Goal: Task Accomplishment & Management: Manage account settings

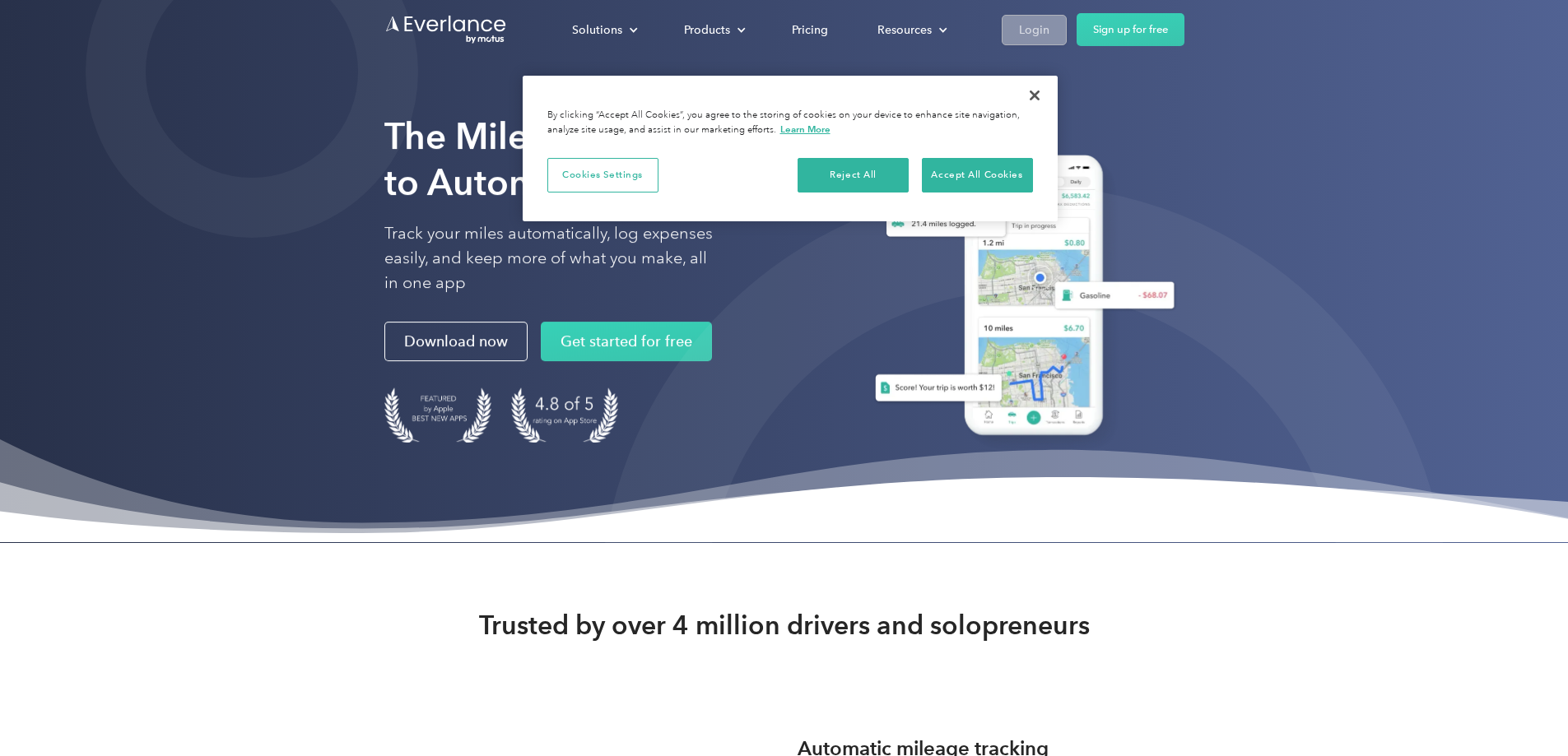
click at [1049, 37] on div "Login" at bounding box center [1034, 30] width 31 height 21
click at [1049, 33] on div "Login" at bounding box center [1034, 30] width 31 height 21
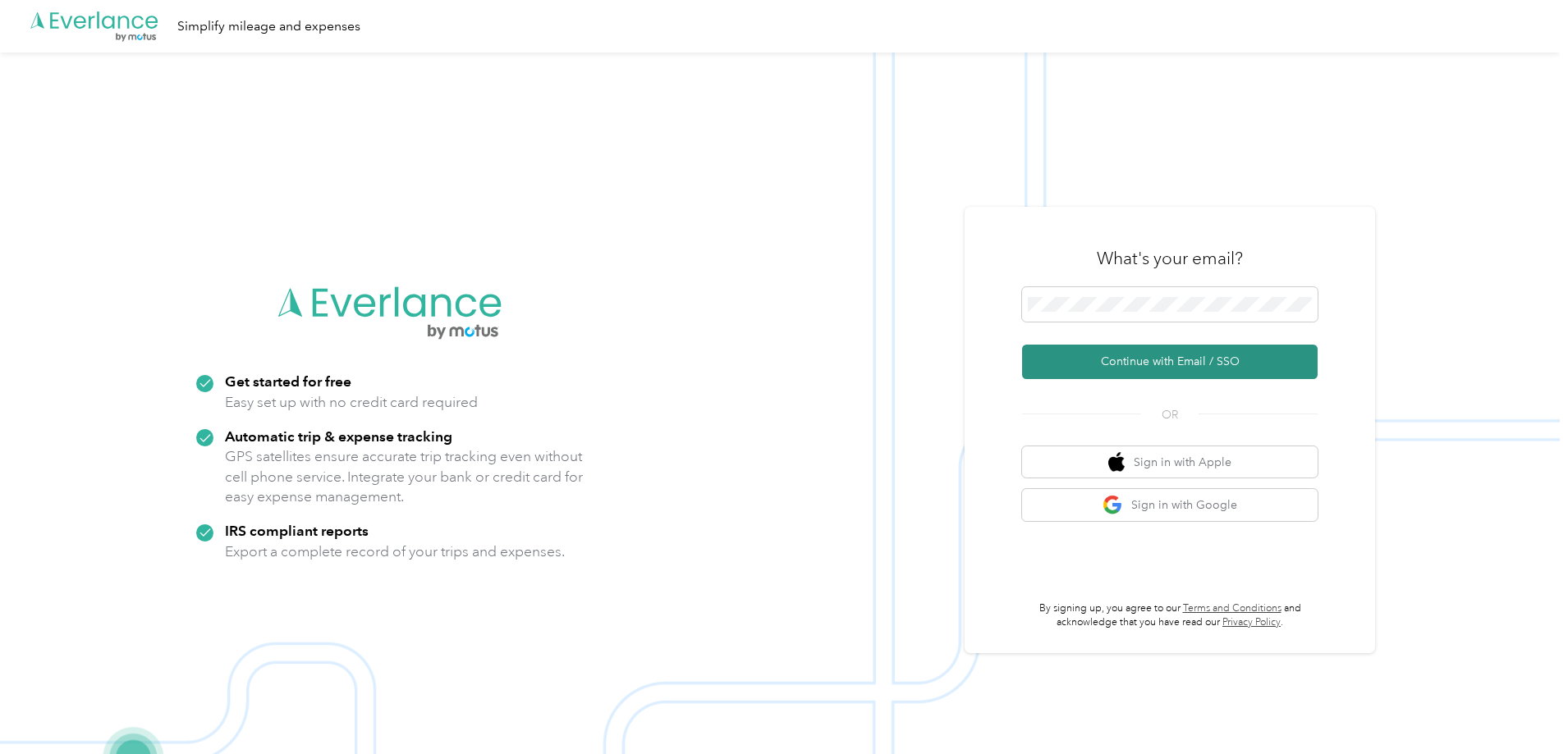
click at [1146, 350] on button "Continue with Email / SSO" at bounding box center [1170, 362] width 296 height 35
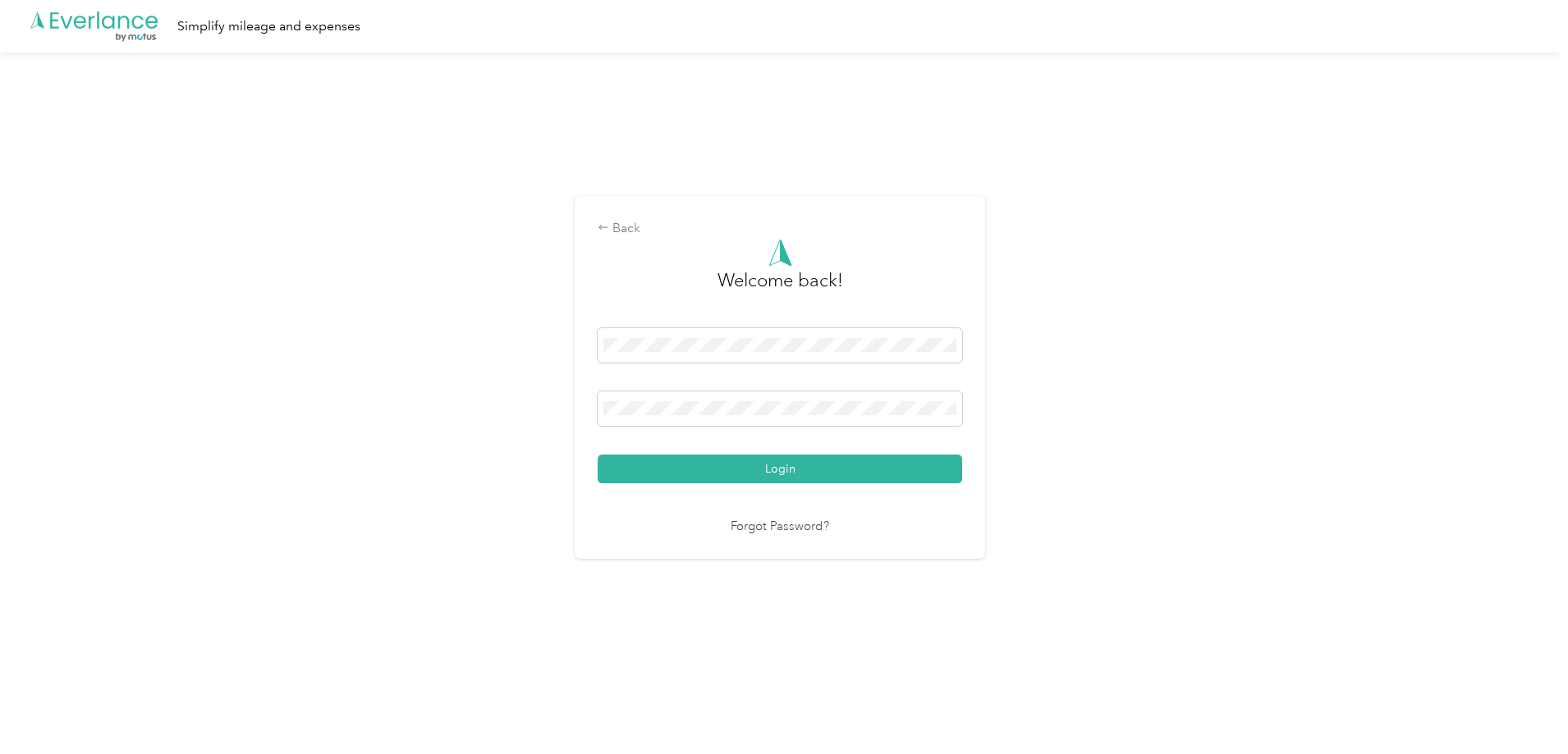
click at [691, 478] on button "Login" at bounding box center [779, 468] width 364 height 29
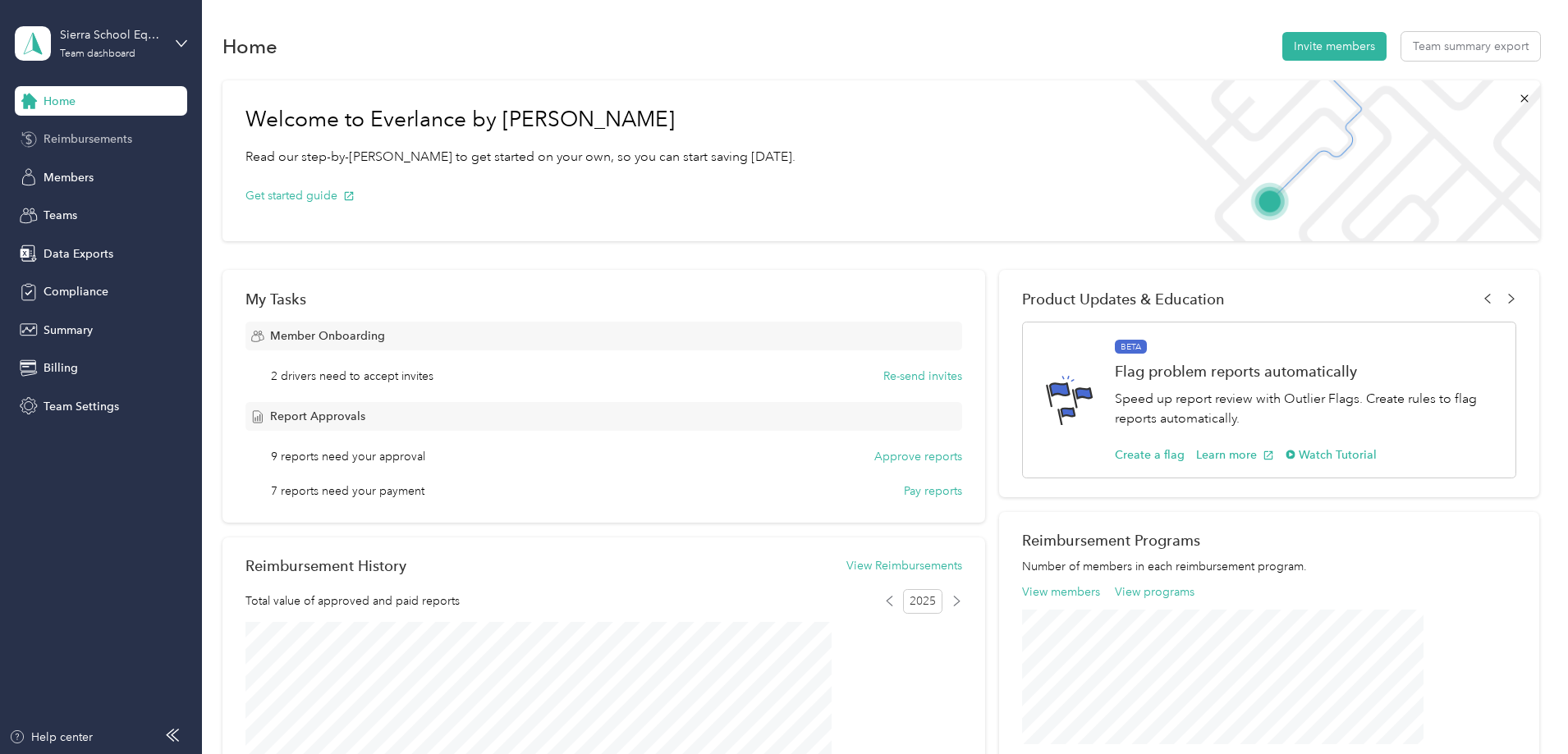
click at [108, 139] on span "Reimbursements" at bounding box center [88, 139] width 88 height 17
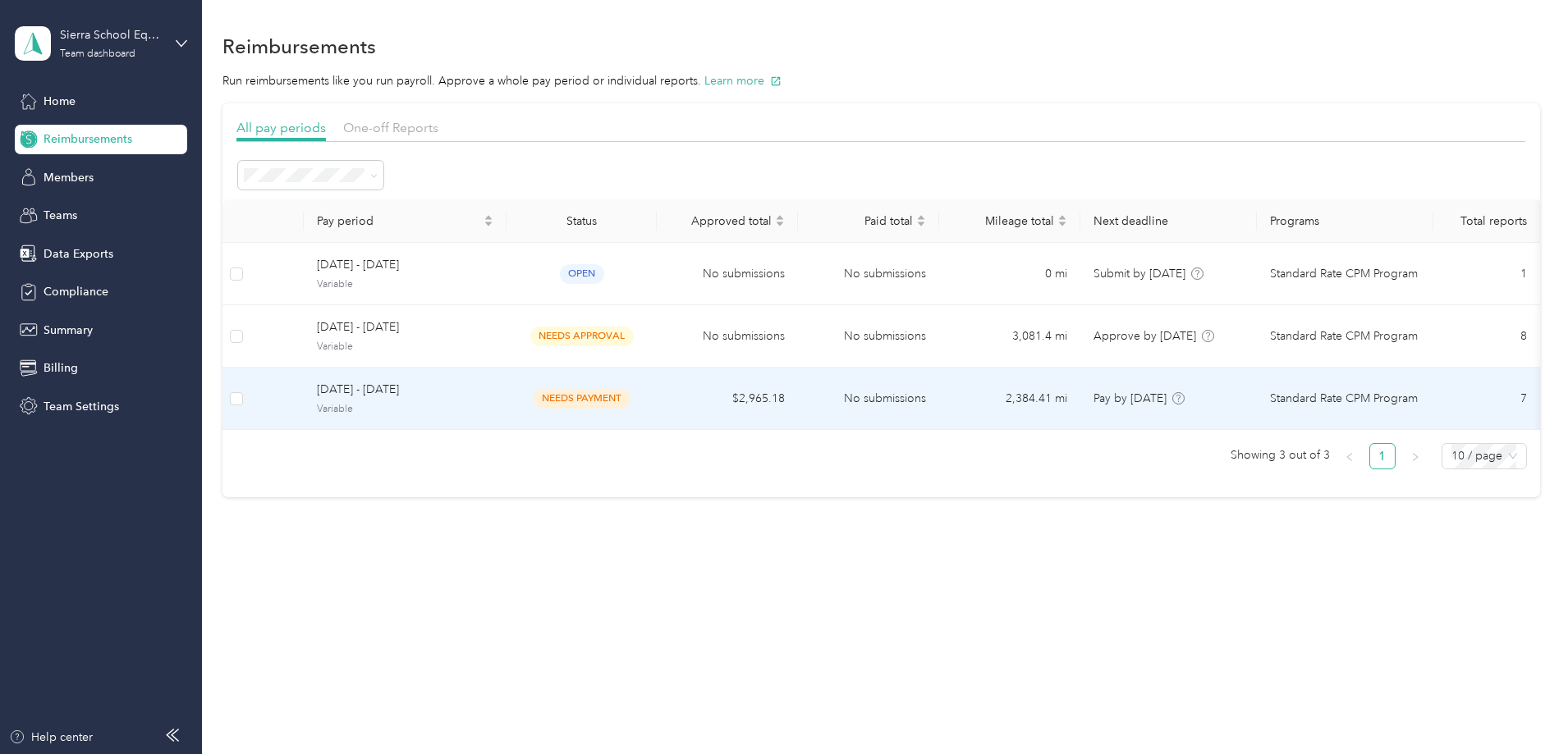
click at [600, 396] on td "needs payment" at bounding box center [582, 399] width 150 height 63
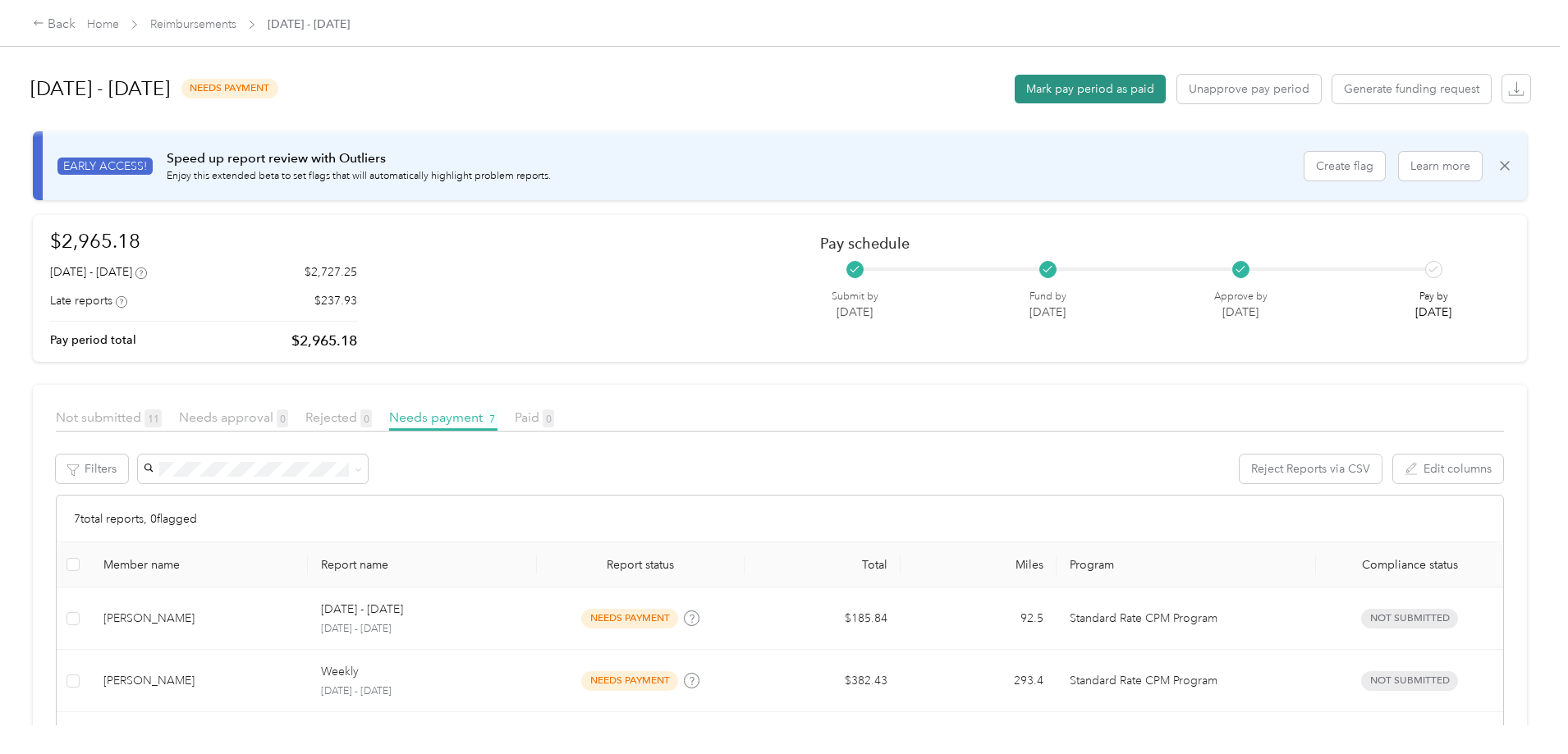
click at [1014, 89] on button "Mark pay period as paid" at bounding box center [1090, 88] width 151 height 29
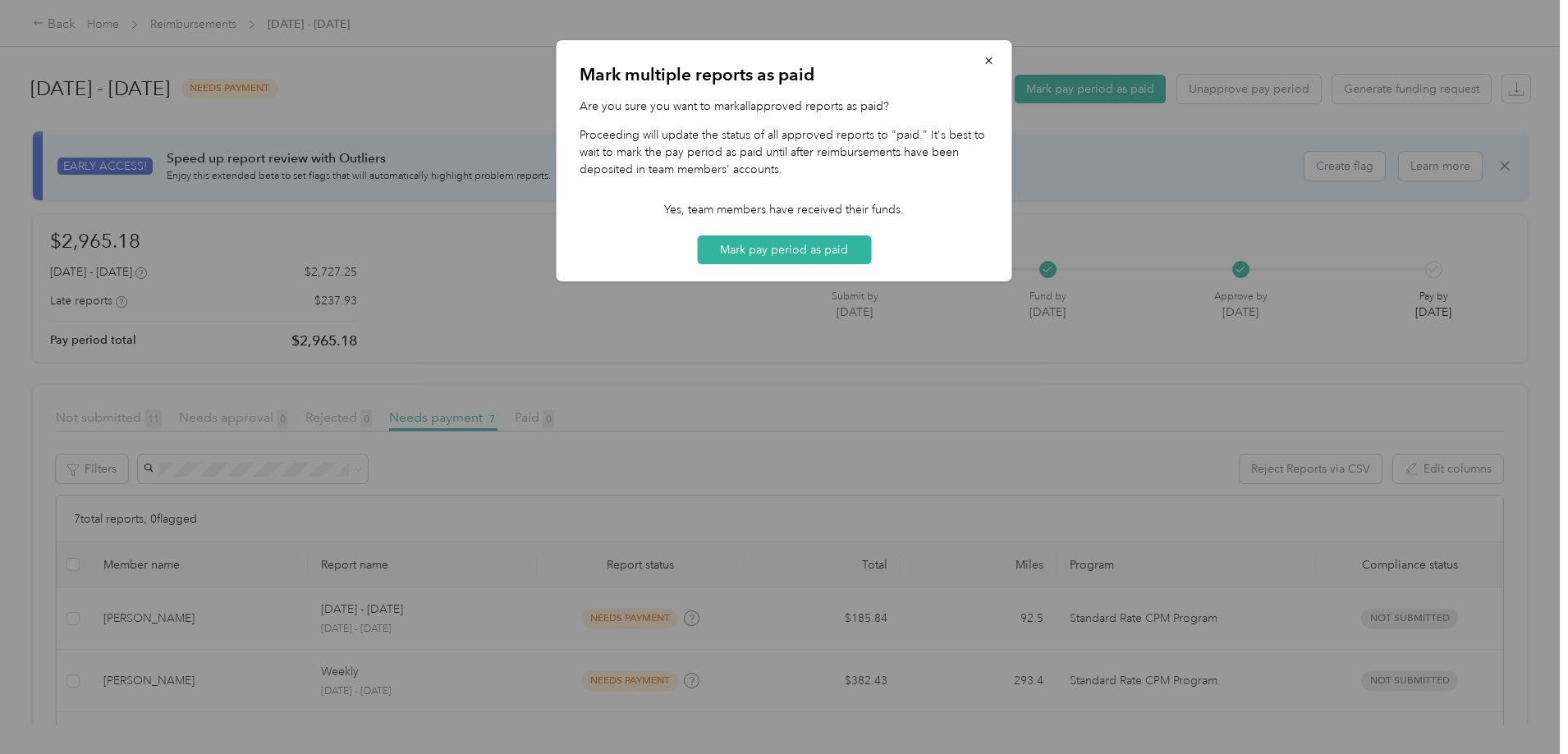
click at [786, 267] on div "Mark multiple reports as paid Are you sure you want to mark all approved report…" at bounding box center [784, 161] width 455 height 241
click at [790, 255] on button "Mark pay period as paid" at bounding box center [784, 249] width 174 height 29
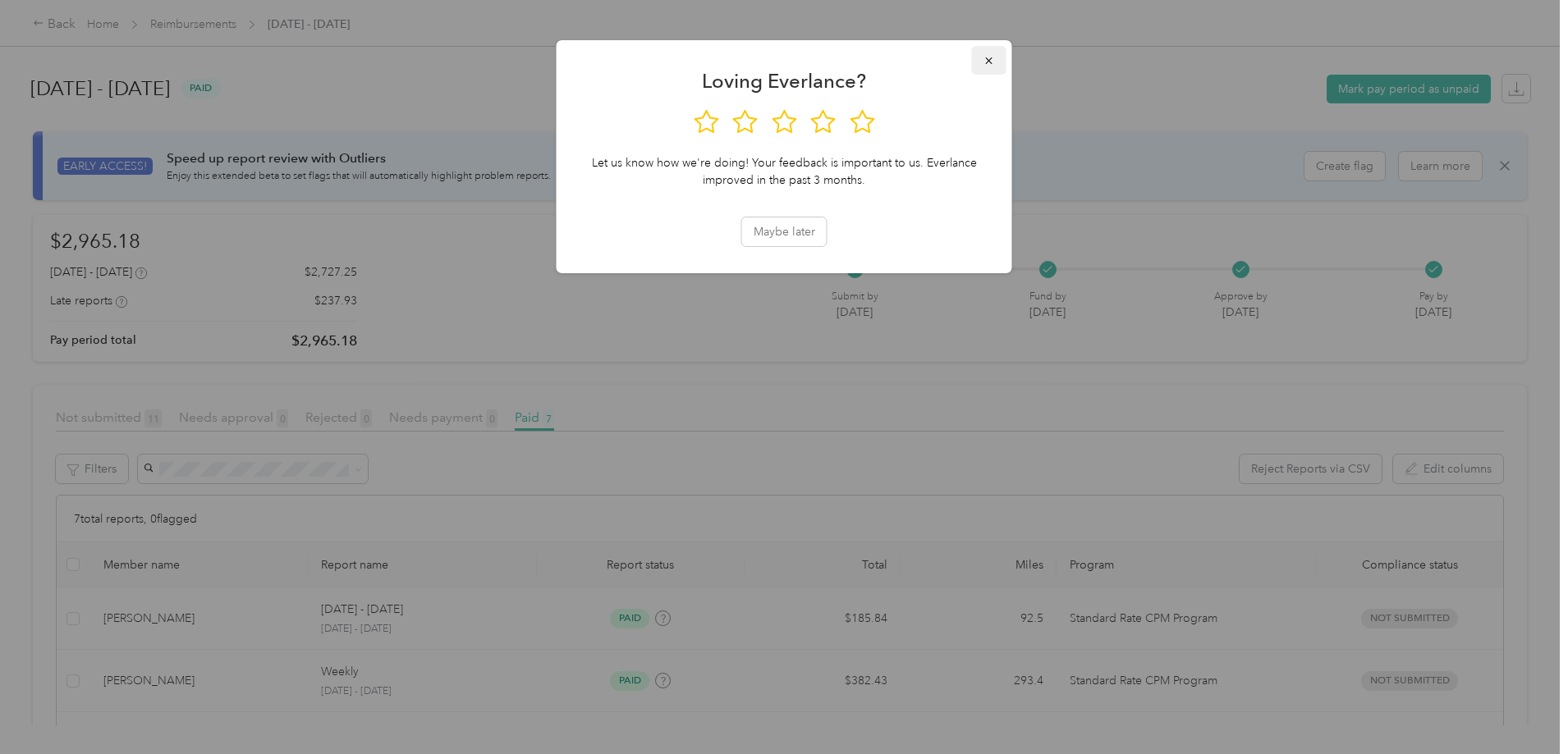
click at [995, 63] on button "button" at bounding box center [989, 60] width 35 height 29
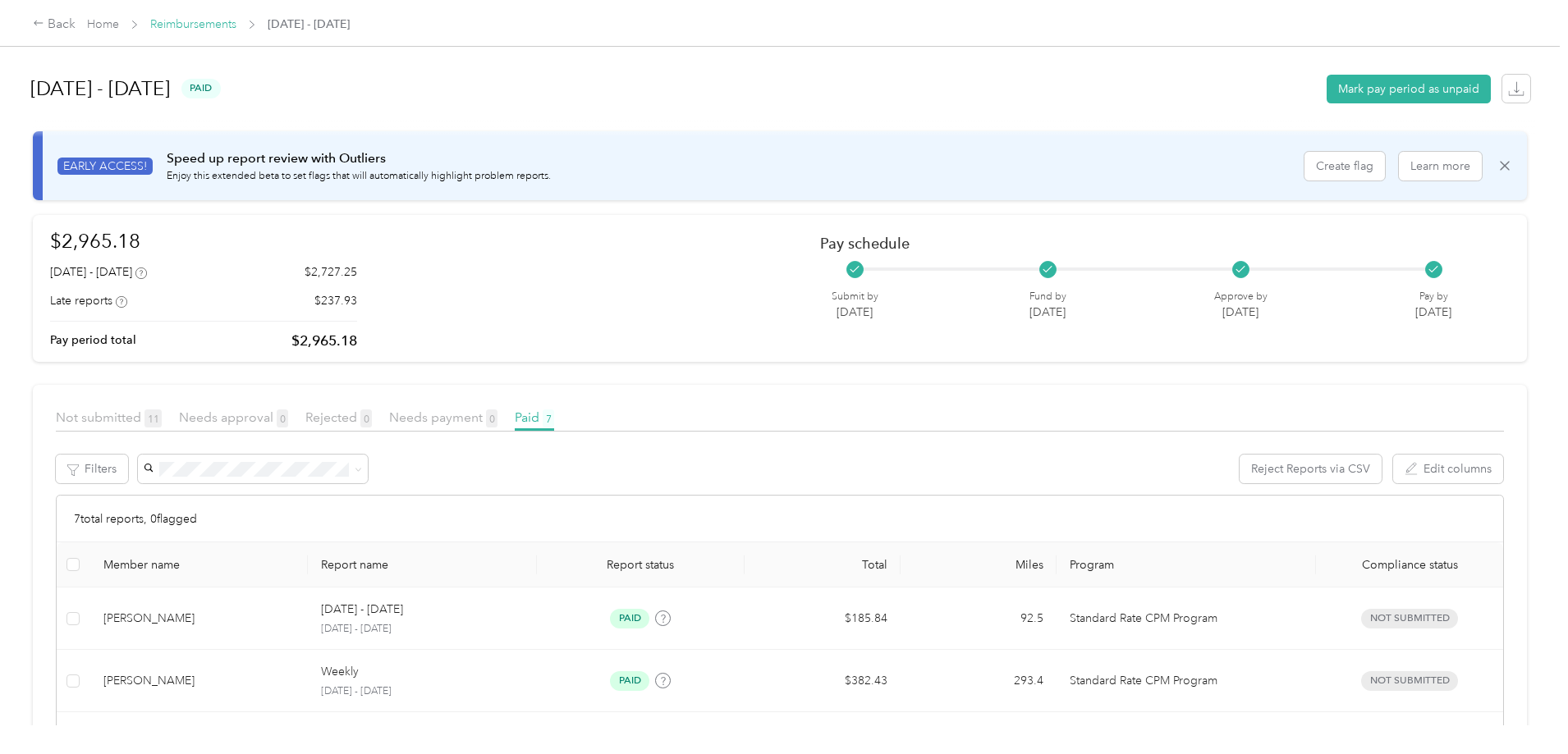
click at [236, 27] on link "Reimbursements" at bounding box center [193, 24] width 86 height 14
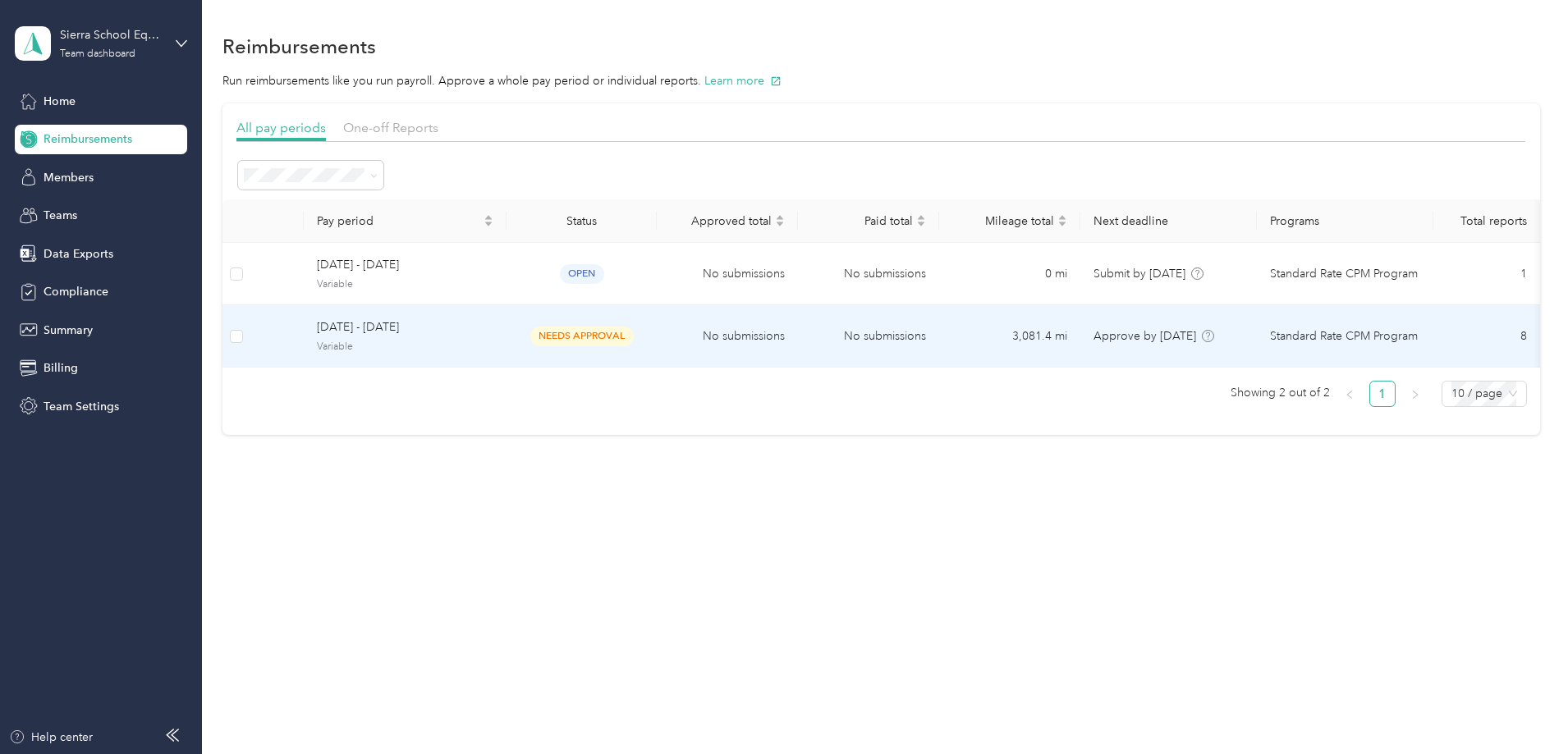
click at [798, 335] on td "No submissions" at bounding box center [727, 337] width 141 height 63
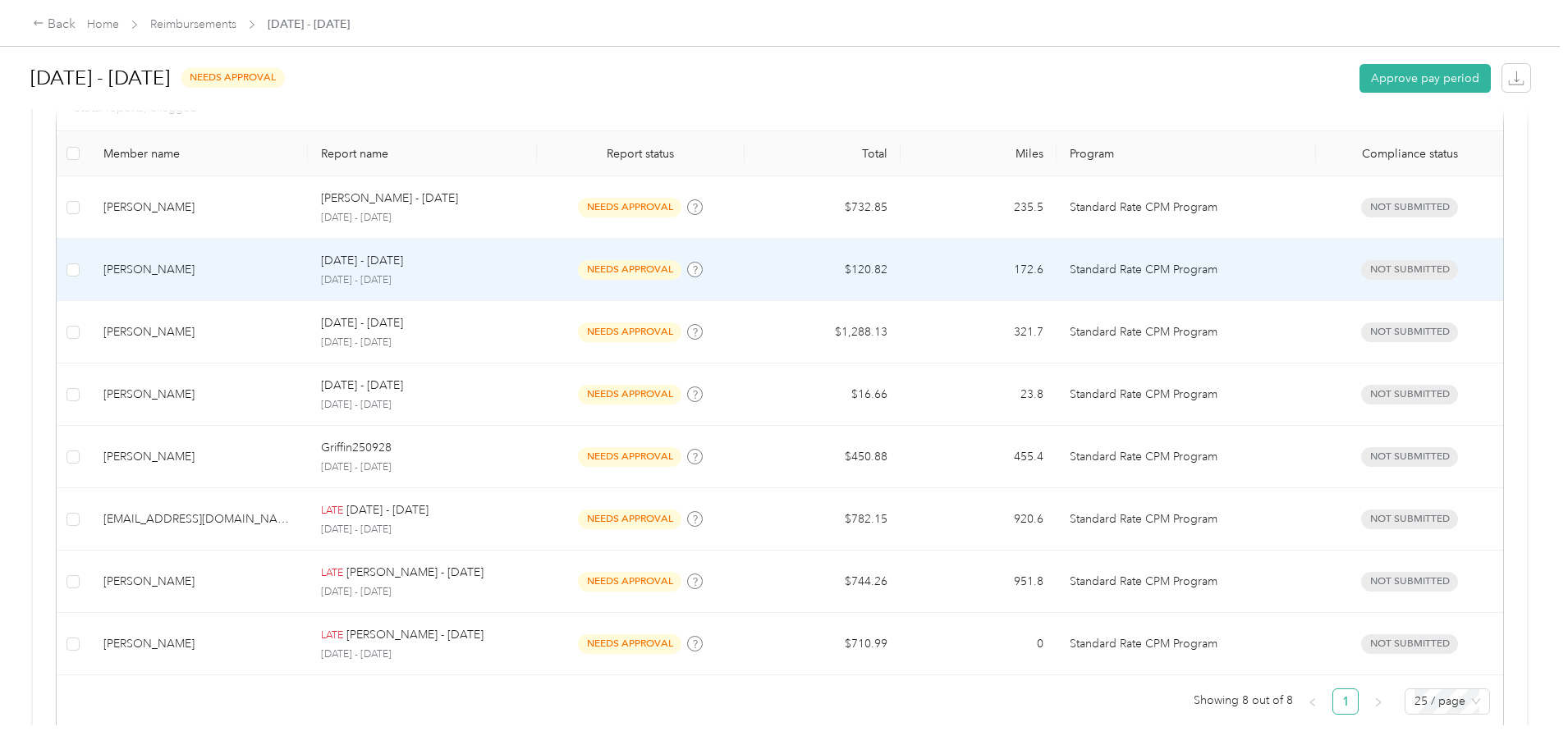
scroll to position [449, 0]
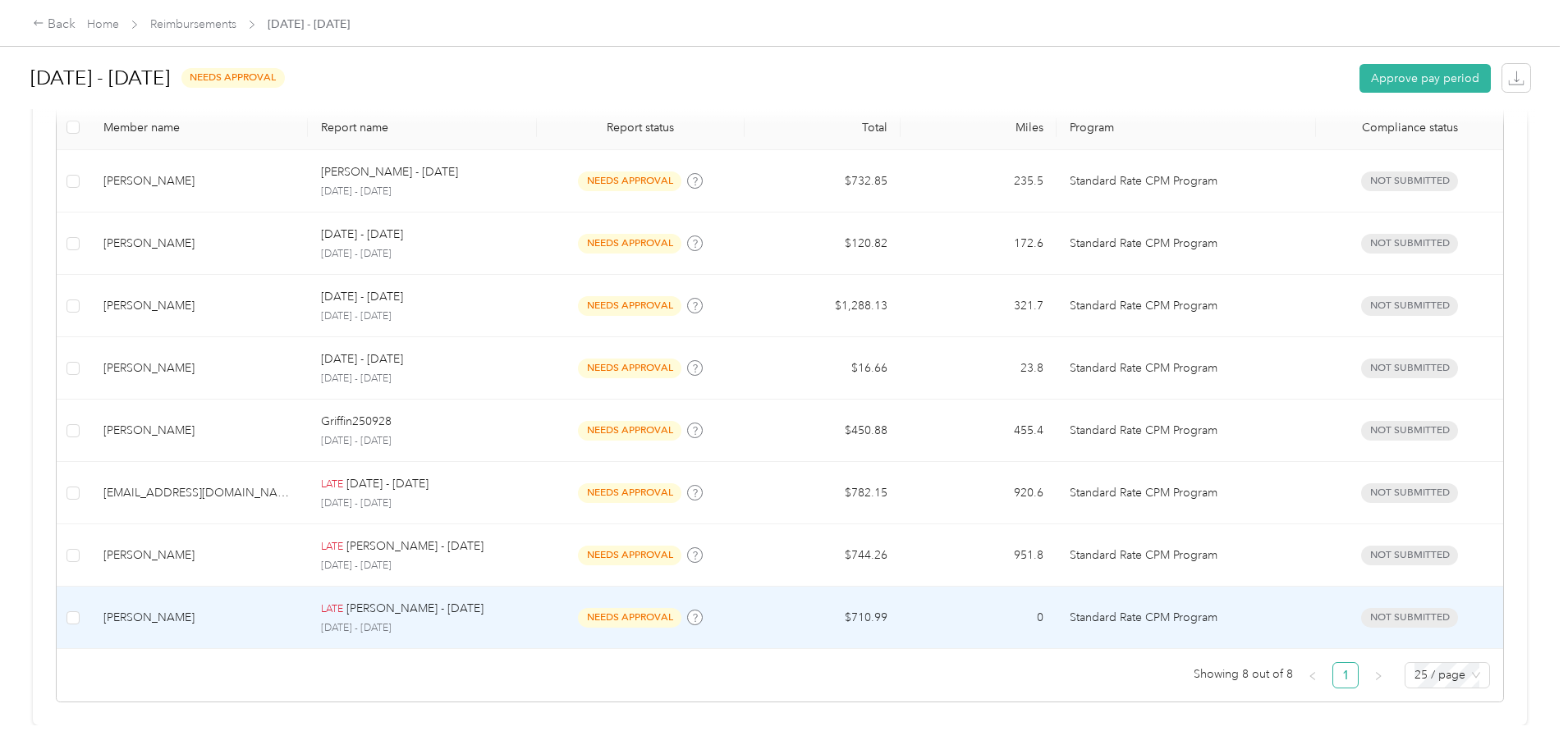
click at [590, 607] on td "needs approval" at bounding box center [640, 618] width 207 height 63
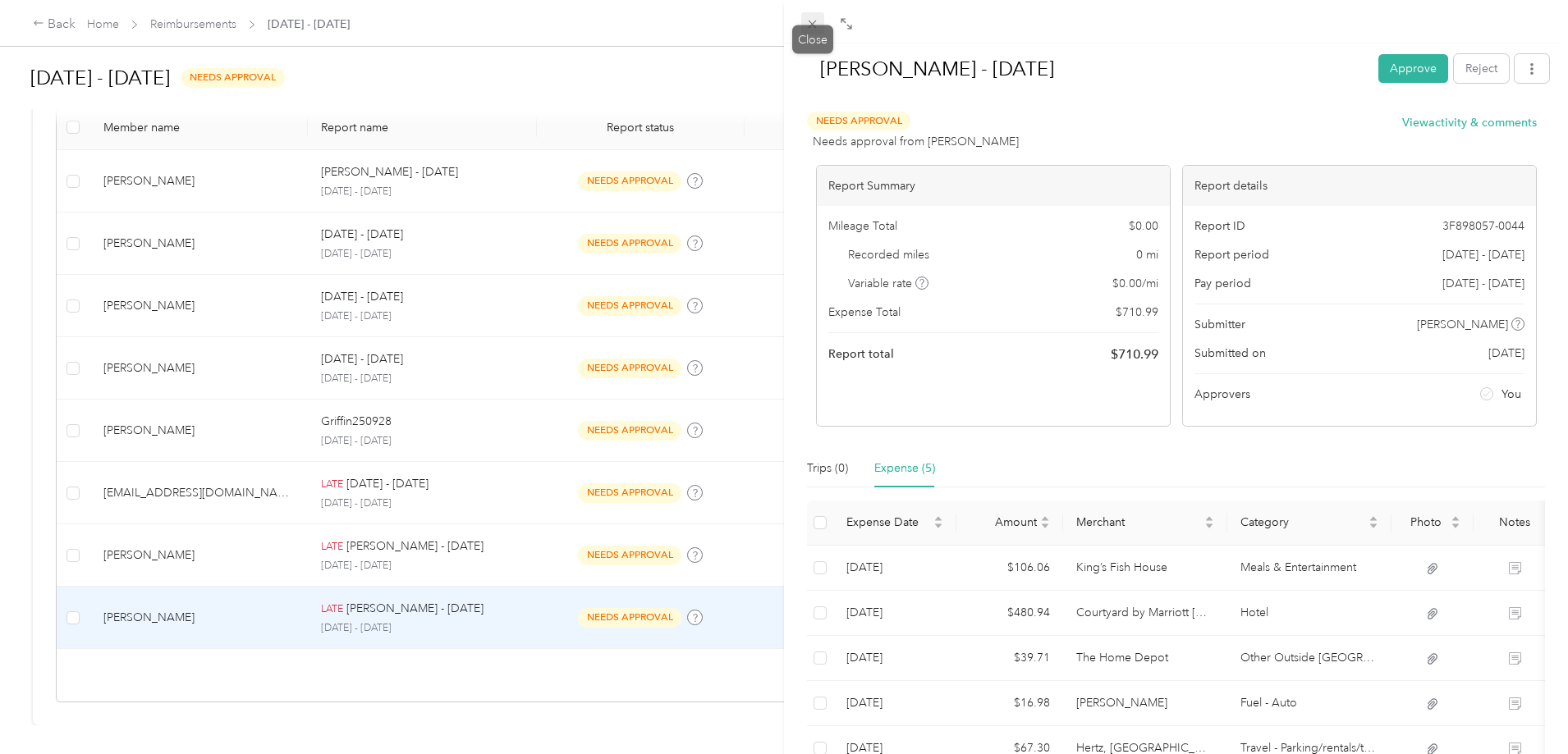
click at [811, 26] on icon at bounding box center [813, 25] width 8 height 8
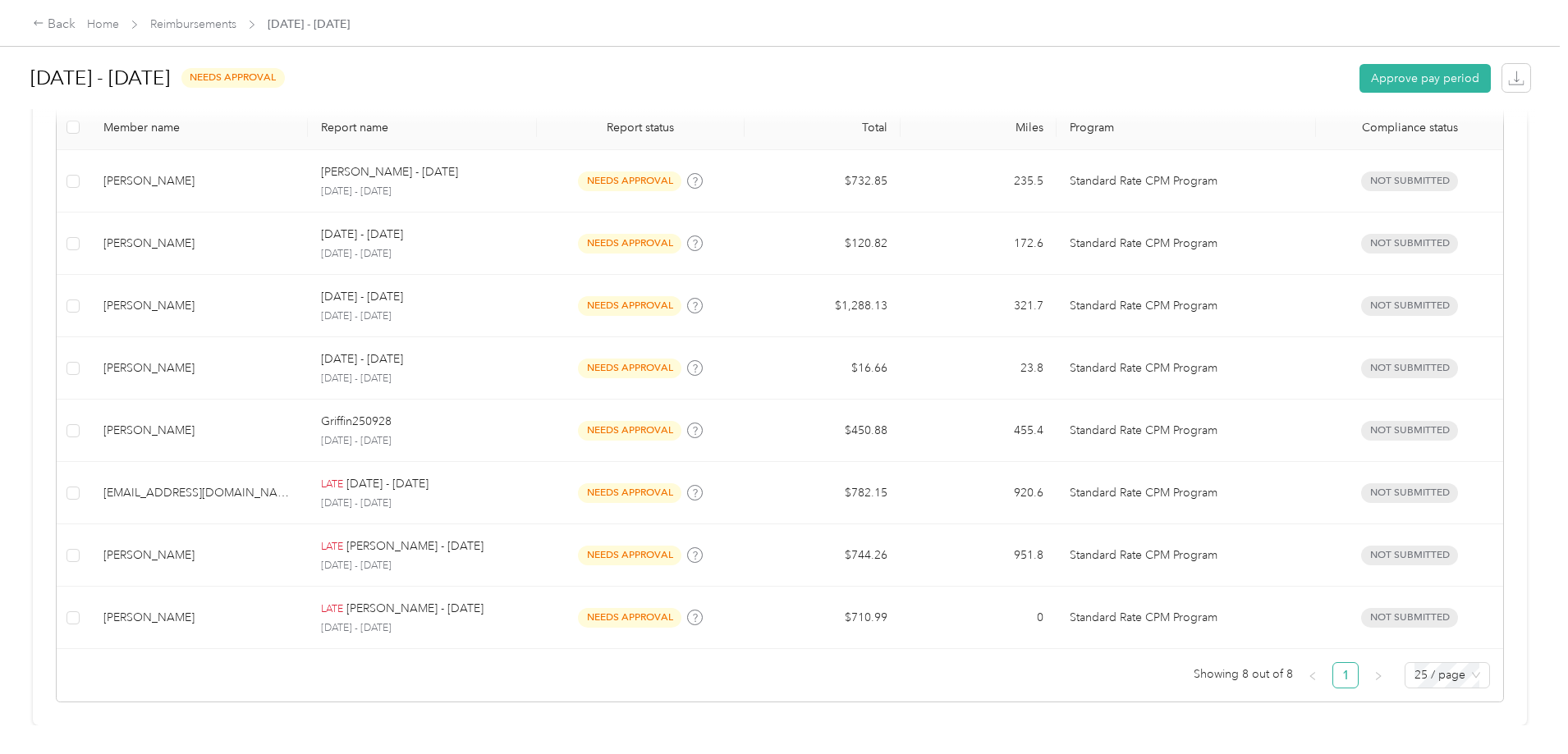
click at [360, 702] on article "Not submitted 12 Needs approval 8 Rejected 0 Needs payment 0 Paid 0 Filters Rej…" at bounding box center [780, 336] width 1494 height 778
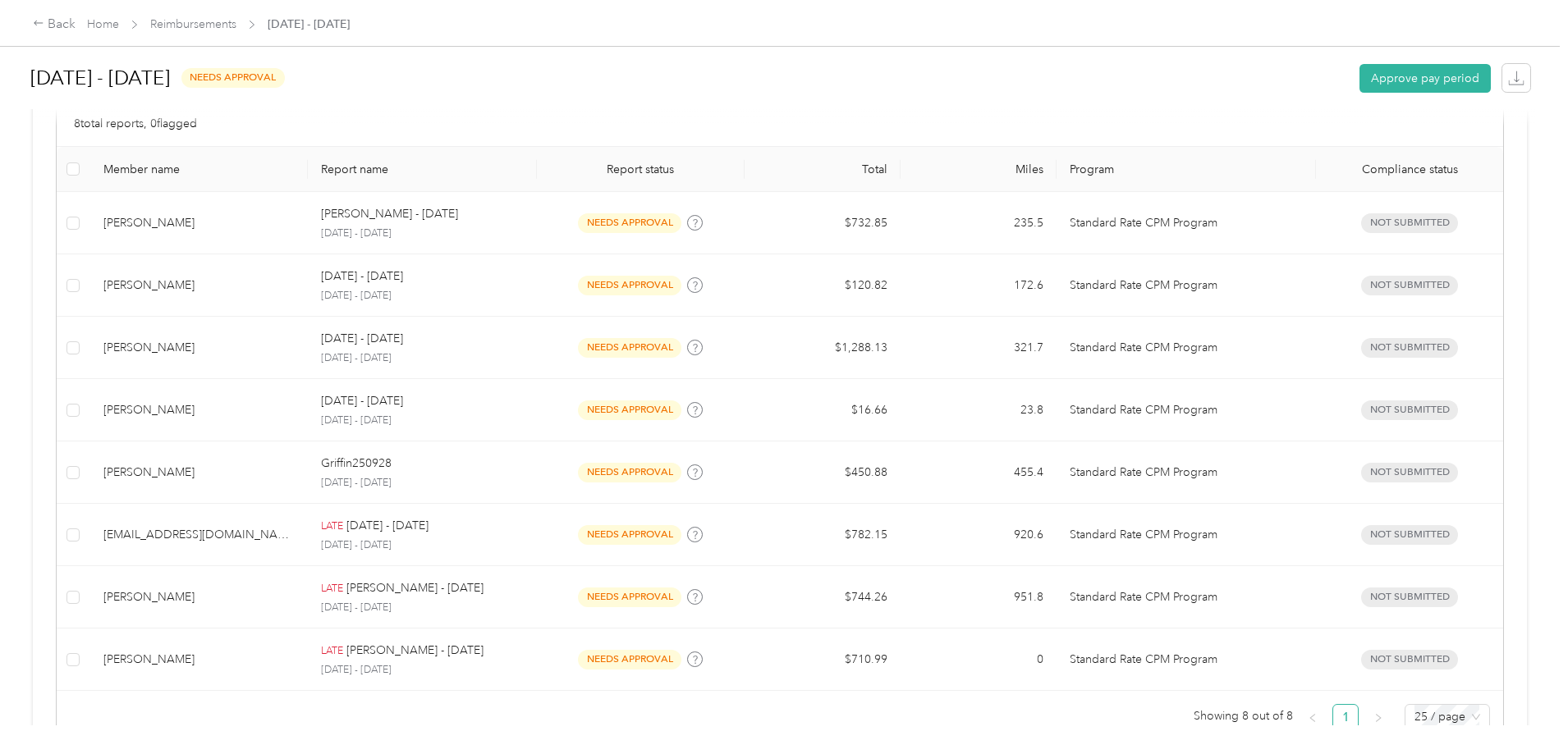
scroll to position [449, 0]
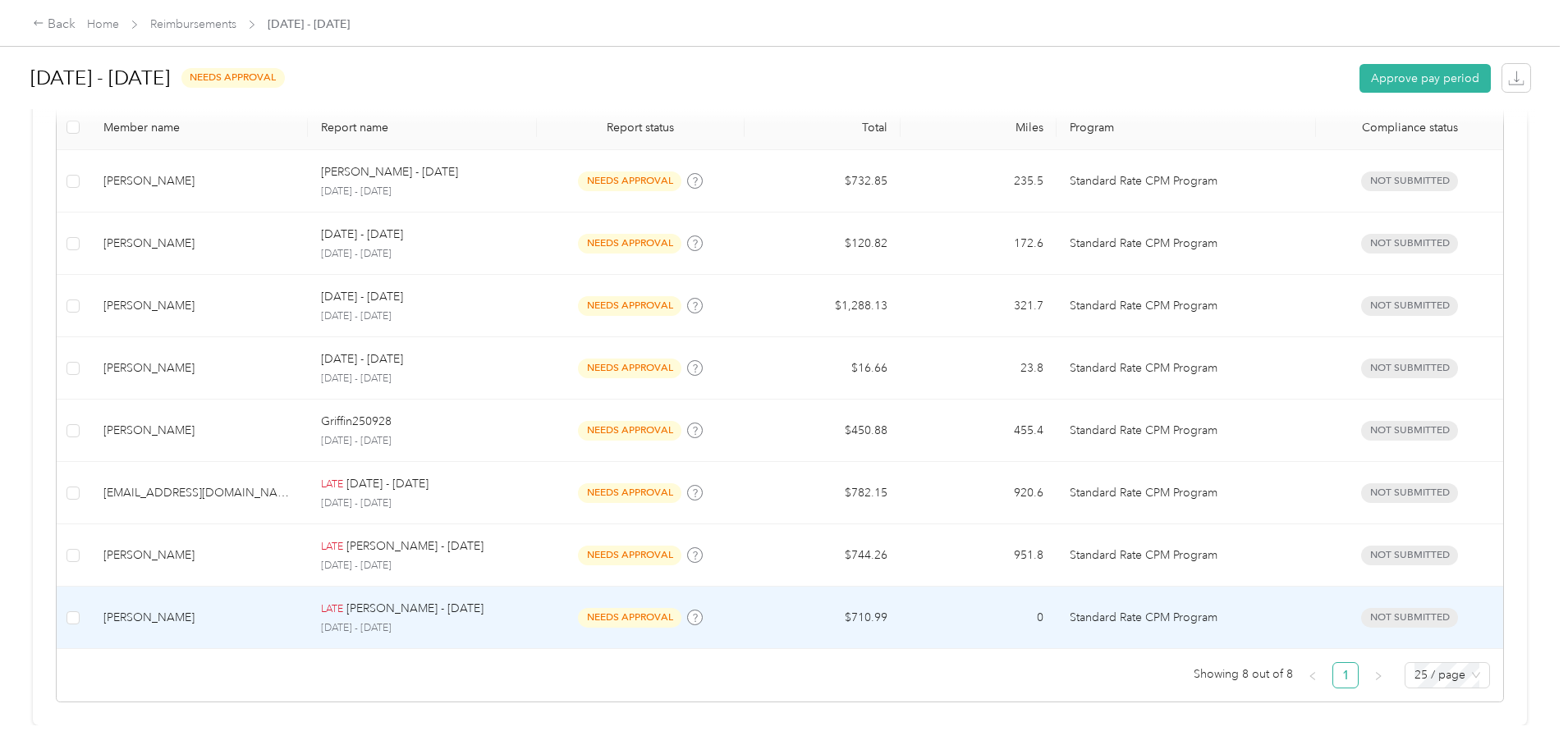
click at [395, 593] on td "LATE [PERSON_NAME] - [DATE] [DATE] - [DATE]" at bounding box center [422, 618] width 228 height 63
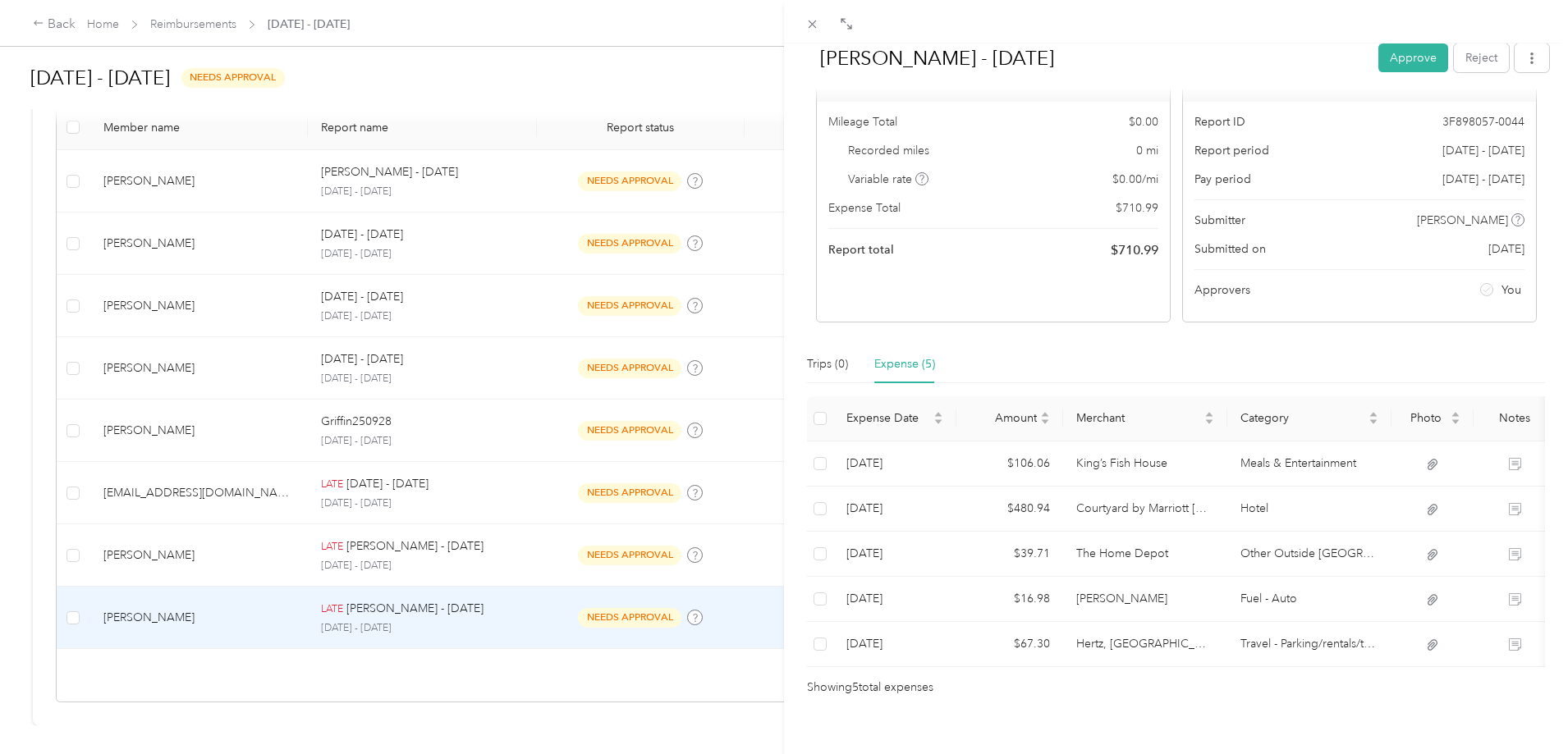
scroll to position [143, 0]
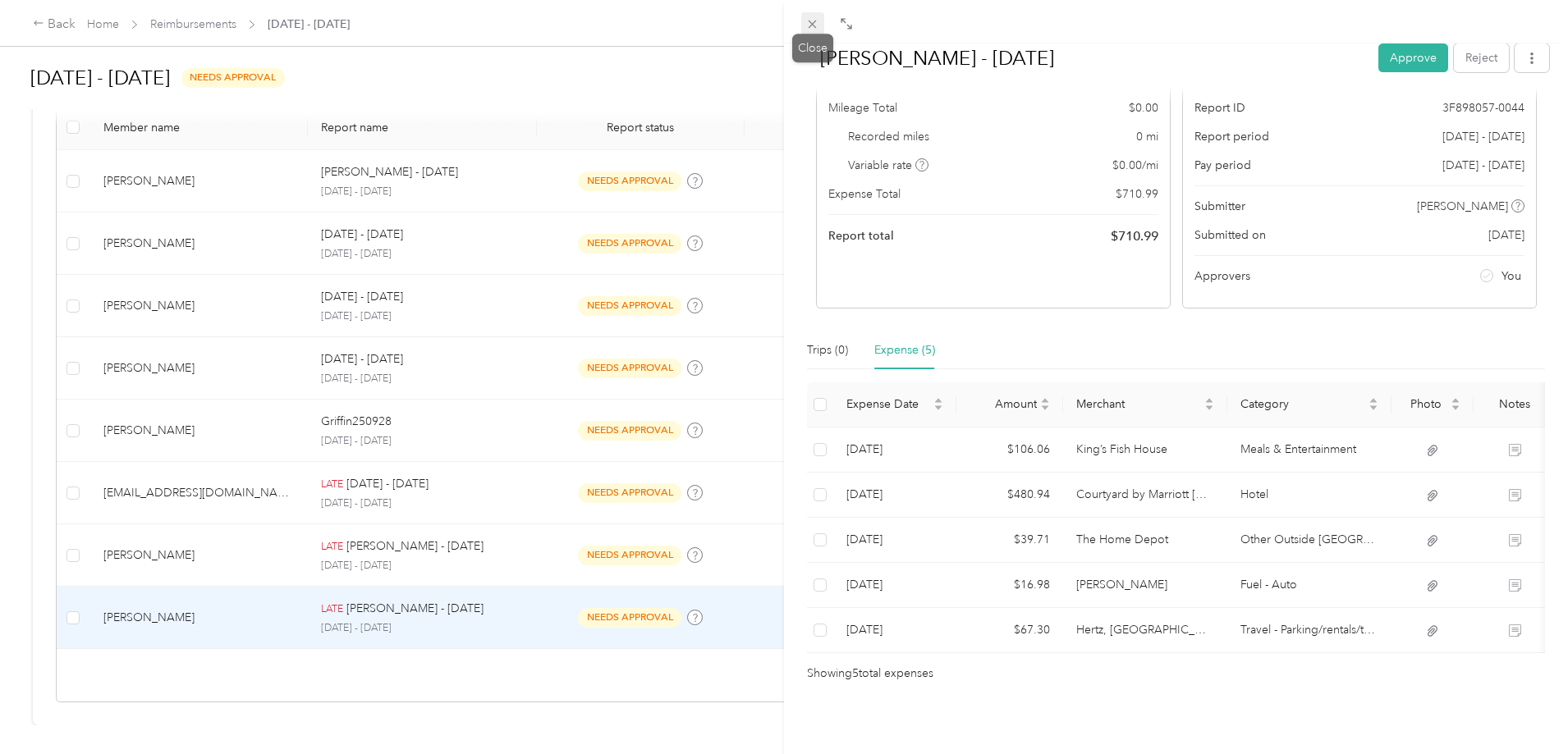
click at [812, 26] on icon at bounding box center [813, 25] width 8 height 8
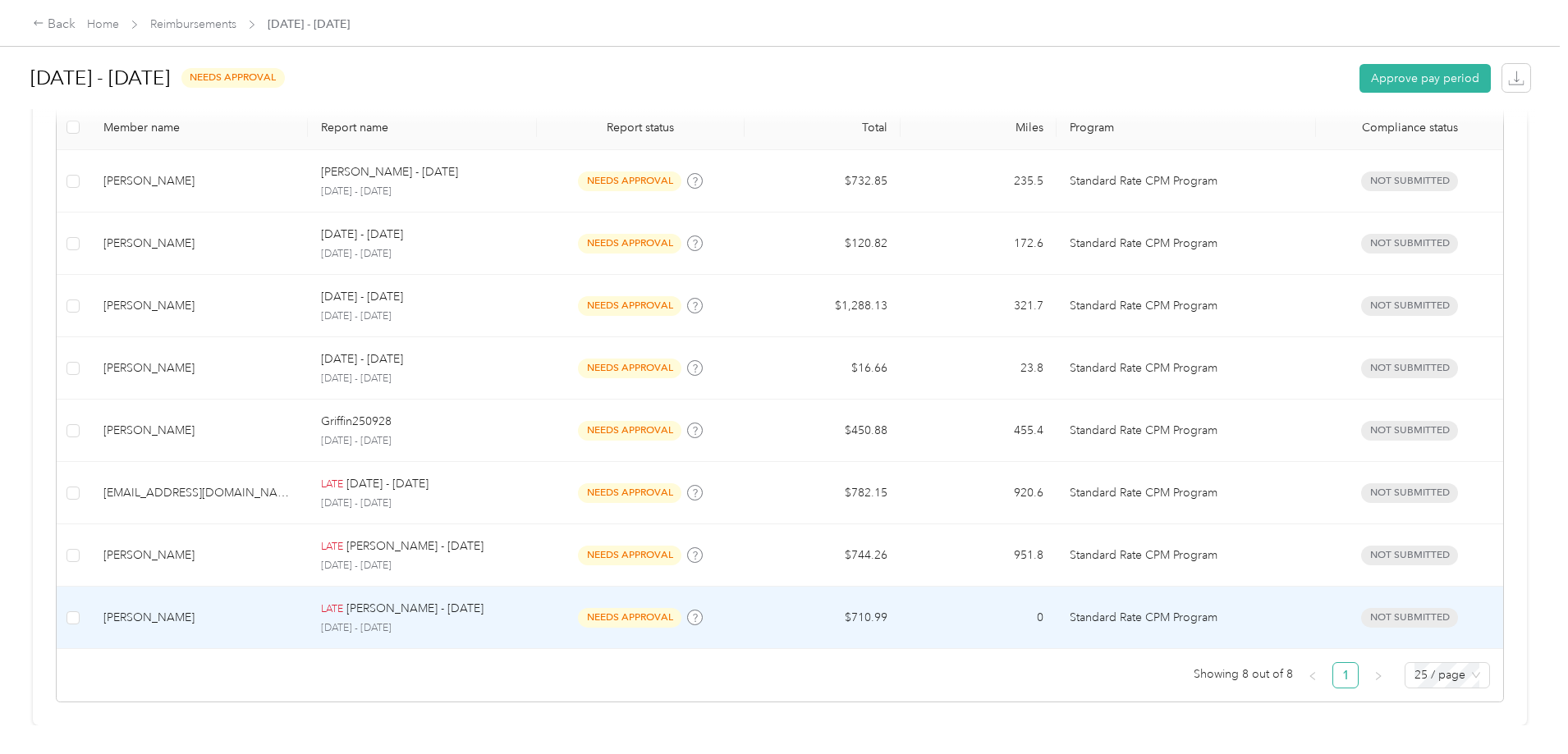
click at [309, 586] on td "[PERSON_NAME]" at bounding box center [199, 618] width 218 height 63
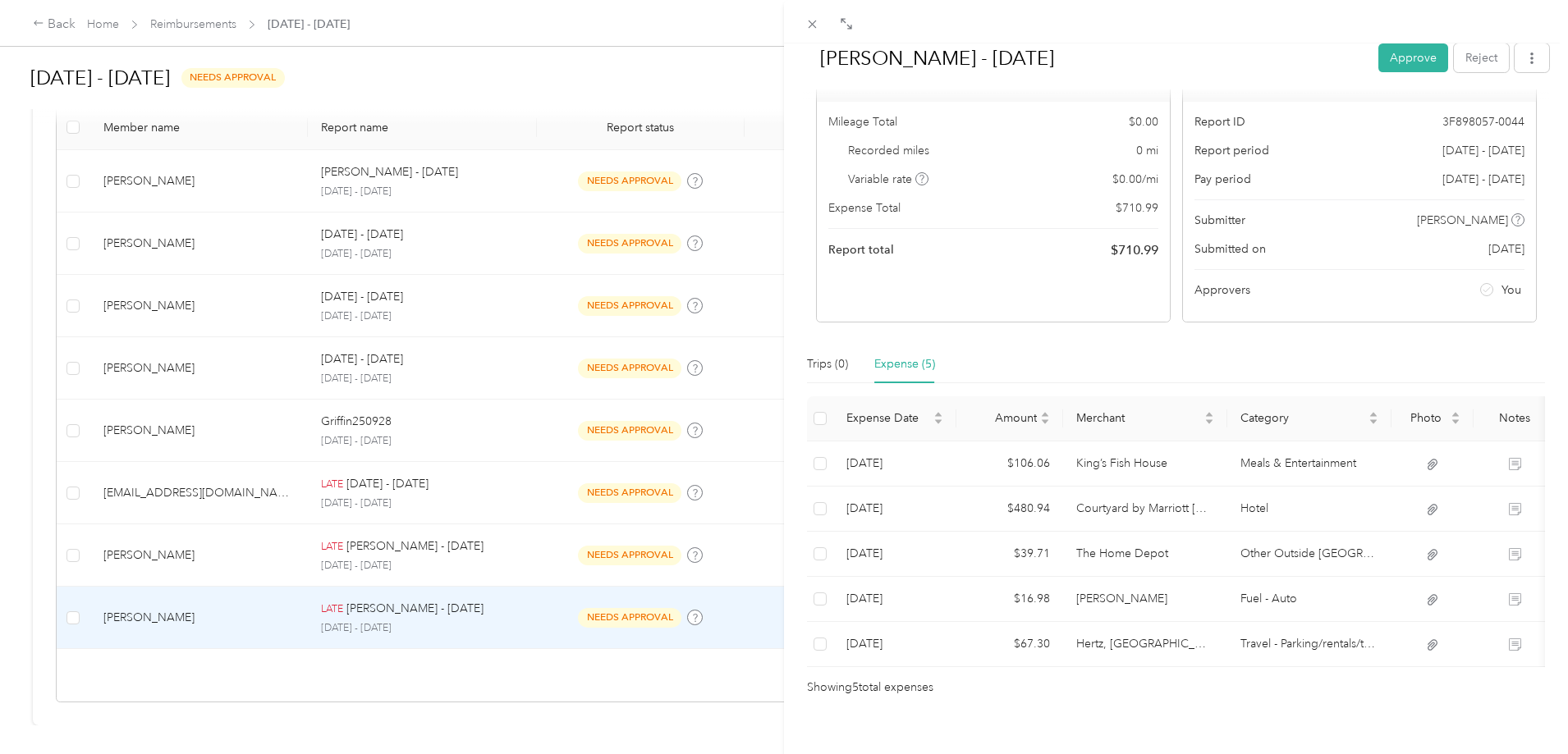
scroll to position [143, 0]
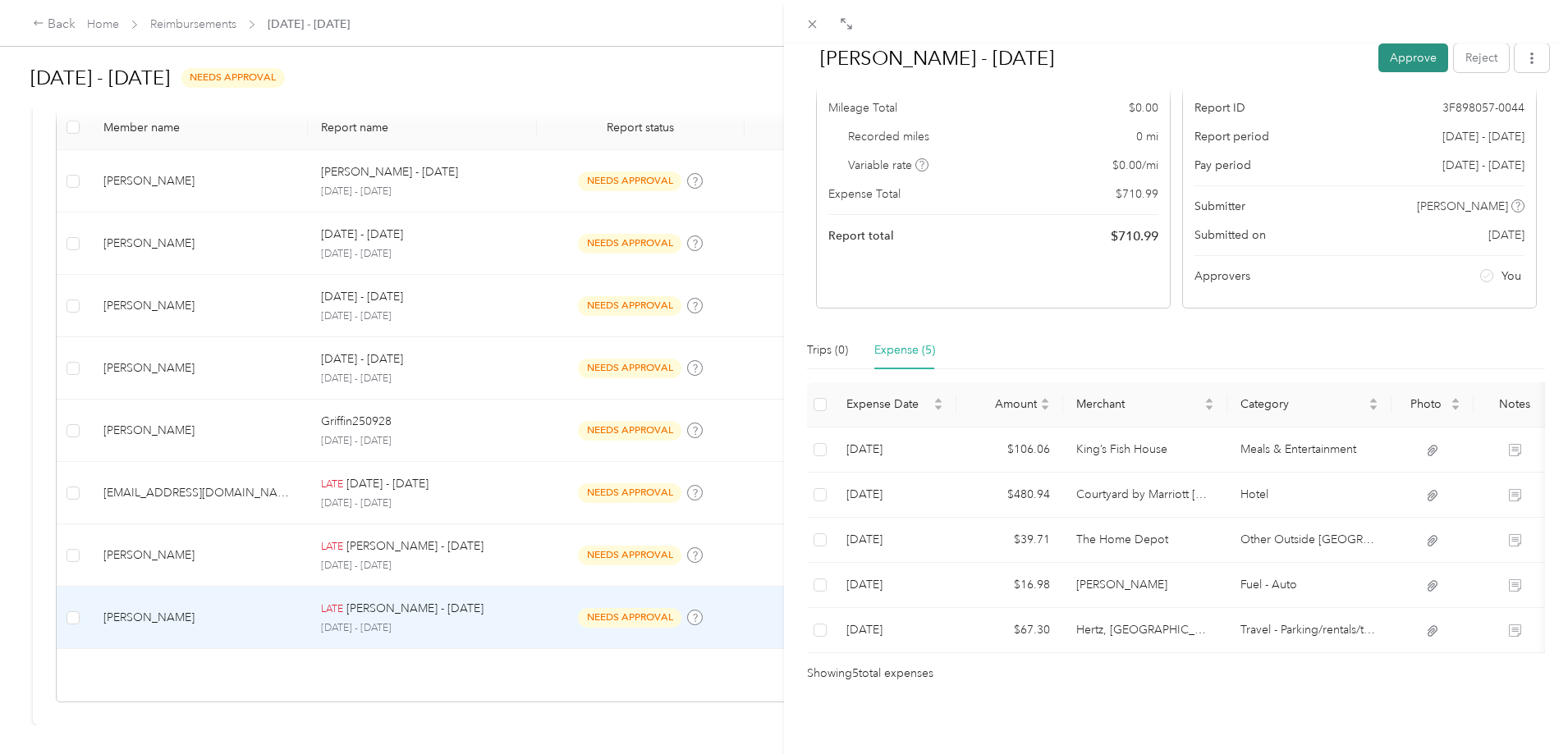
click at [1407, 58] on button "Approve" at bounding box center [1413, 58] width 69 height 29
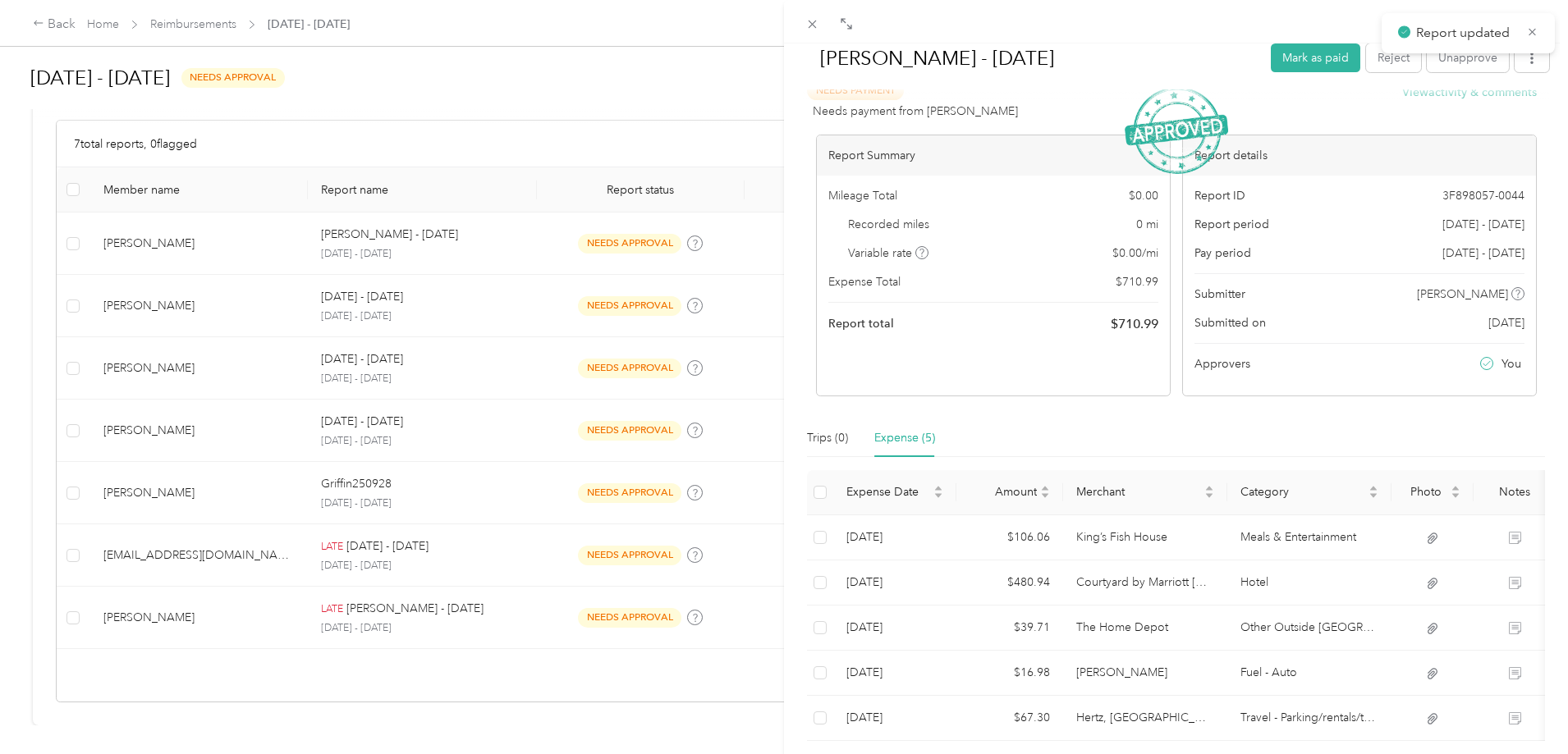
scroll to position [0, 0]
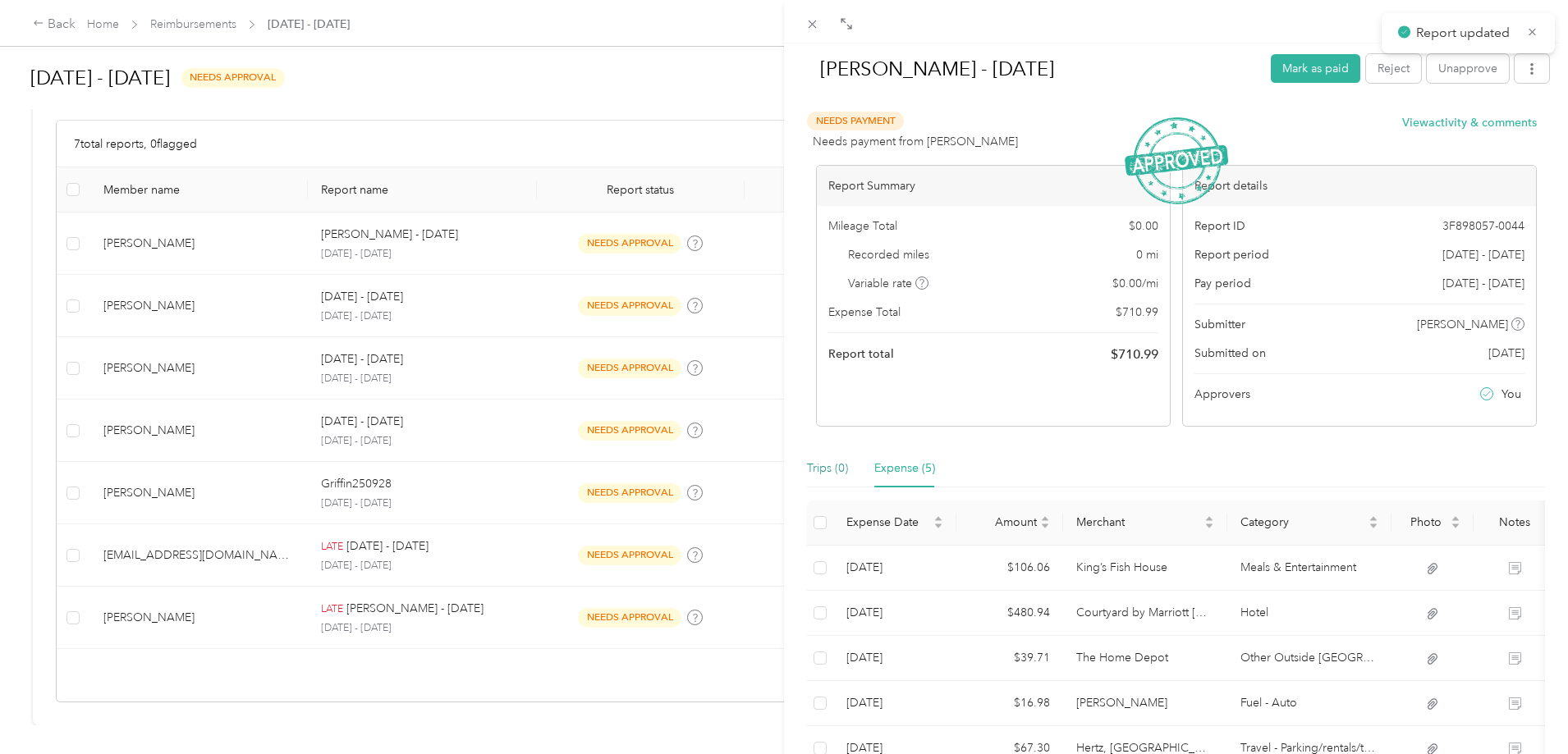
click at [843, 471] on div "Trips (0)" at bounding box center [828, 468] width 41 height 18
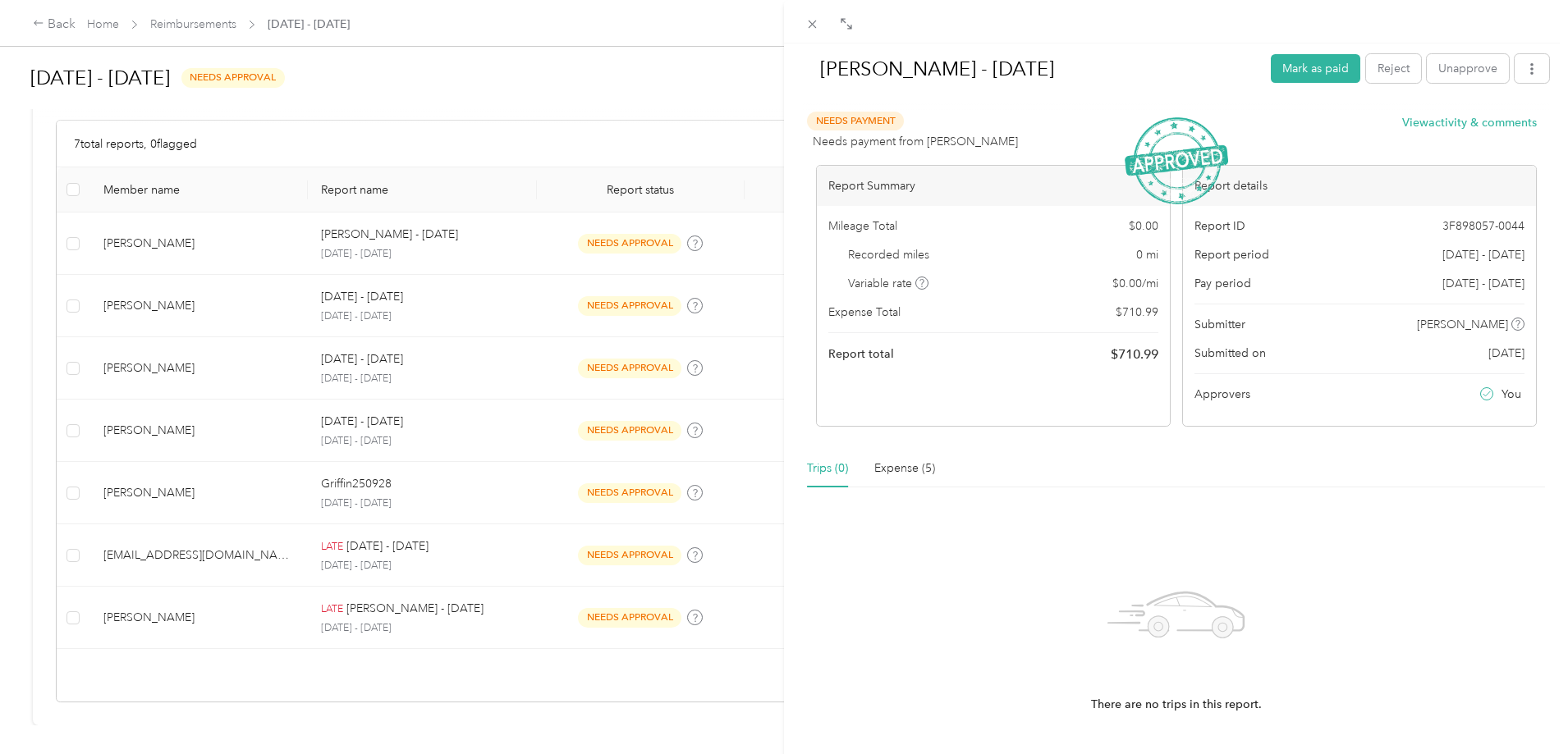
drag, startPoint x: 482, startPoint y: 592, endPoint x: 505, endPoint y: 600, distance: 24.4
click at [484, 592] on div "[PERSON_NAME] - [DATE] [PERSON_NAME] as paid Reject Unapprove Needs Payment Nee…" at bounding box center [784, 377] width 1568 height 754
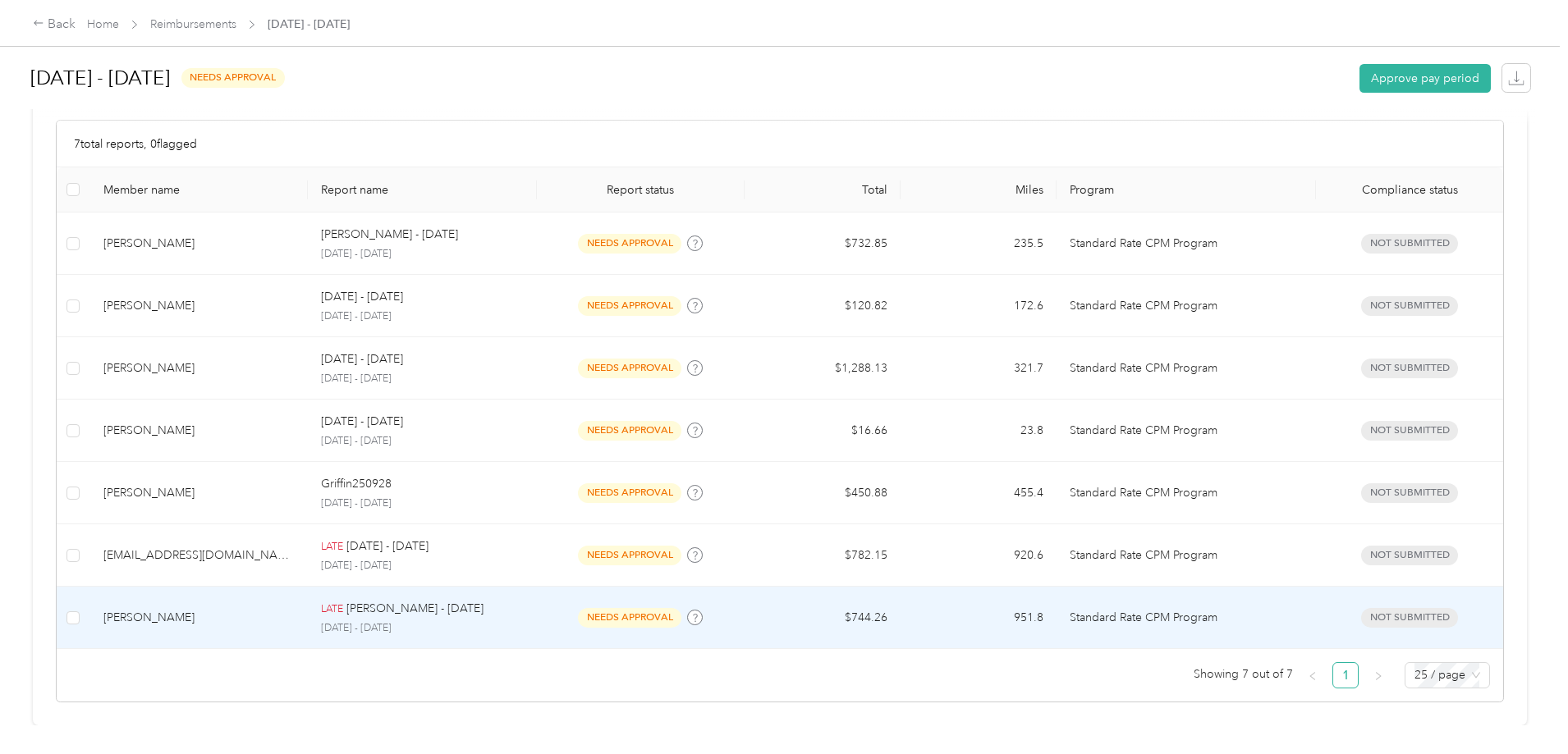
click at [900, 604] on td "951.8" at bounding box center [978, 618] width 156 height 63
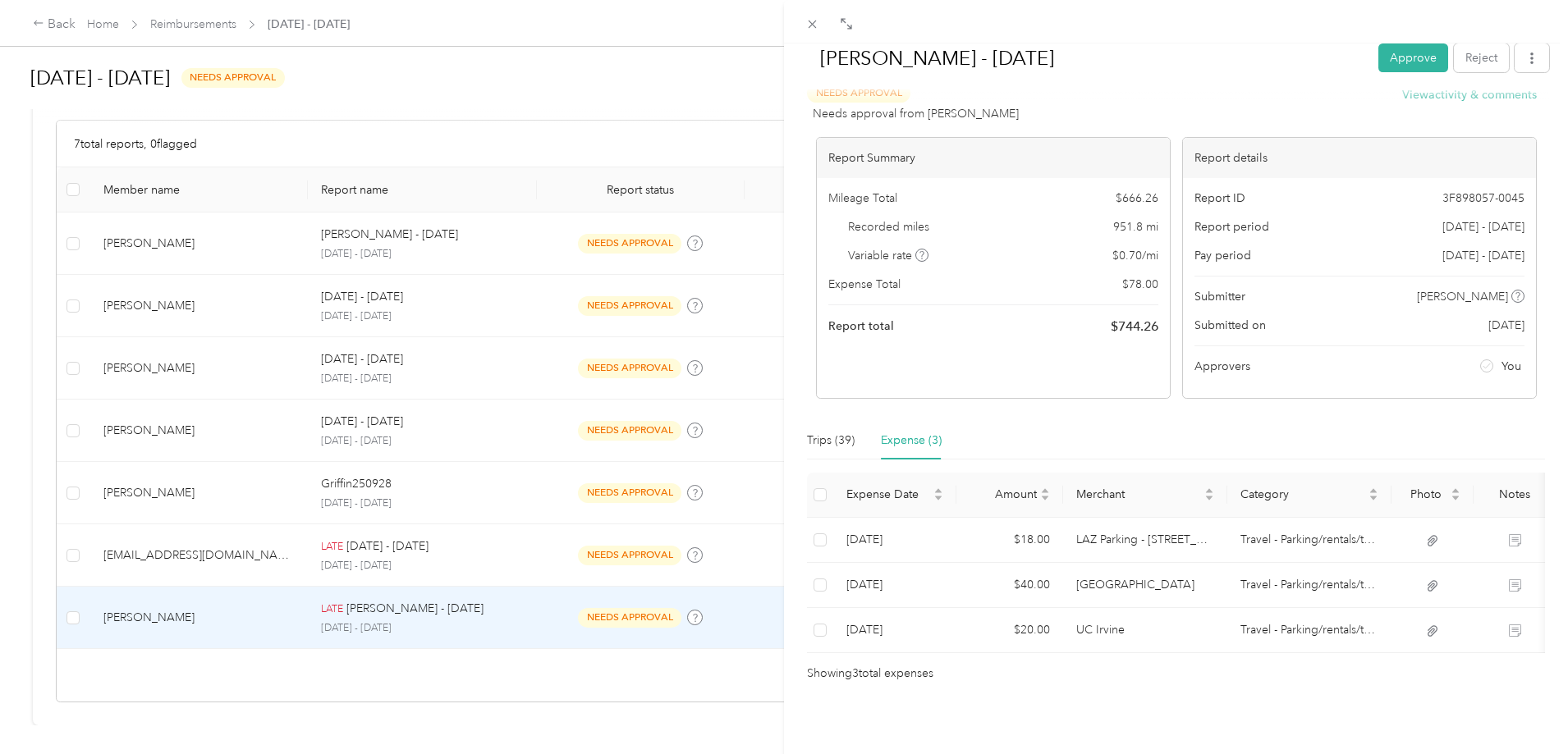
scroll to position [53, 0]
click at [852, 432] on div "Trips (39)" at bounding box center [831, 441] width 48 height 18
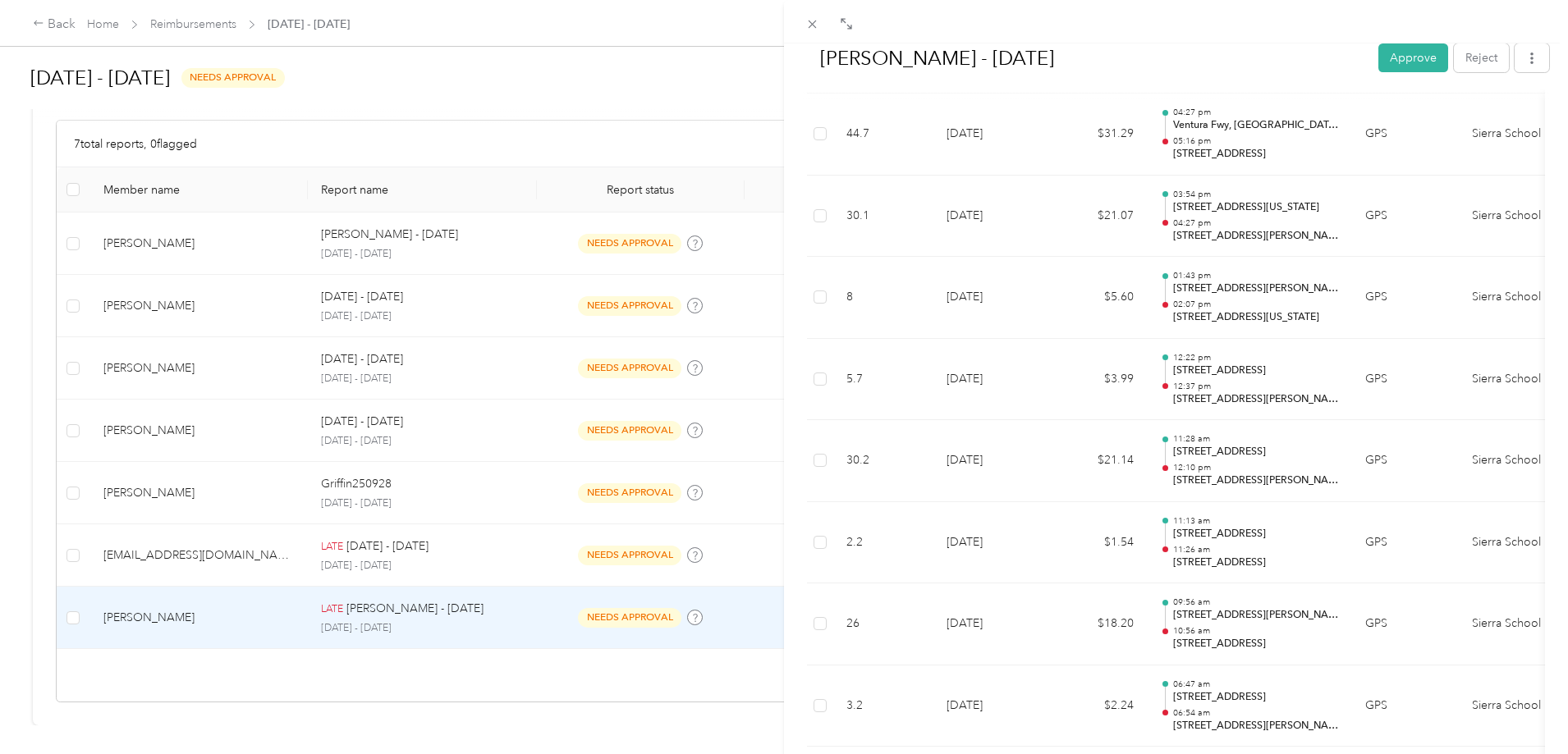
scroll to position [376, 0]
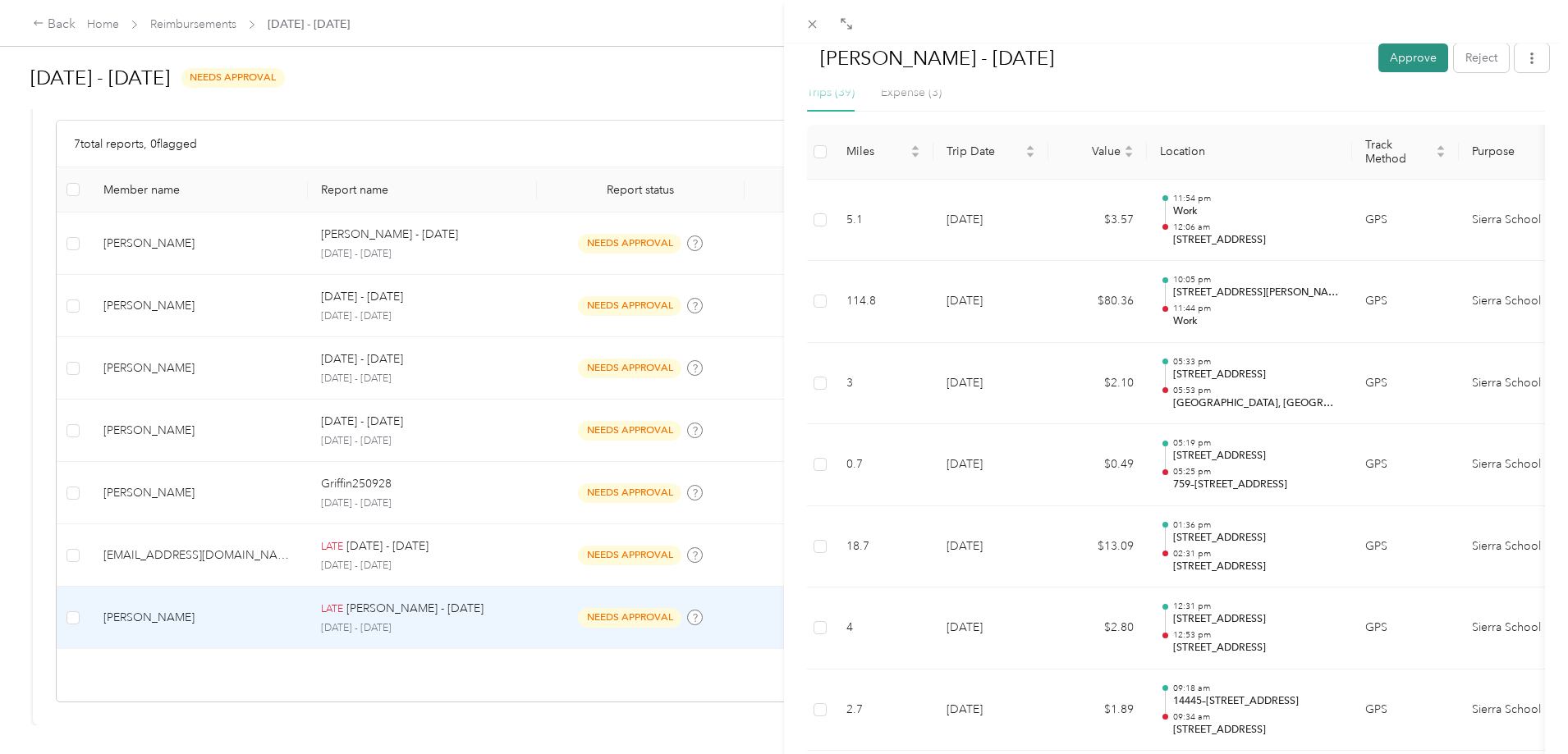
click at [1393, 50] on button "Approve" at bounding box center [1413, 58] width 69 height 29
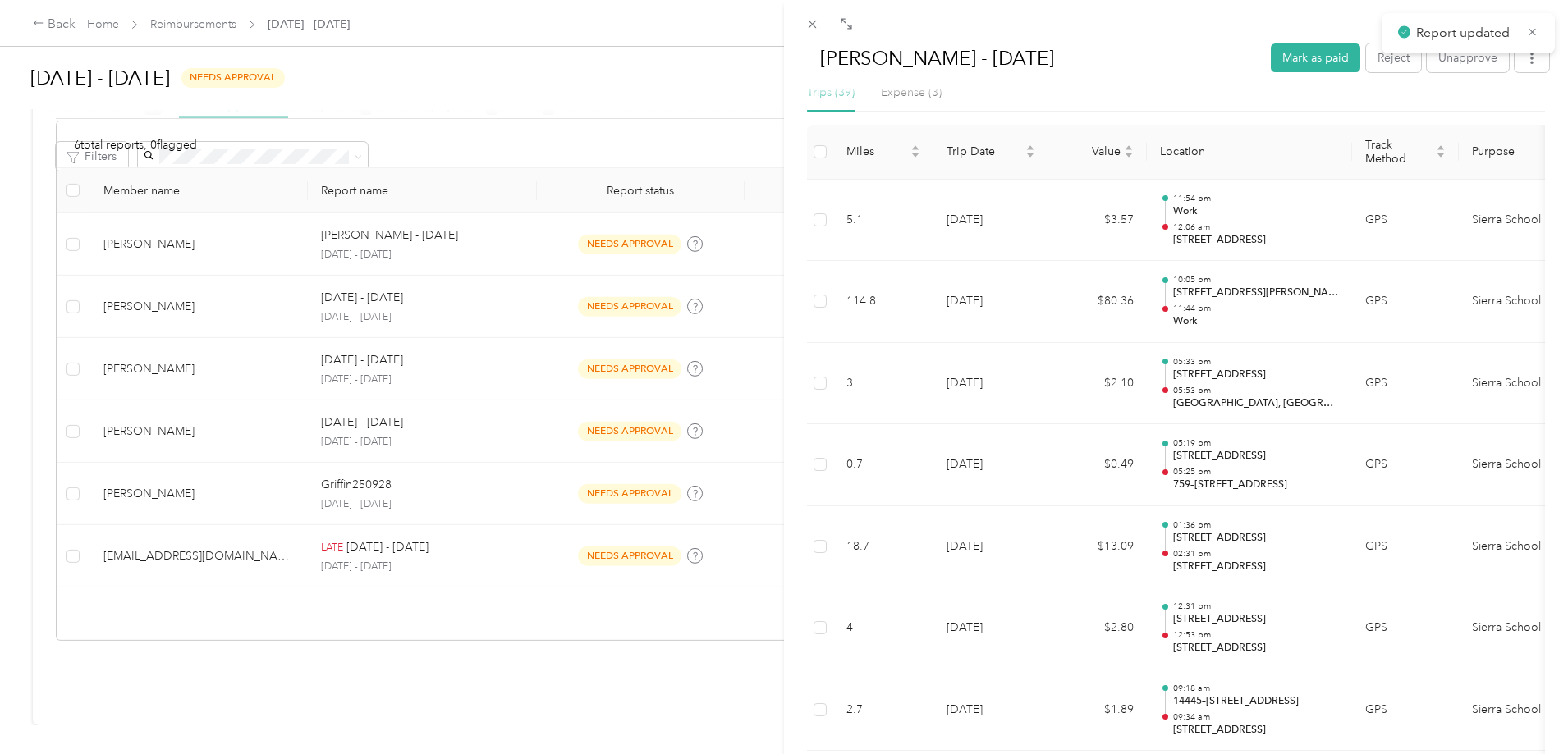
scroll to position [325, 0]
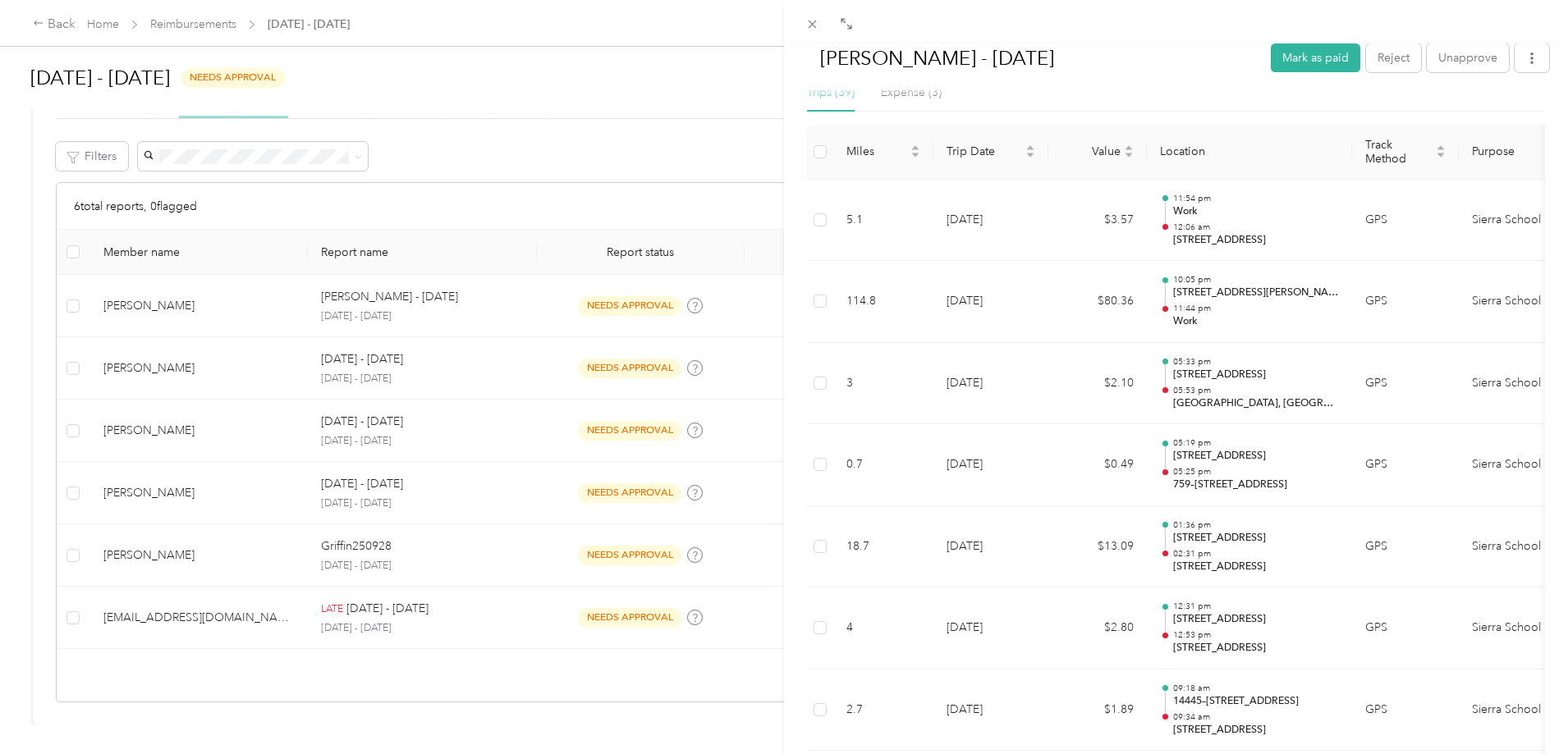
click at [348, 609] on div "[PERSON_NAME] - [DATE] [PERSON_NAME] as paid Reject Unapprove Needs Payment Nee…" at bounding box center [784, 377] width 1568 height 754
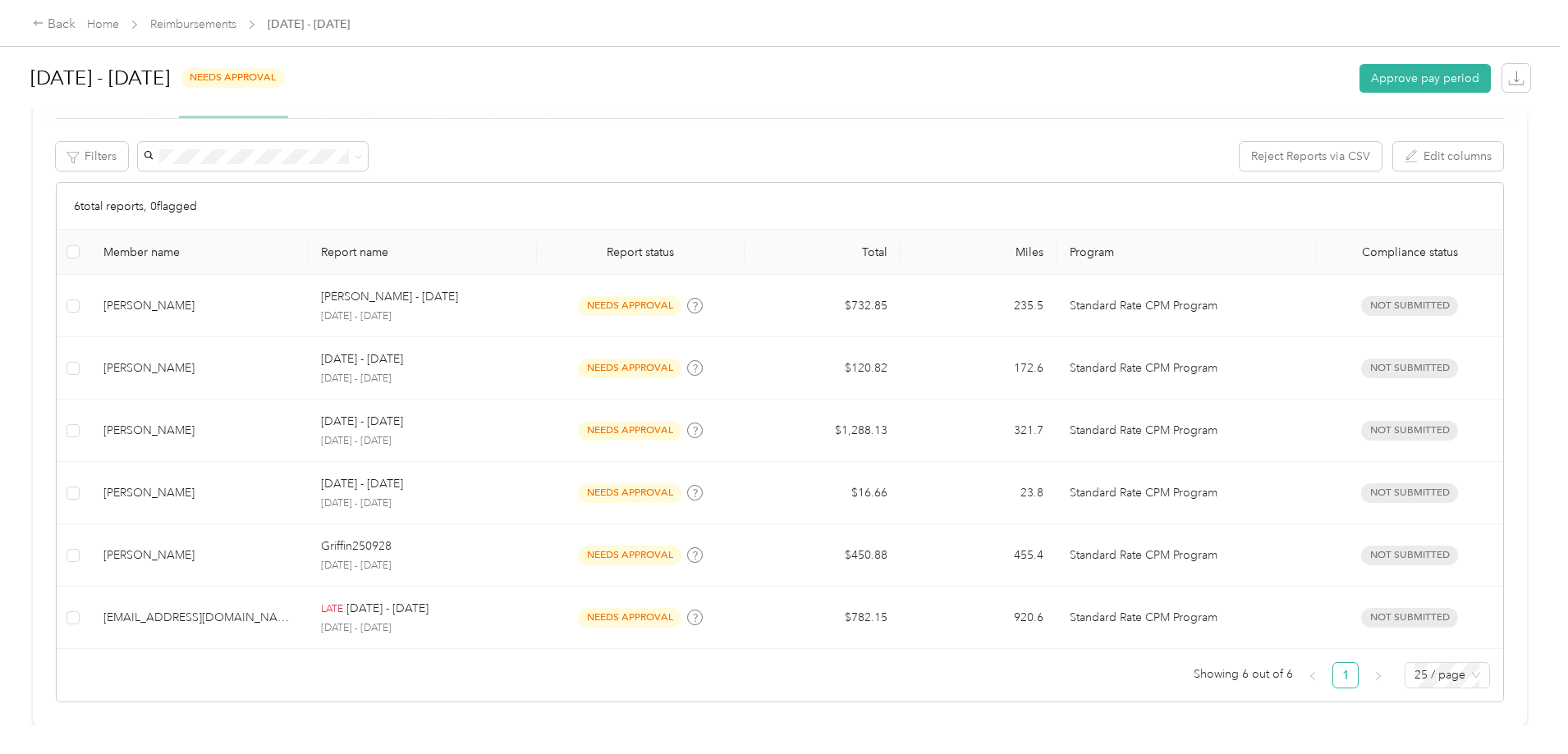
click at [383, 601] on div at bounding box center [784, 377] width 1568 height 754
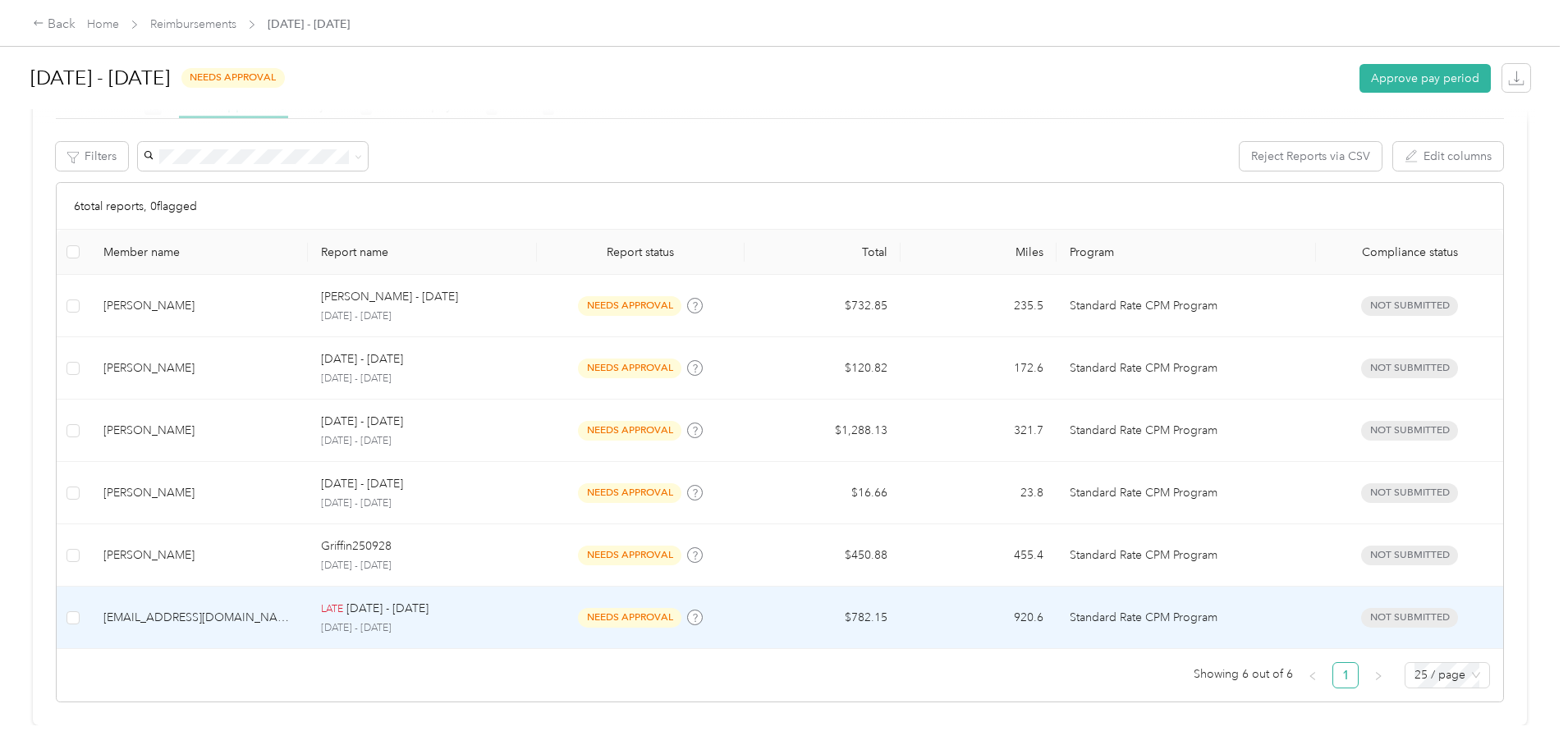
click at [429, 603] on p "[DATE] - [DATE]" at bounding box center [387, 609] width 82 height 18
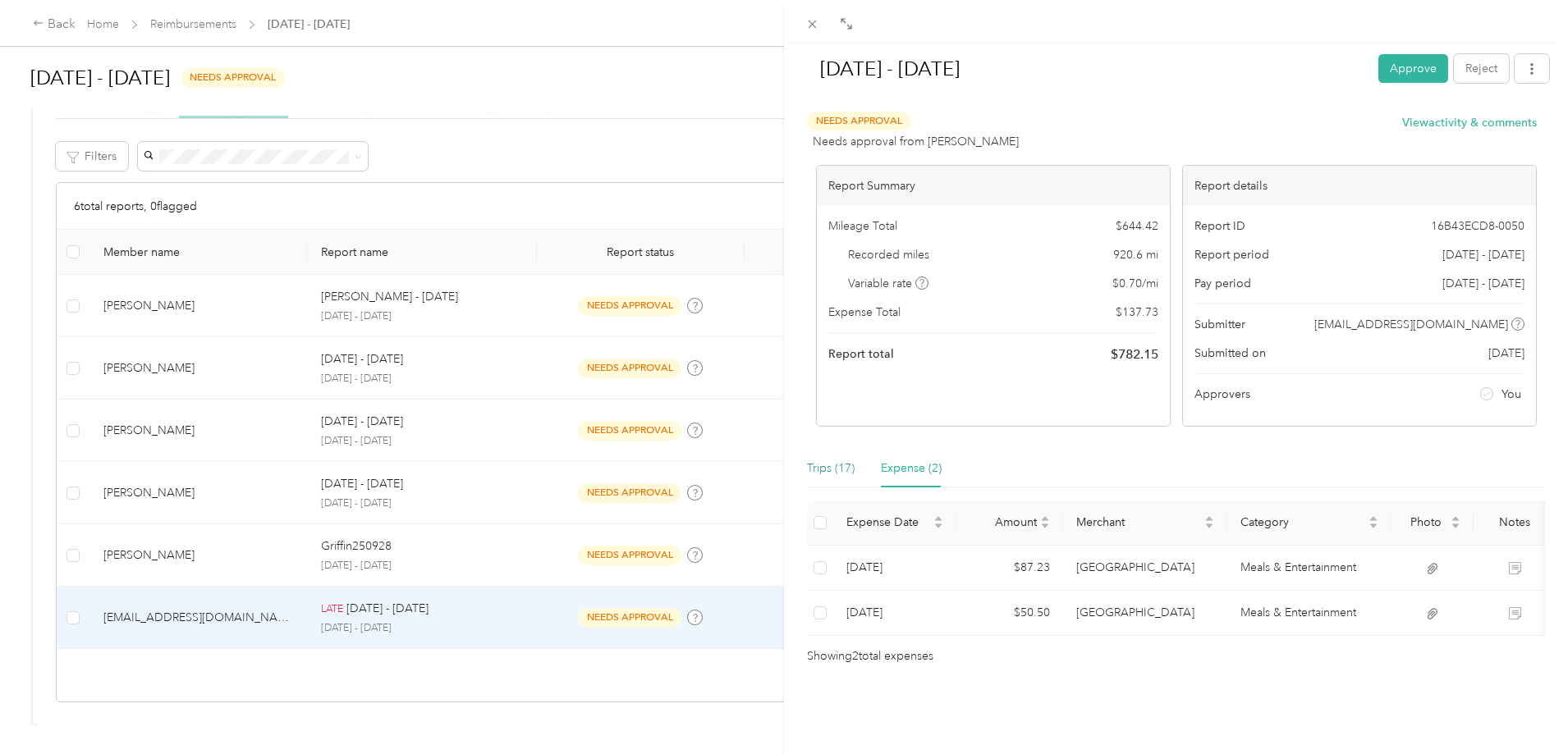
click at [838, 472] on div "Trips (17)" at bounding box center [831, 468] width 48 height 18
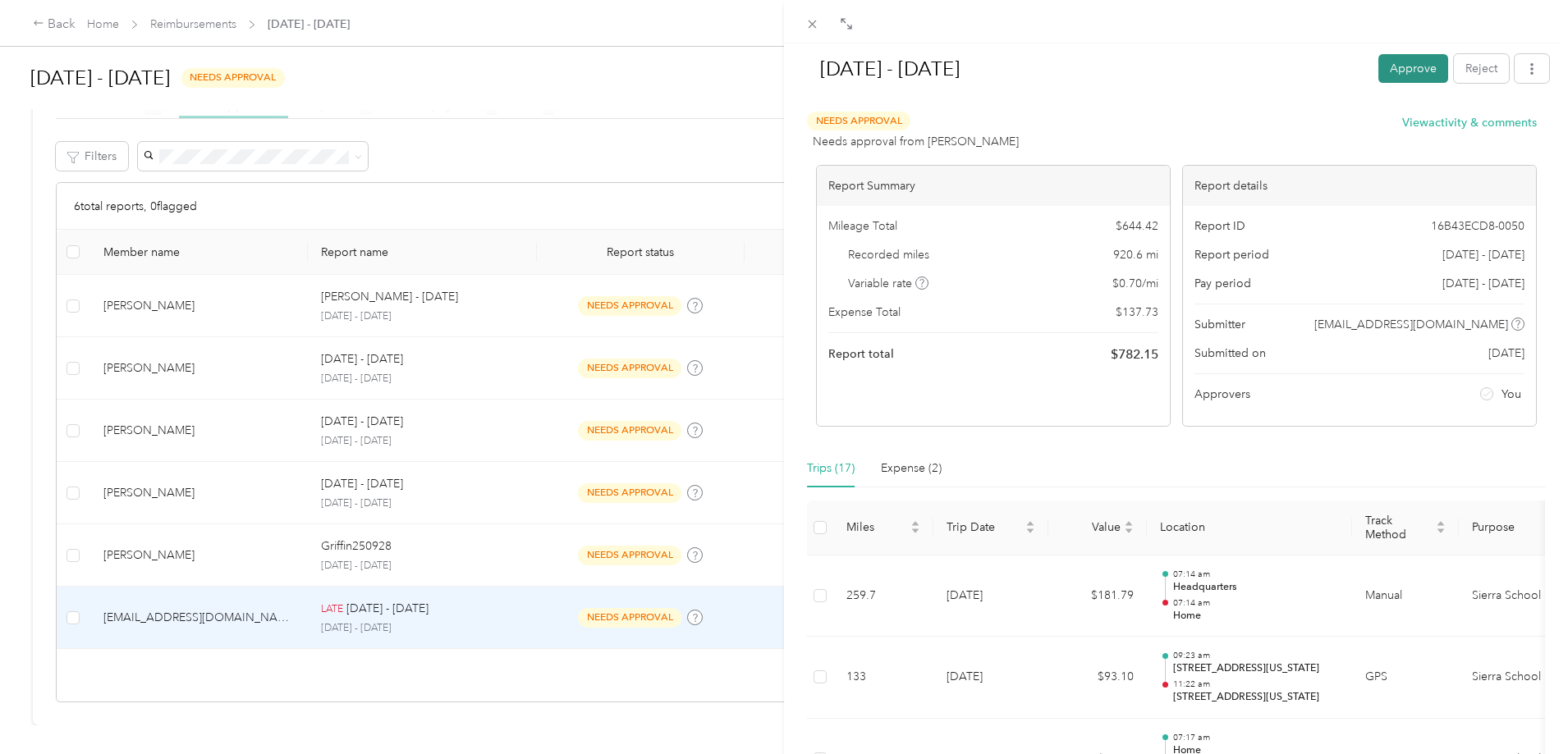
click at [1388, 64] on button "Approve" at bounding box center [1413, 69] width 69 height 29
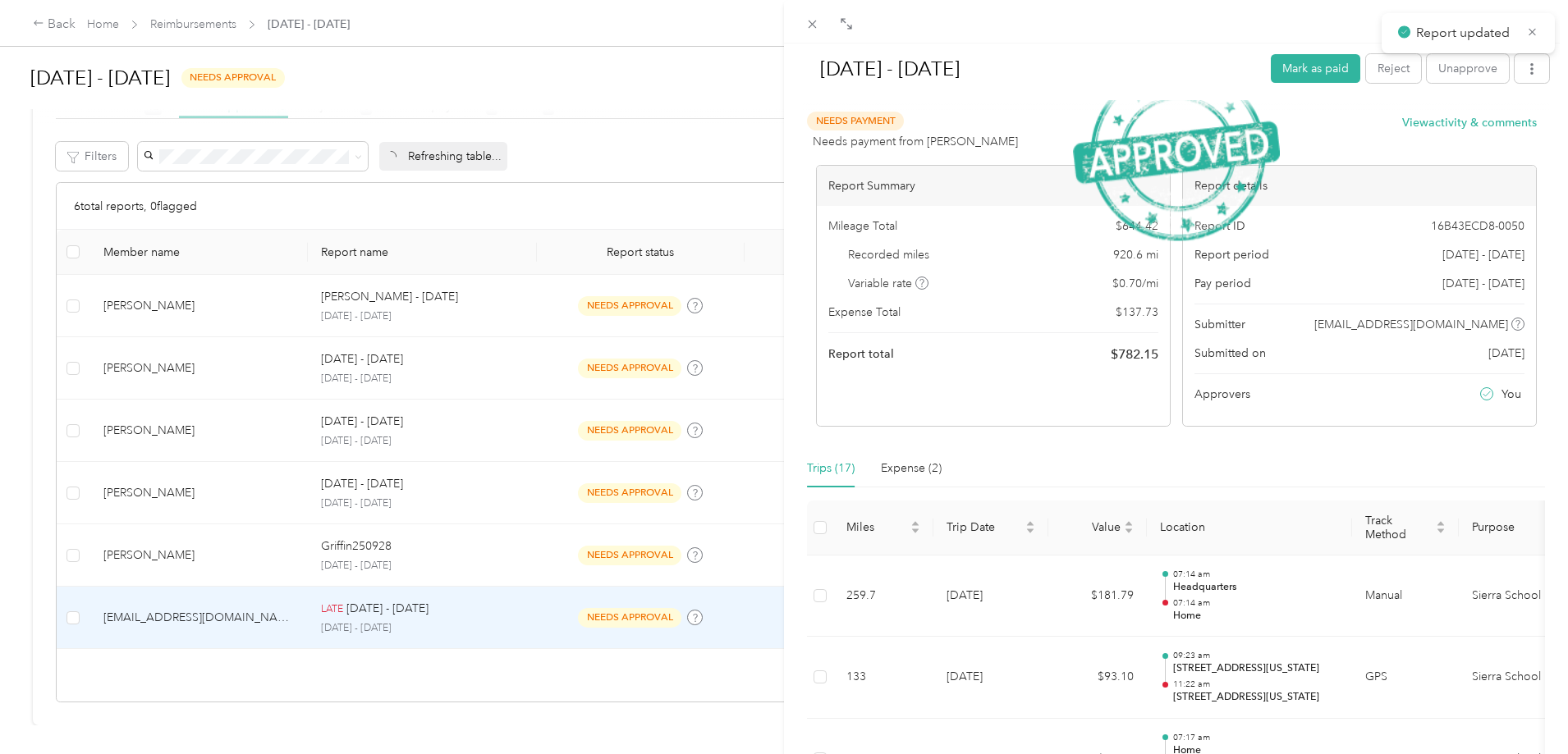
scroll to position [263, 0]
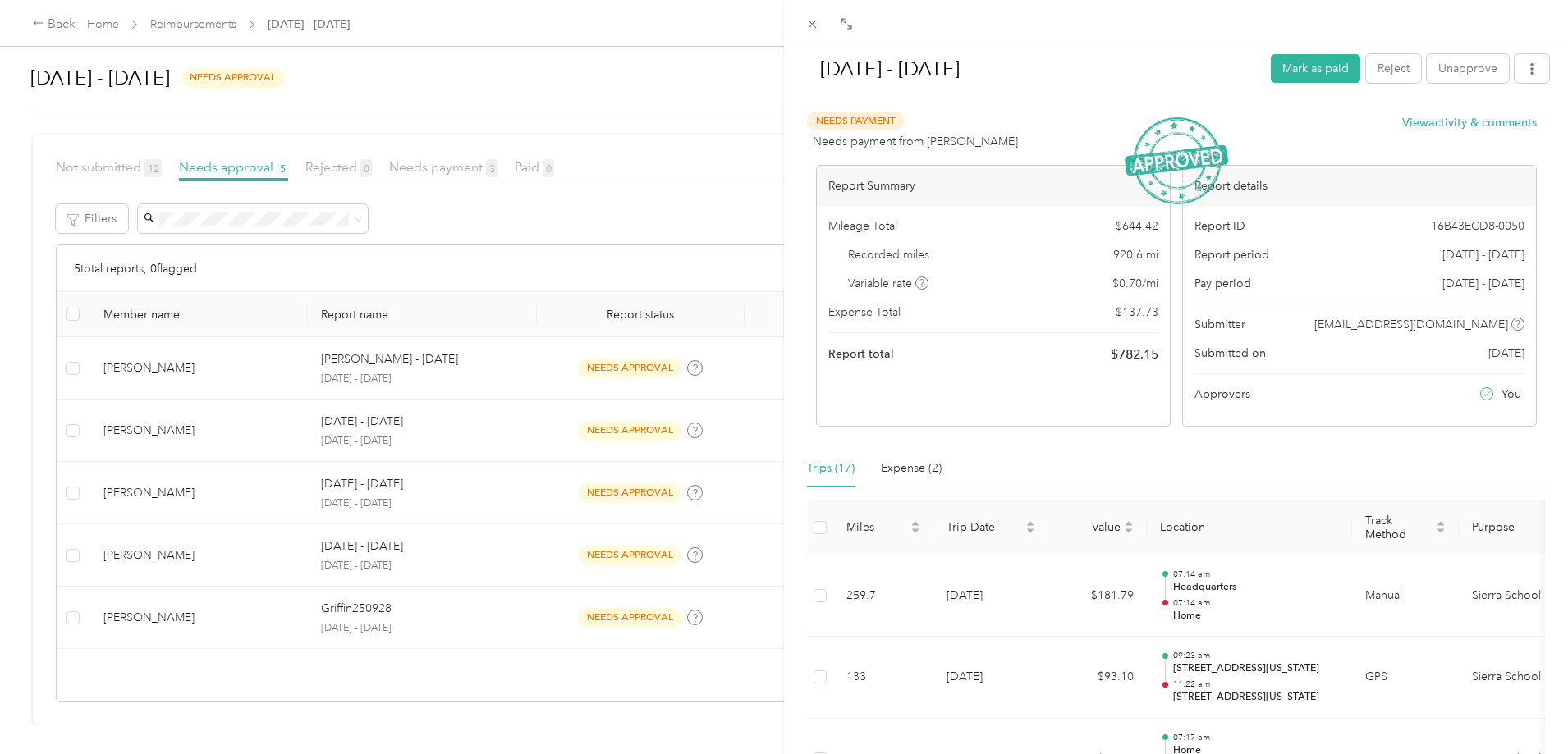
click at [425, 599] on div "[DATE] - [DATE] Mark as paid Reject Unapprove Needs Payment Needs payment from …" at bounding box center [784, 377] width 1568 height 754
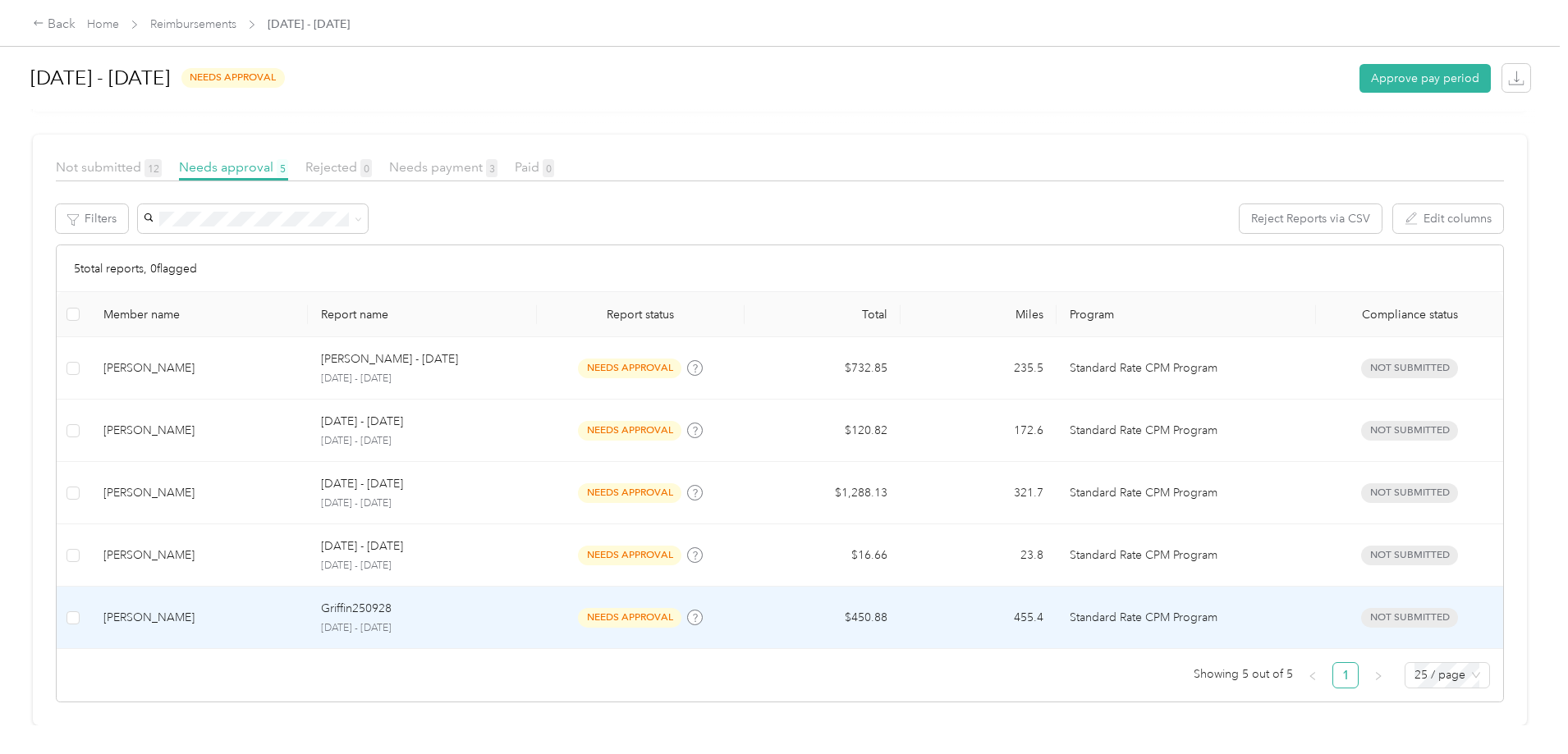
click at [392, 600] on p "Griffin250928" at bounding box center [355, 609] width 70 height 18
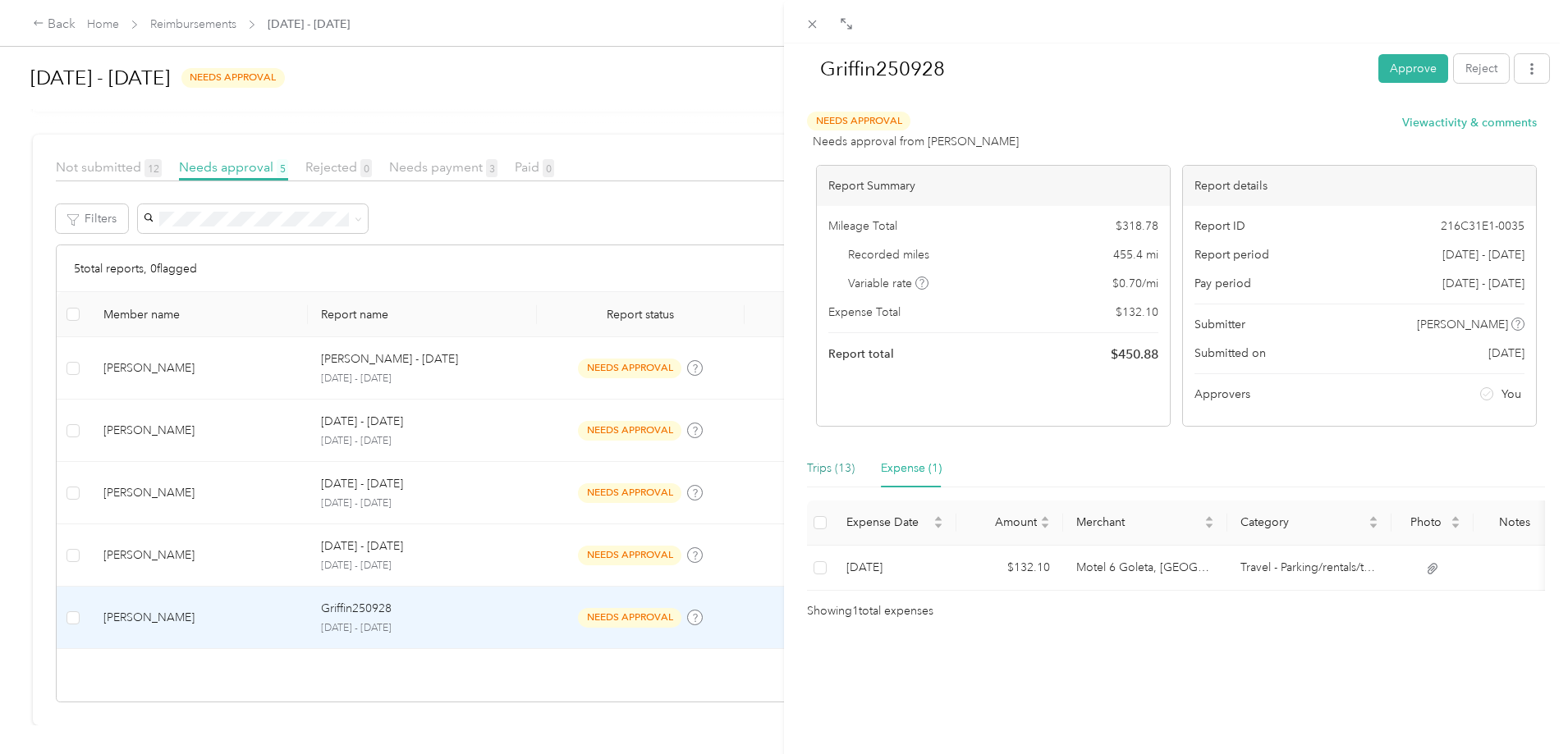
click at [846, 460] on div "Trips (13)" at bounding box center [831, 468] width 48 height 18
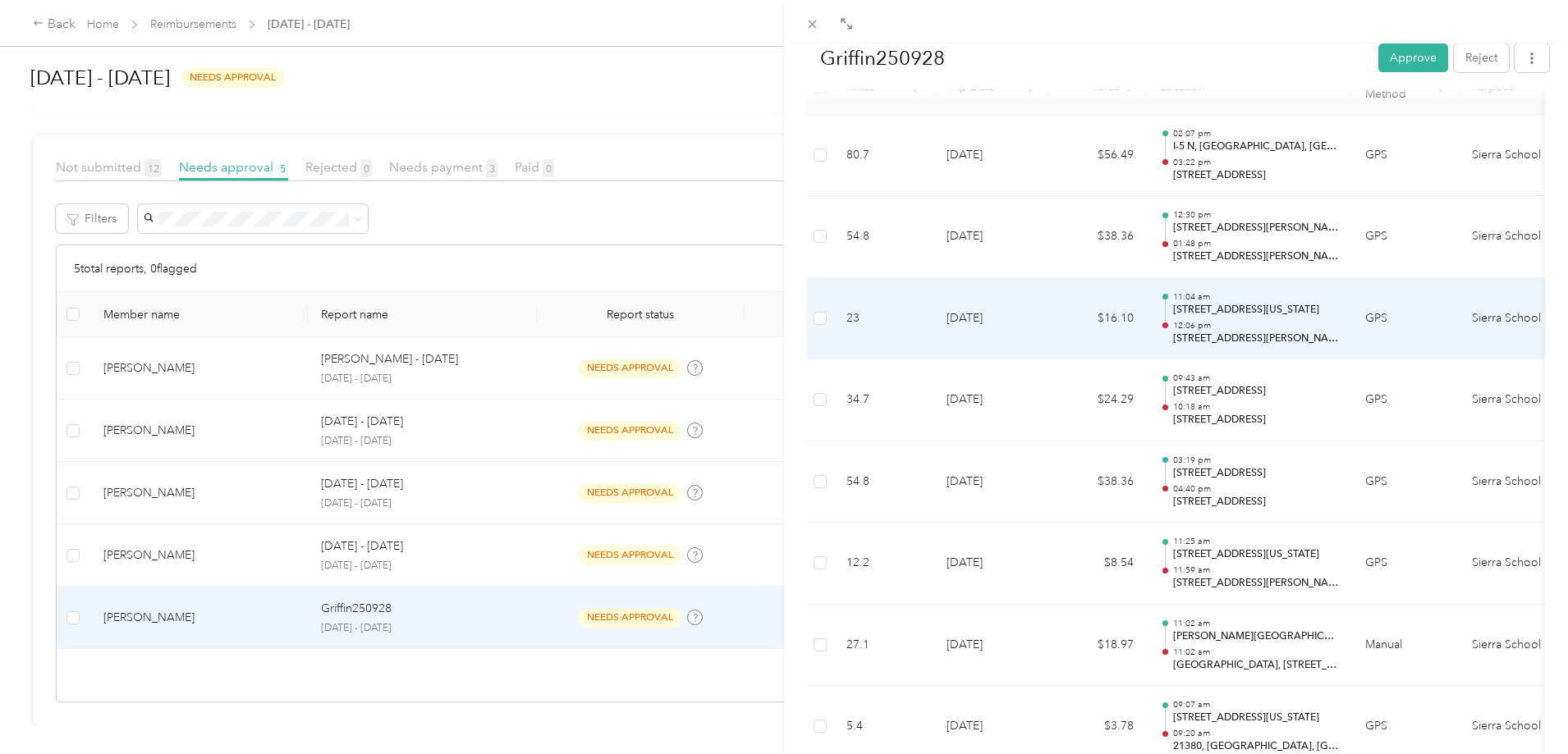
scroll to position [168, 0]
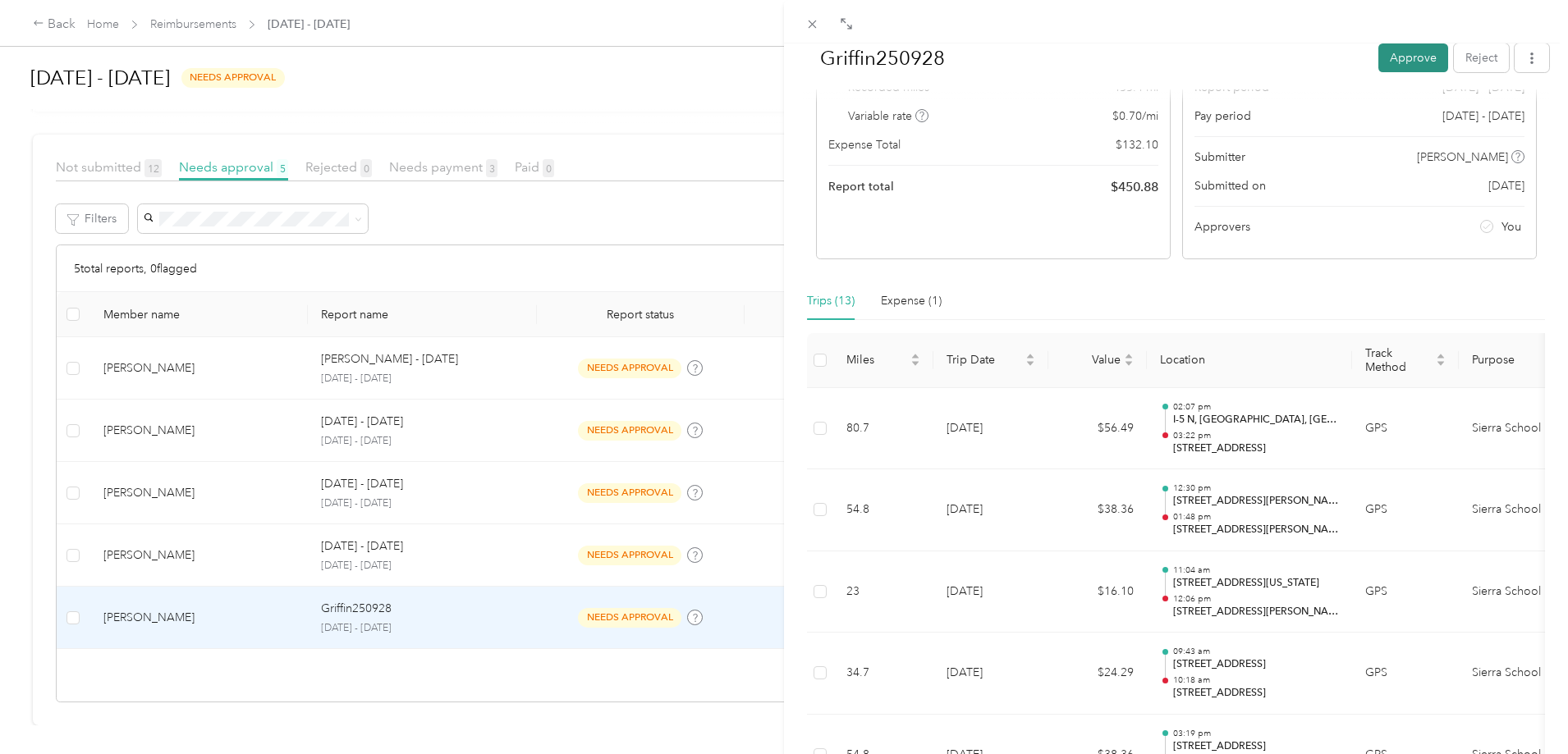
click at [1394, 55] on button "Approve" at bounding box center [1413, 58] width 69 height 29
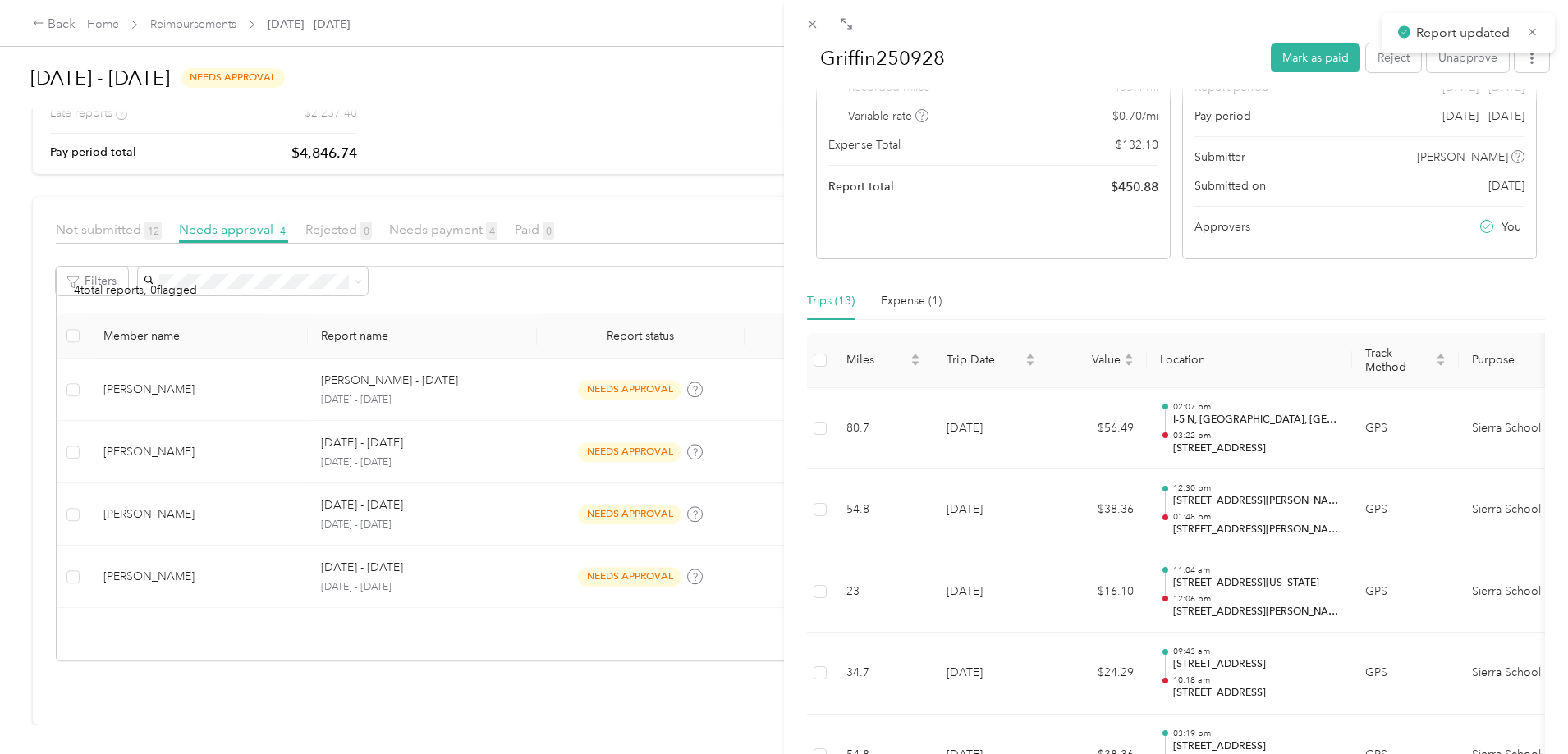
scroll to position [200, 0]
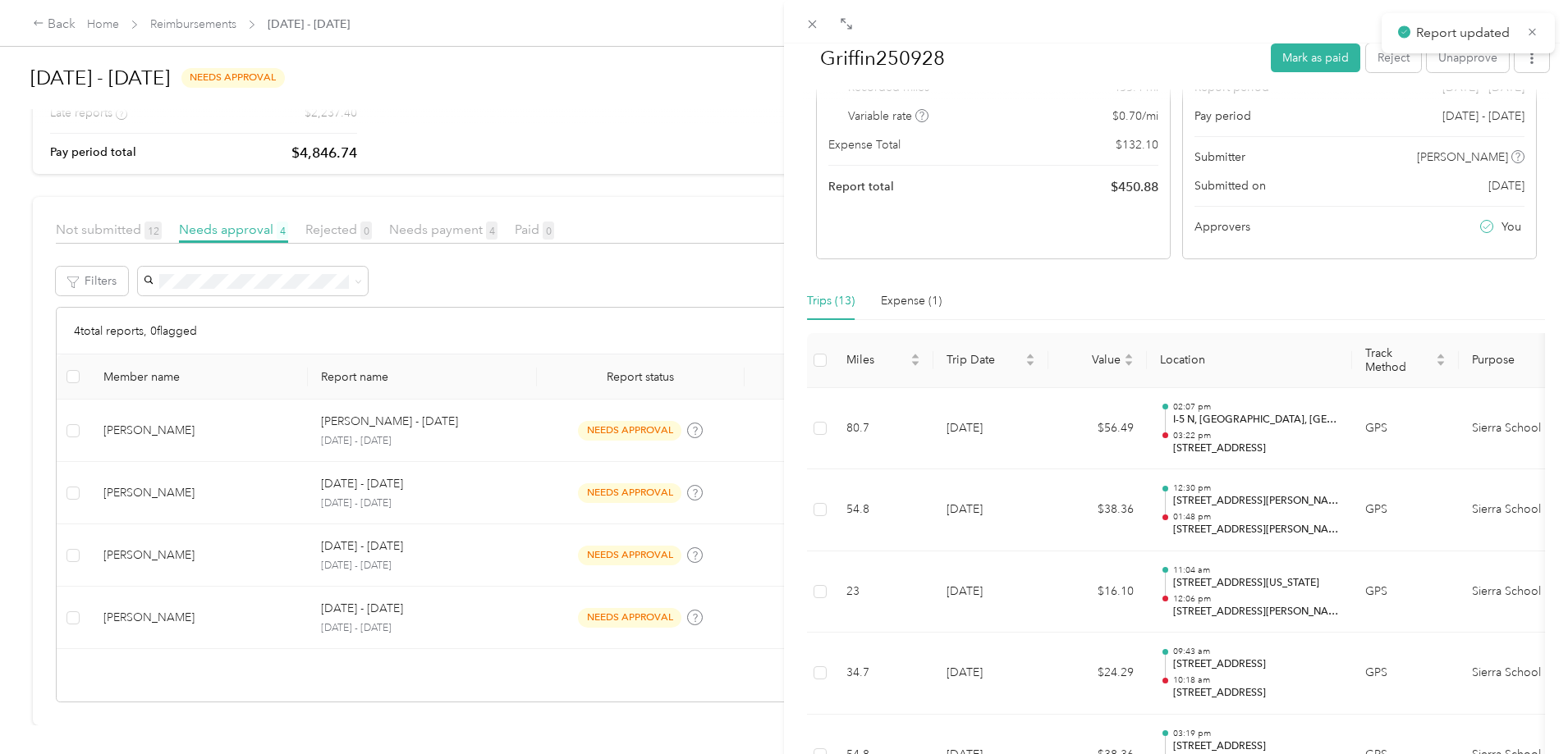
drag, startPoint x: 465, startPoint y: 613, endPoint x: 479, endPoint y: 607, distance: 15.2
click at [468, 612] on div "Griffin250928 [PERSON_NAME] as paid Reject Unapprove Needs Payment Needs paymen…" at bounding box center [784, 377] width 1568 height 754
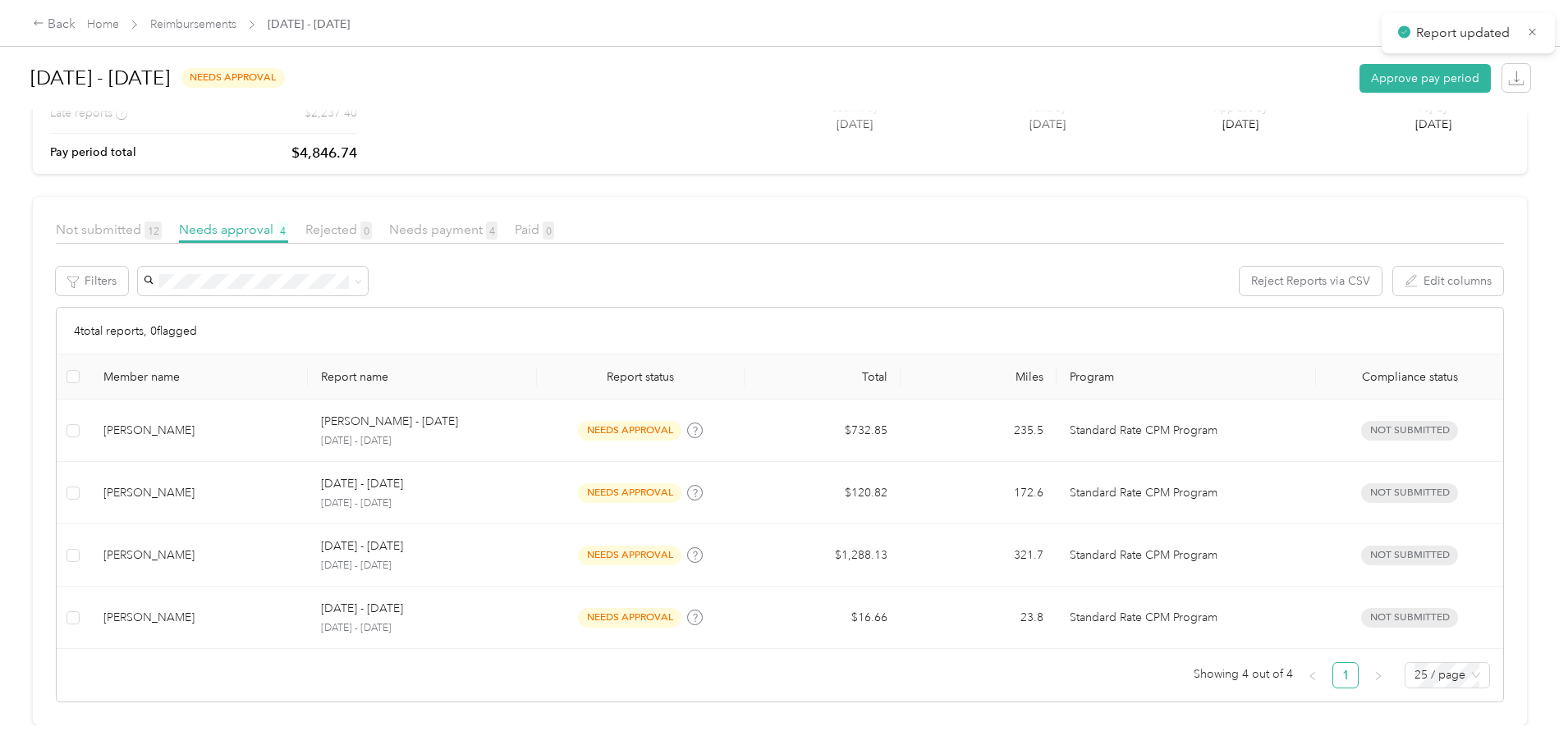
click at [511, 598] on div at bounding box center [784, 377] width 1568 height 754
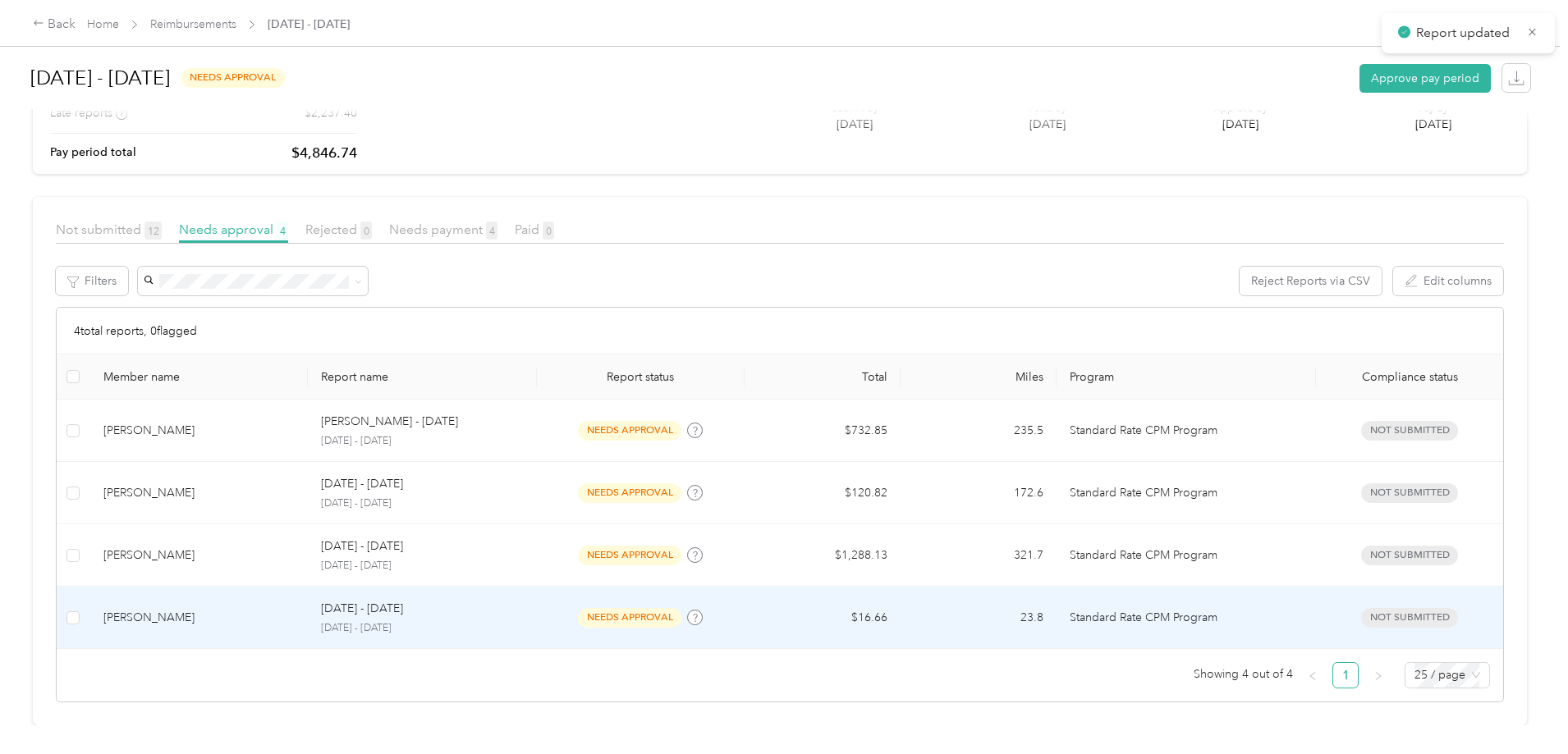
click at [592, 595] on td "needs approval" at bounding box center [640, 618] width 207 height 63
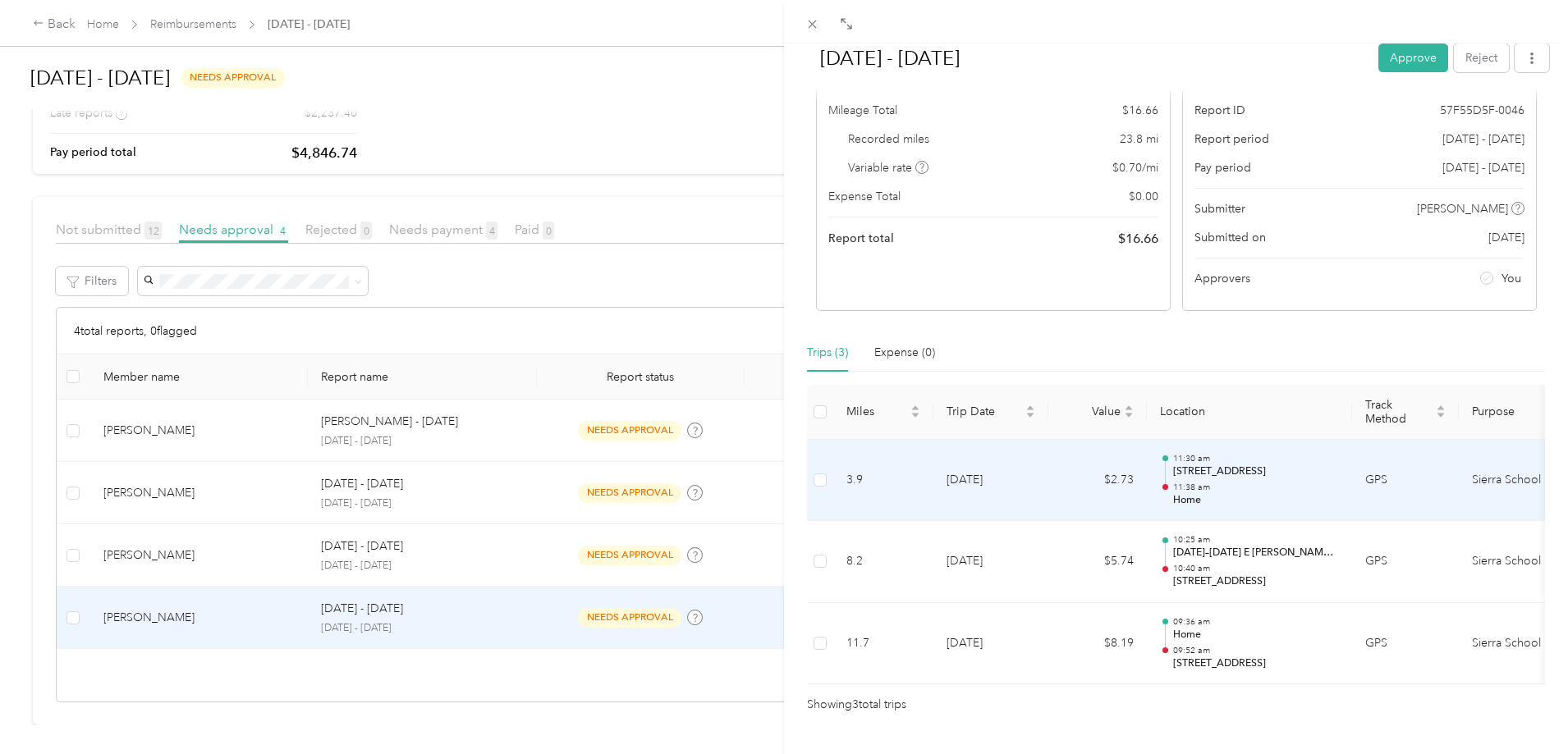
scroll to position [172, 0]
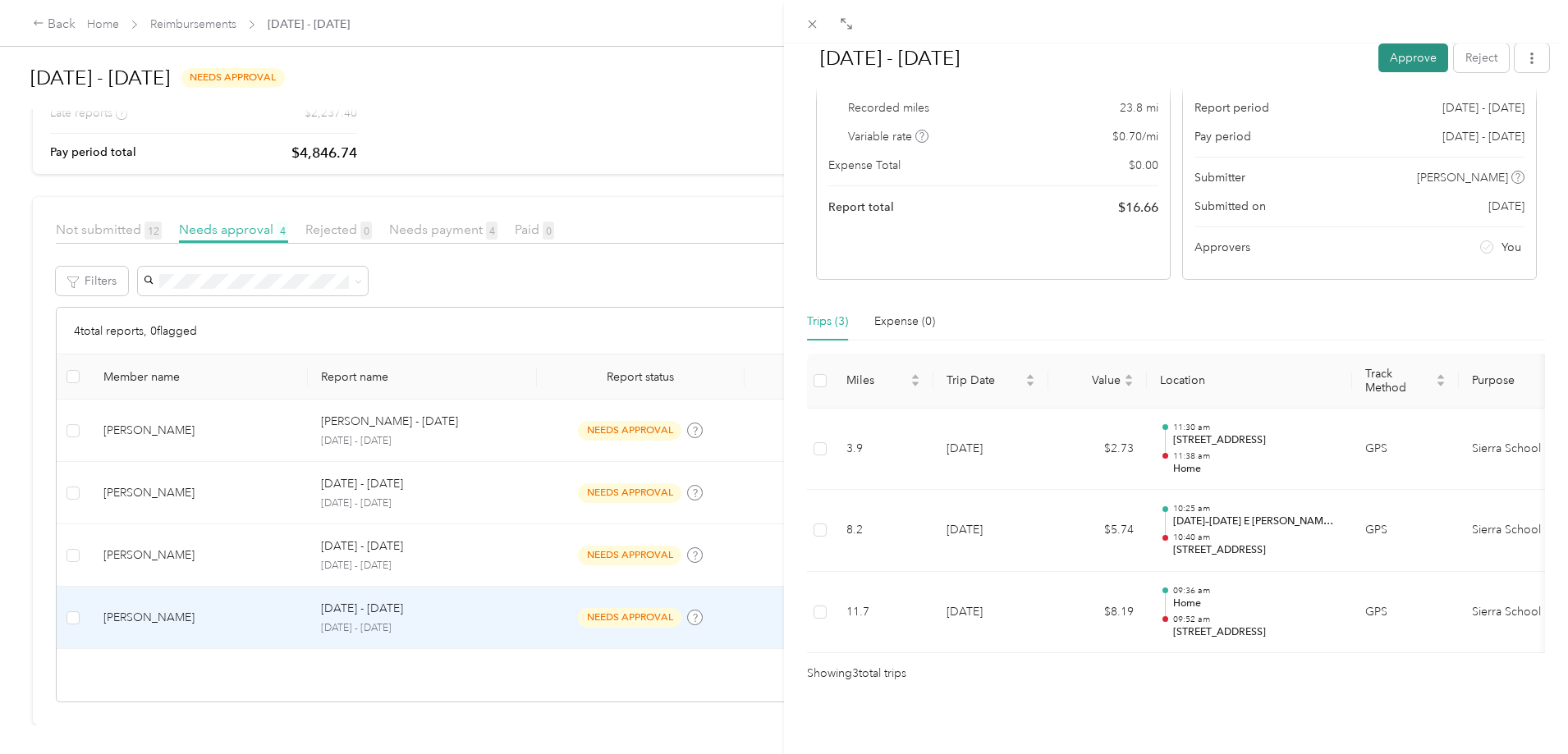
click at [1404, 63] on button "Approve" at bounding box center [1413, 58] width 69 height 29
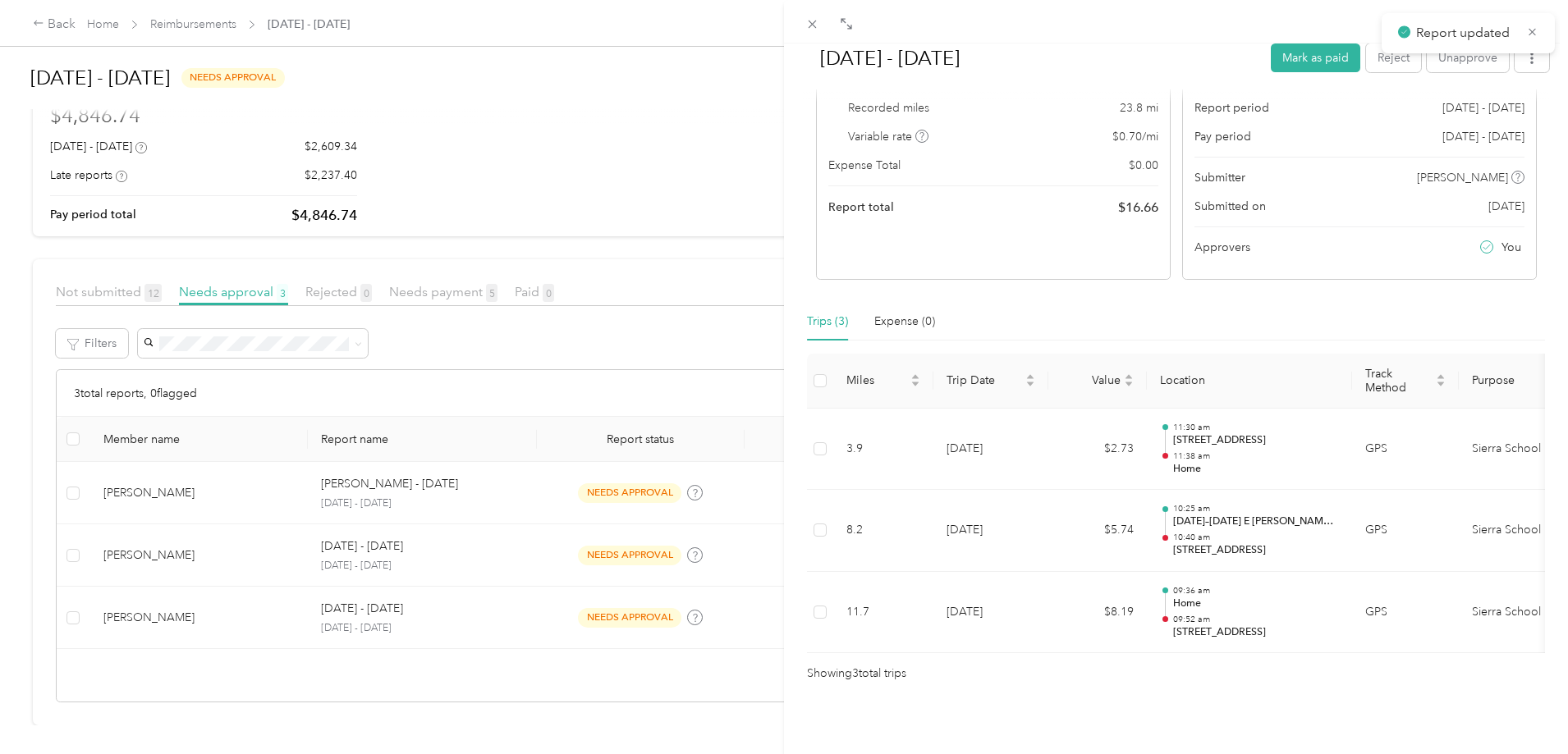
drag, startPoint x: 549, startPoint y: 621, endPoint x: 554, endPoint y: 609, distance: 13.0
click at [551, 614] on div "[DATE] - [DATE] Mark as paid Reject Unapprove Needs Payment Needs payment from …" at bounding box center [784, 377] width 1568 height 754
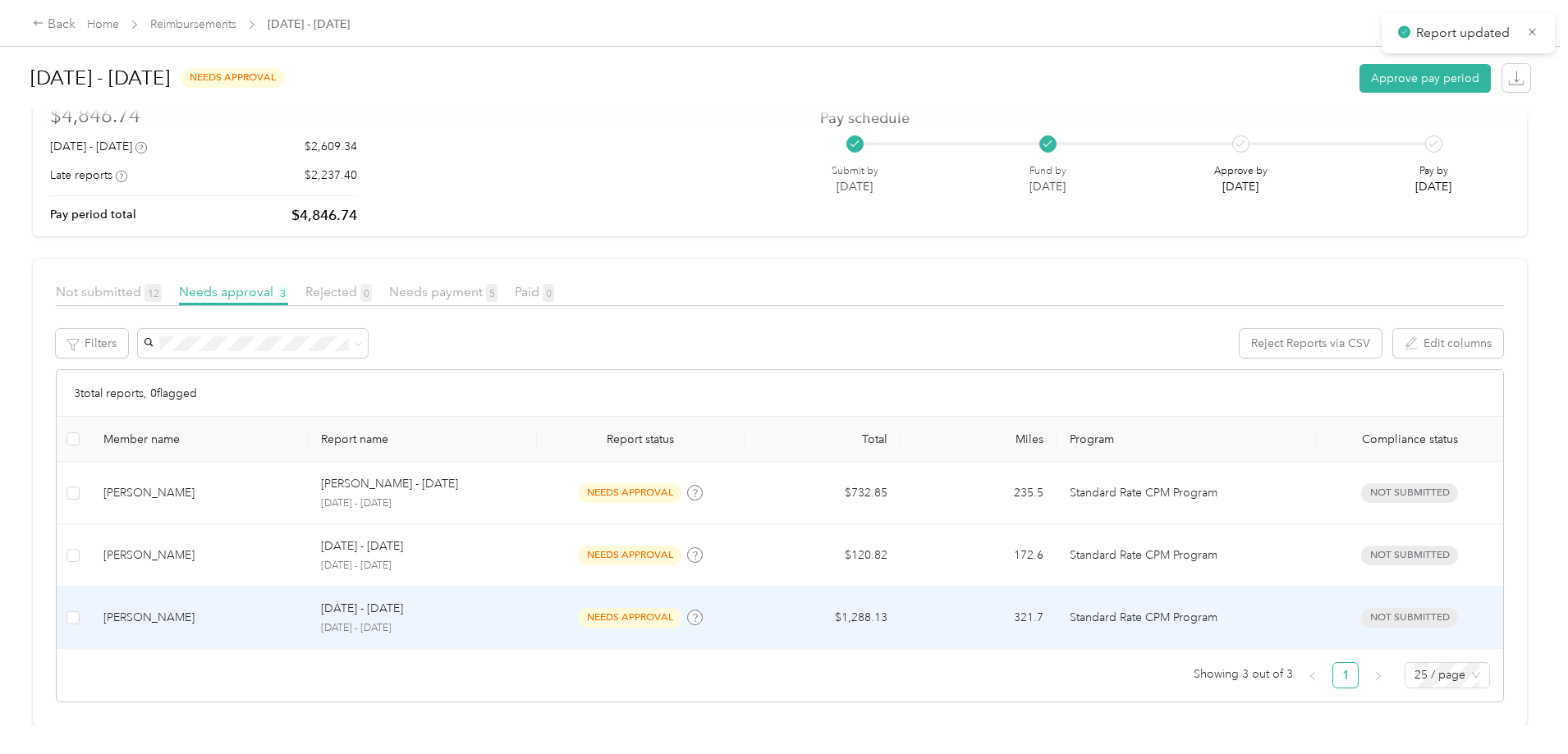
click at [653, 608] on span "needs approval" at bounding box center [629, 617] width 103 height 19
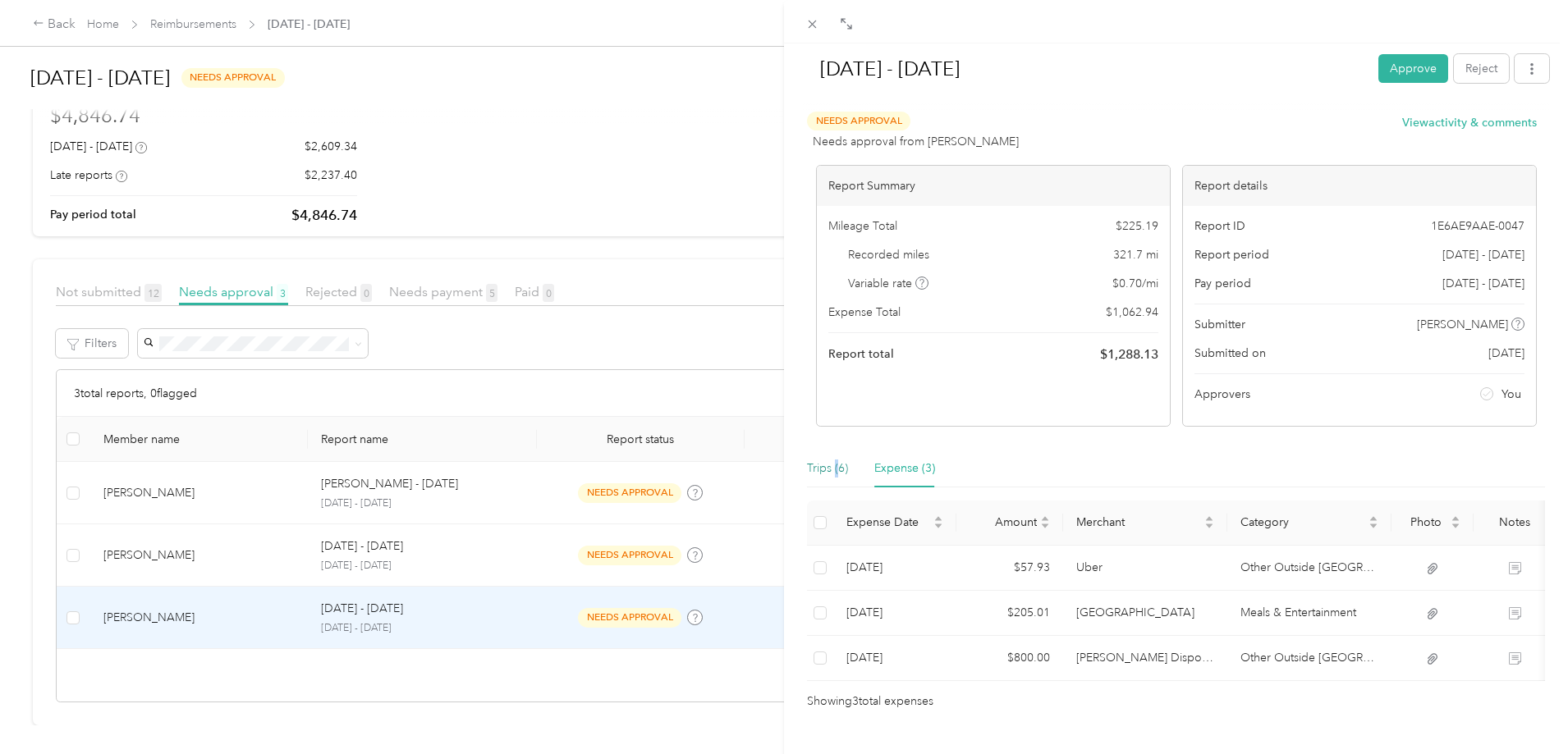
click at [836, 473] on div "Trips (6)" at bounding box center [828, 468] width 41 height 18
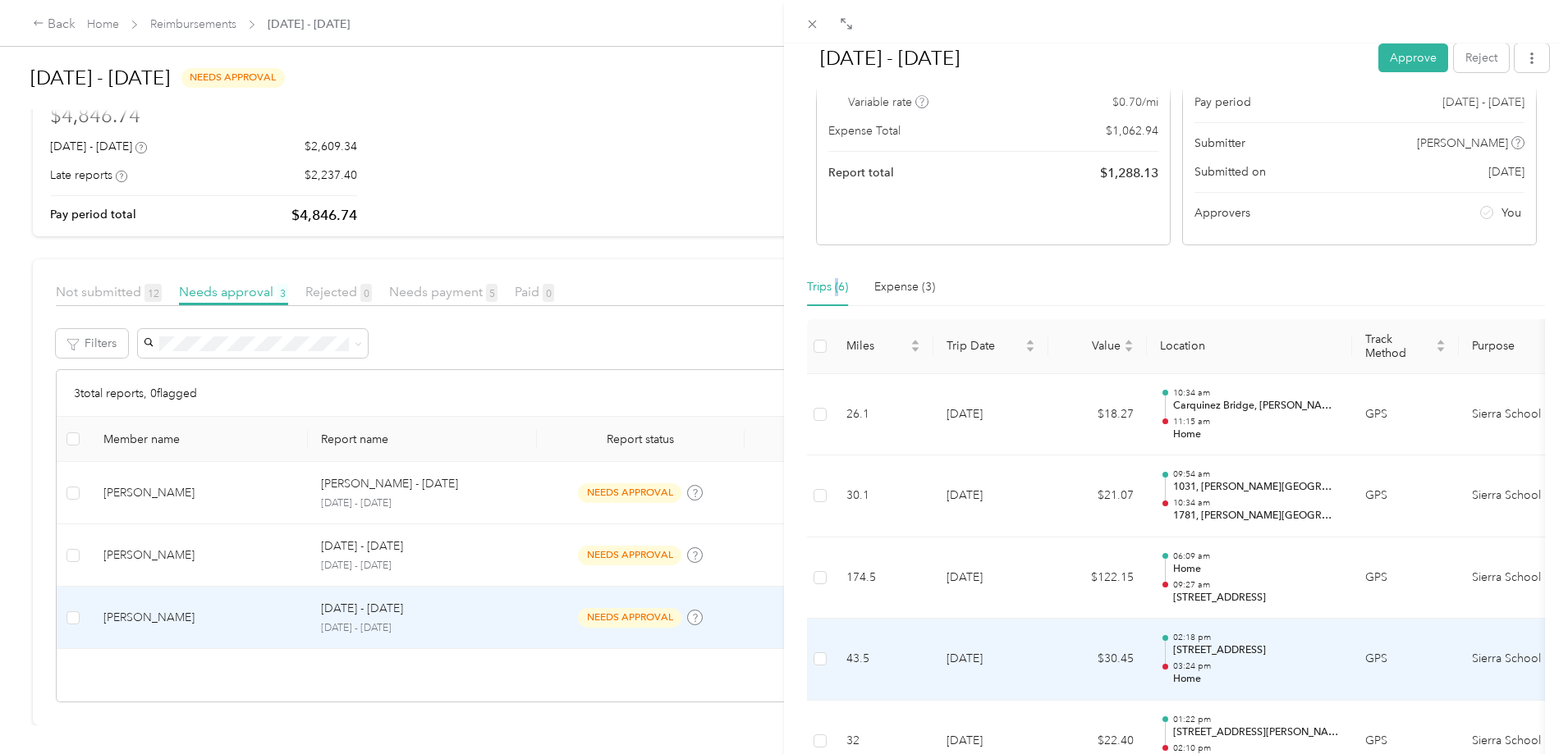
scroll to position [144, 0]
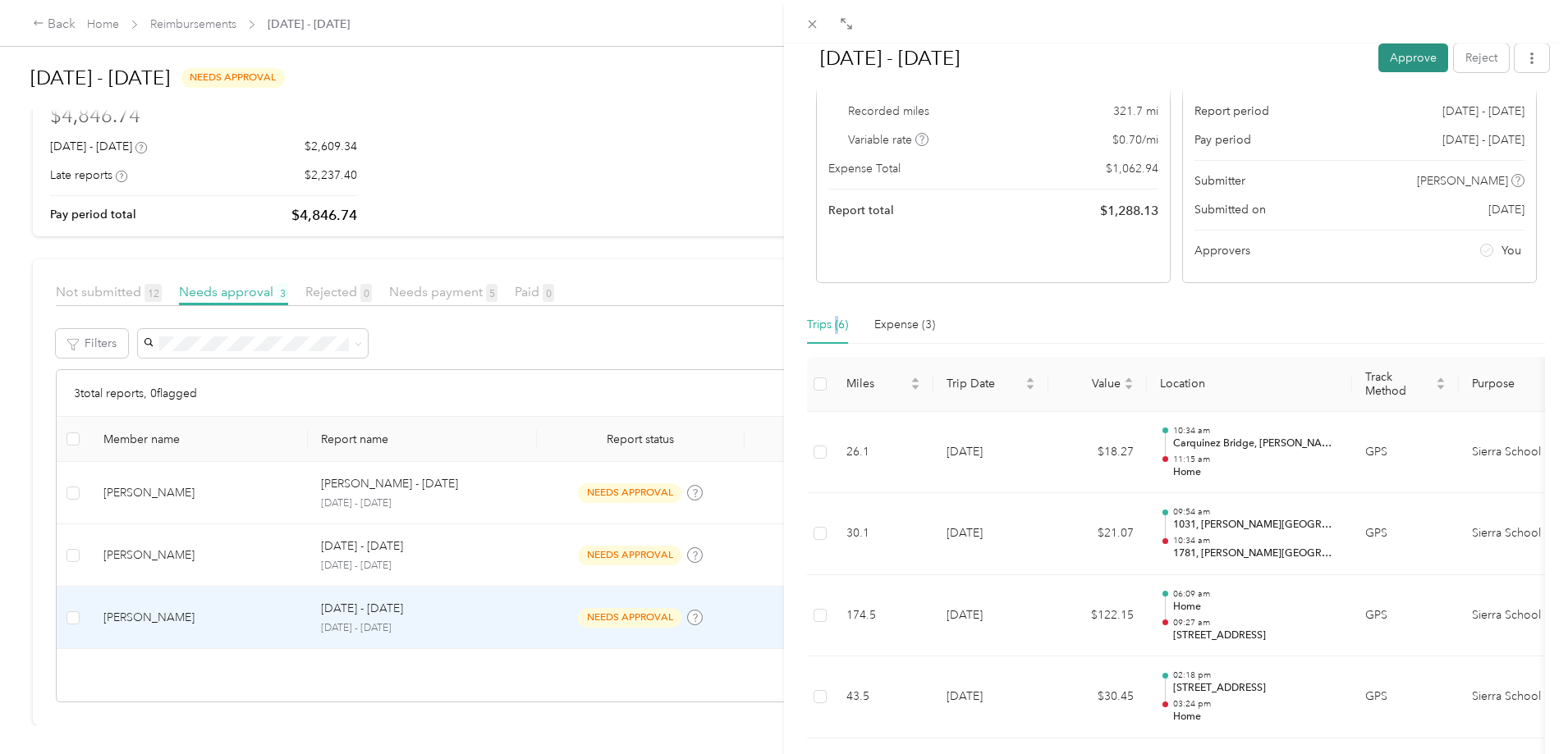
click at [1418, 54] on button "Approve" at bounding box center [1413, 58] width 69 height 29
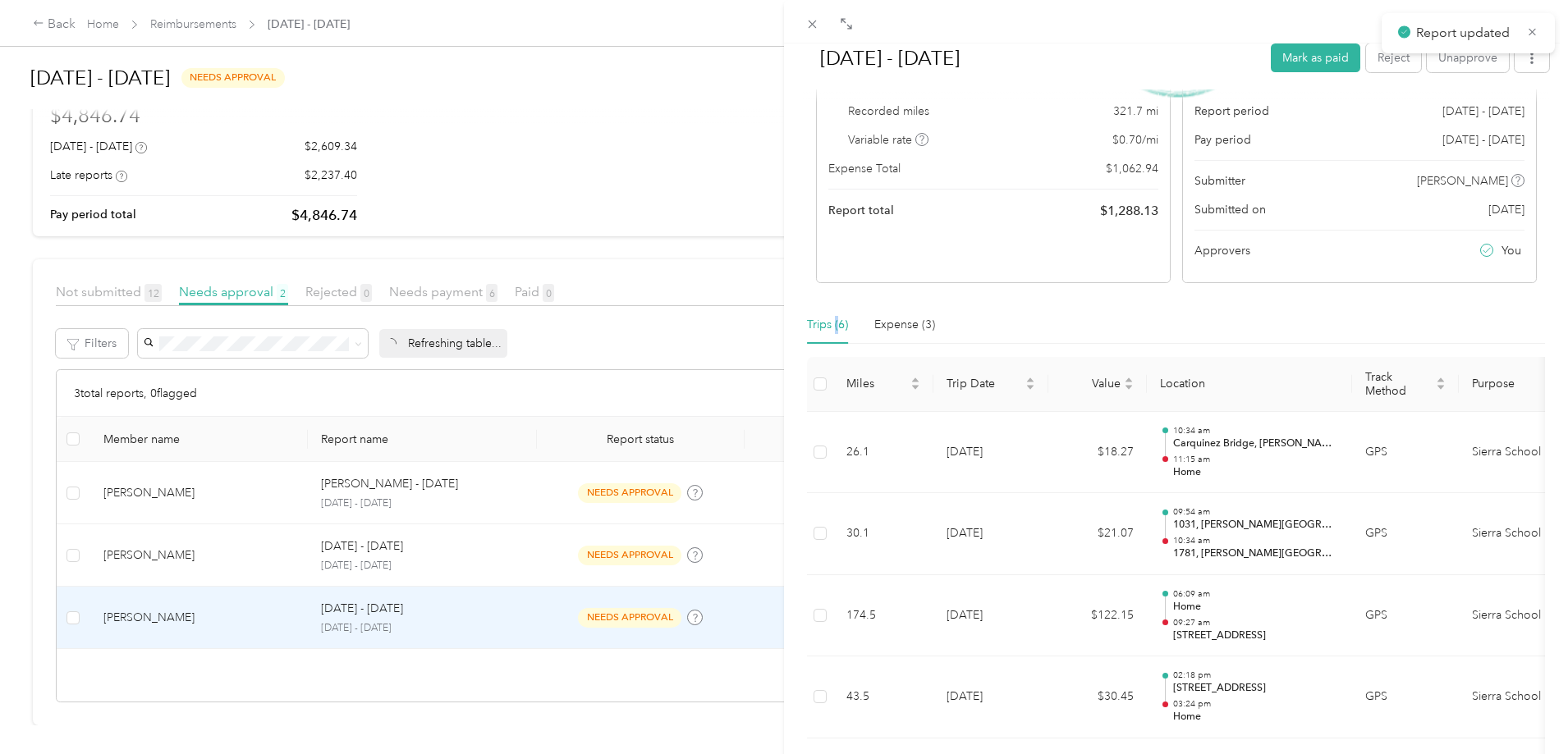
scroll to position [75, 0]
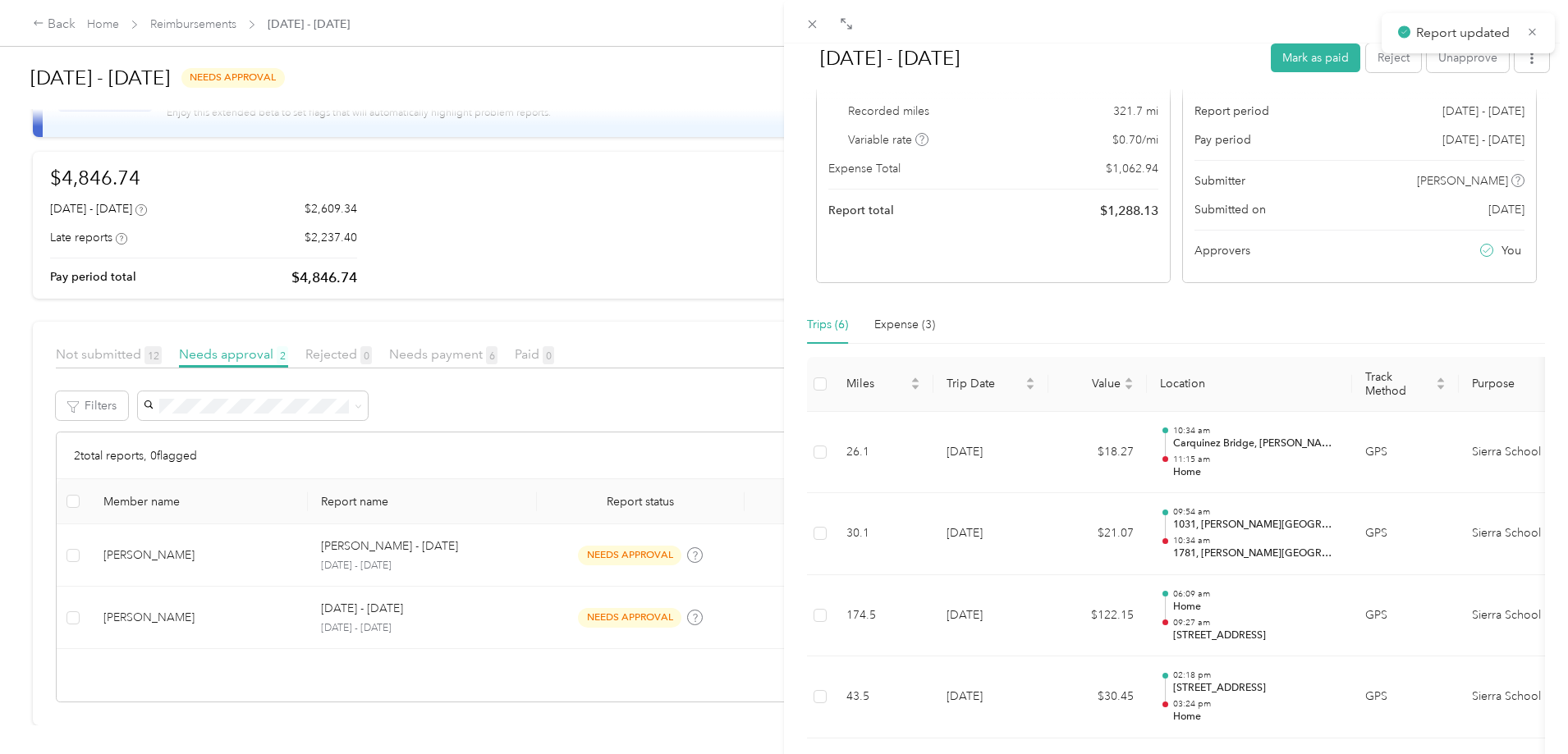
click at [577, 614] on div "[DATE] - [DATE] Mark as paid Reject Unapprove Needs Payment Needs payment from …" at bounding box center [784, 377] width 1568 height 754
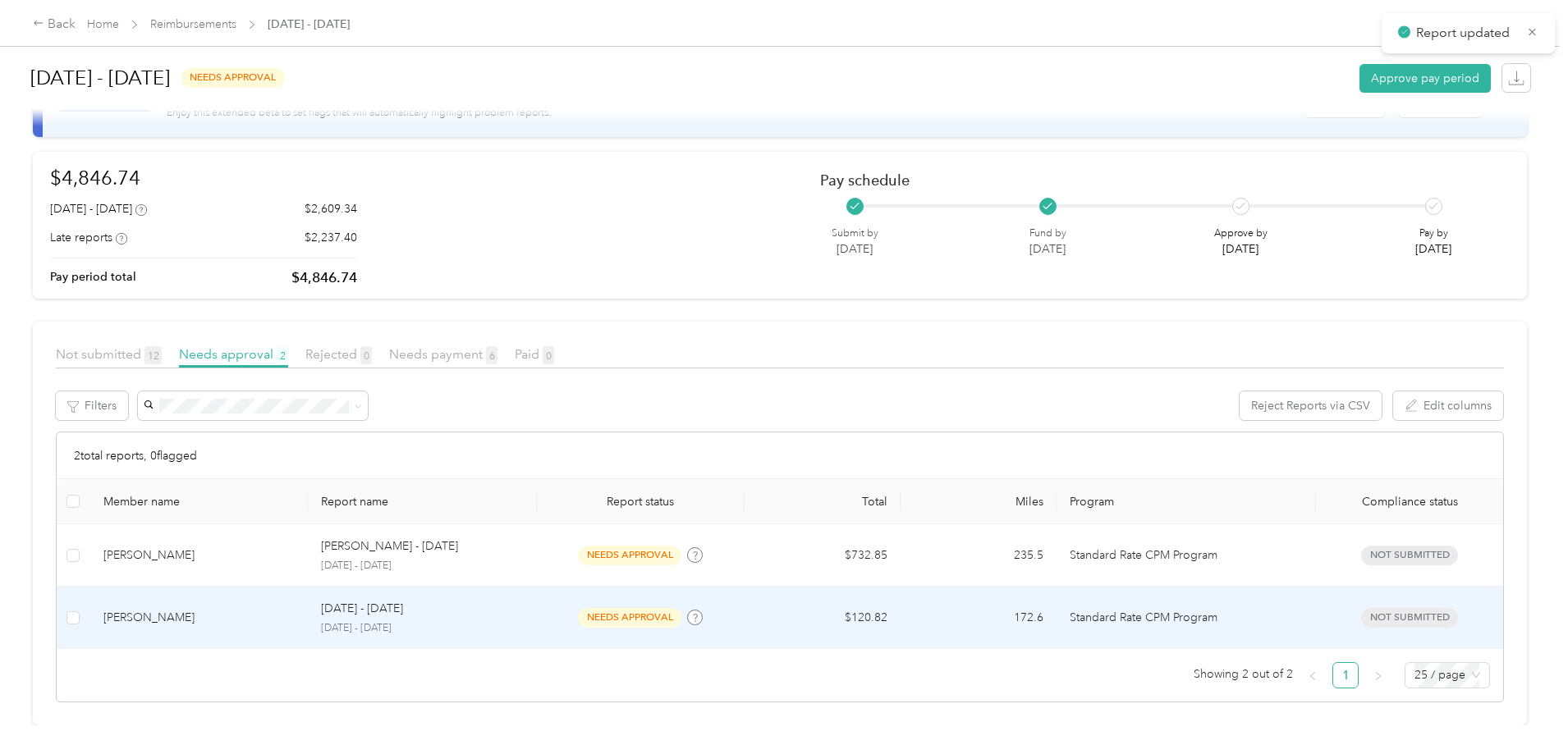
click at [815, 607] on td "$120.82" at bounding box center [822, 618] width 156 height 63
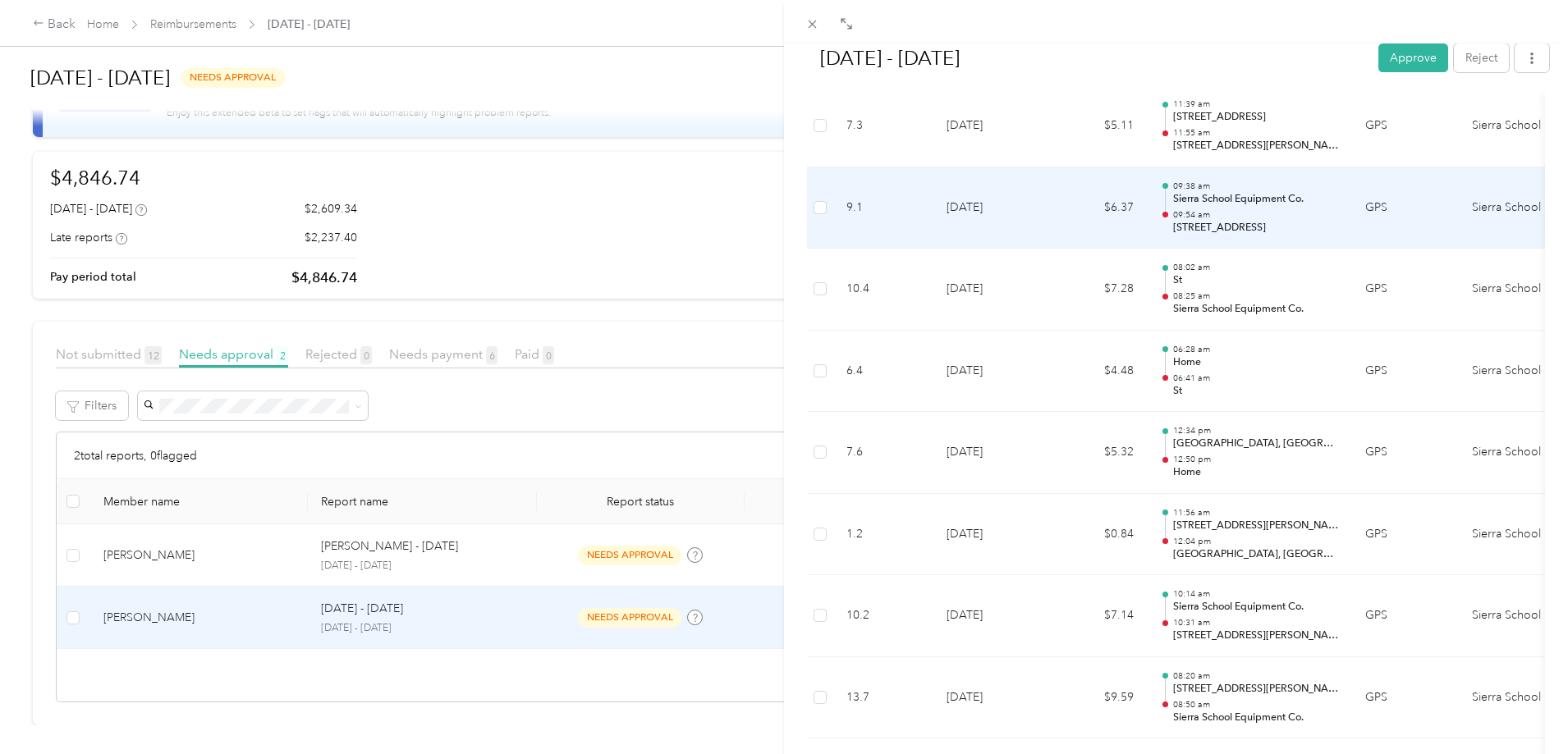
scroll to position [221, 0]
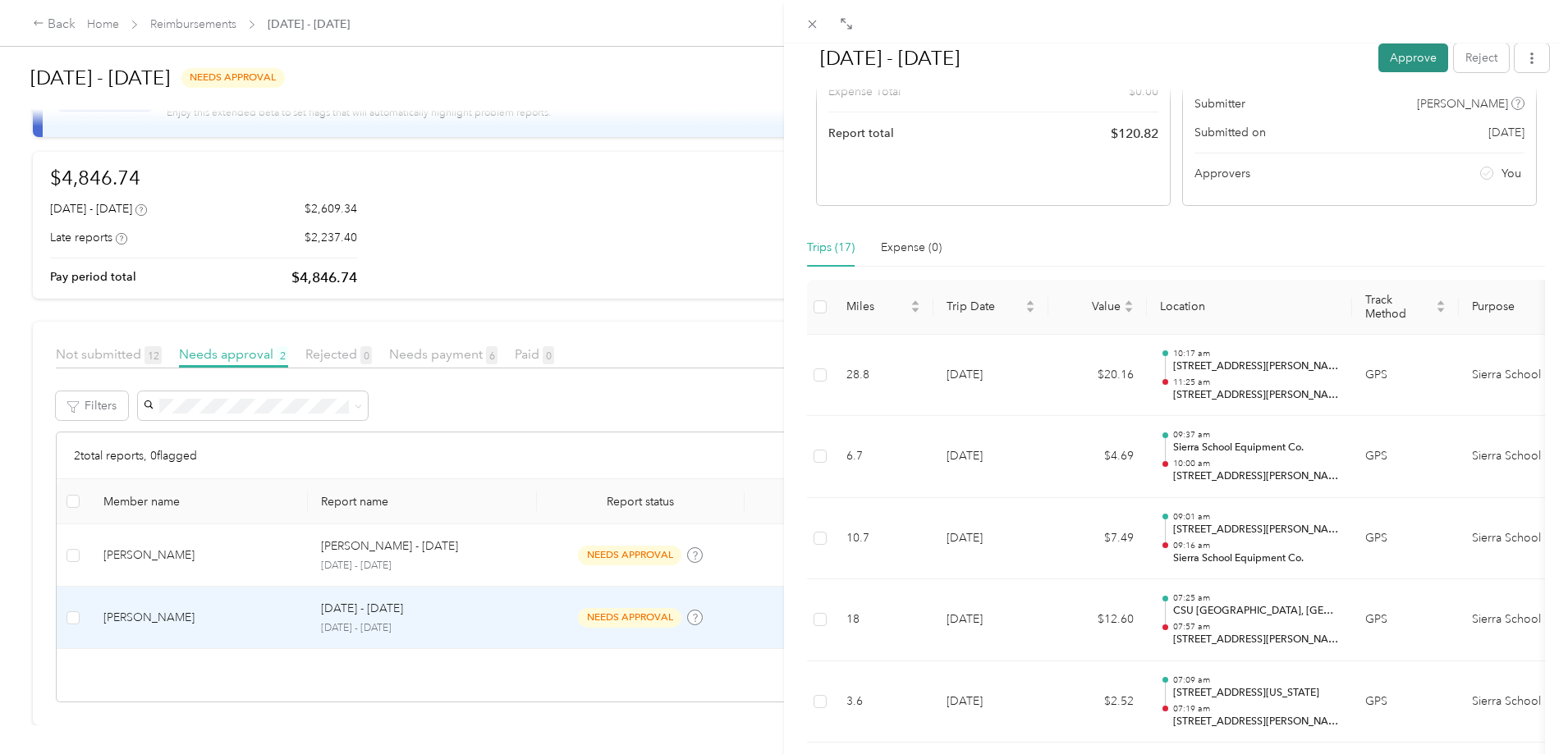
click at [1428, 49] on button "Approve" at bounding box center [1413, 58] width 69 height 29
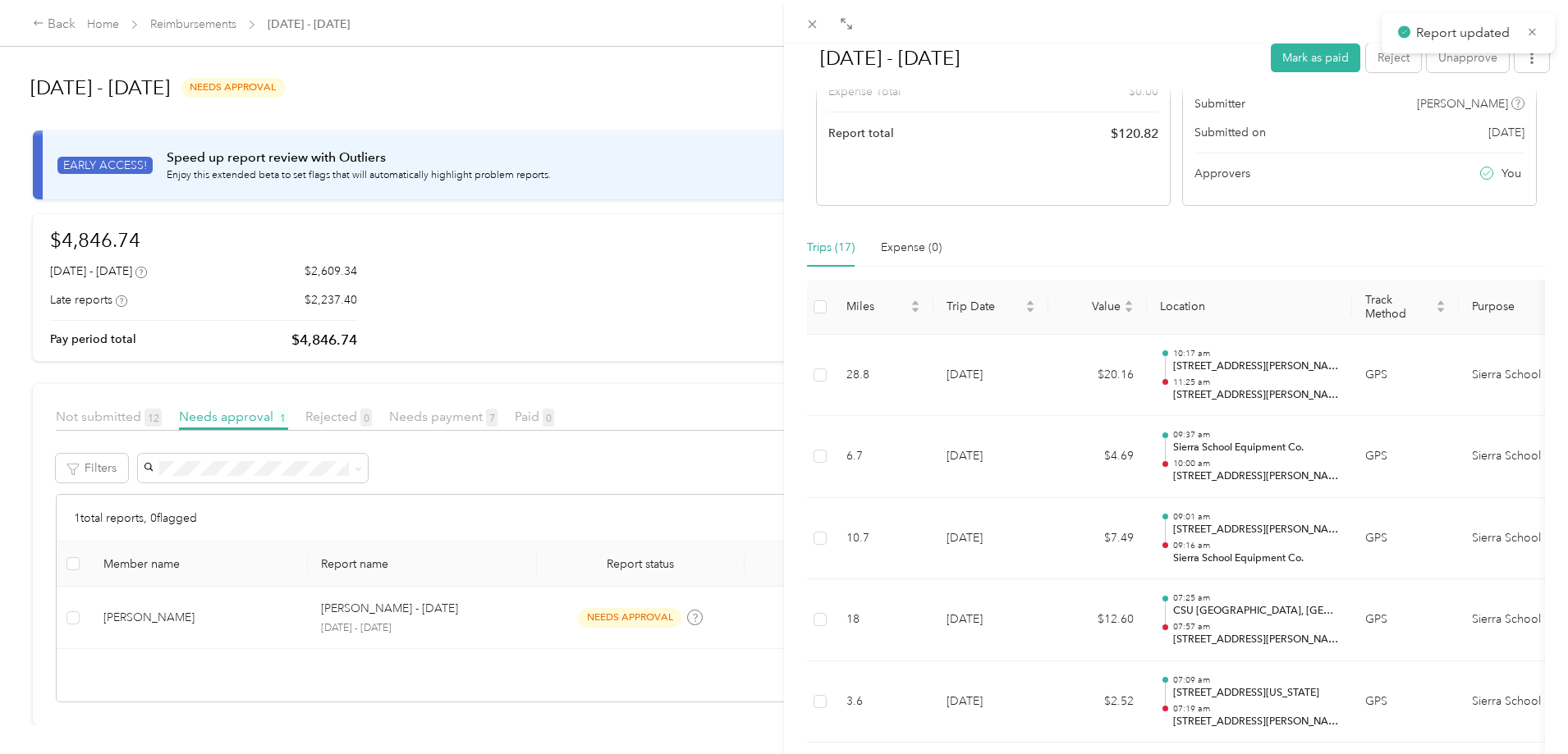
drag, startPoint x: 454, startPoint y: 629, endPoint x: 510, endPoint y: 621, distance: 56.6
click at [465, 630] on div "[DATE] - [DATE] Mark as paid Reject Unapprove Needs Payment Needs payment from …" at bounding box center [784, 377] width 1568 height 754
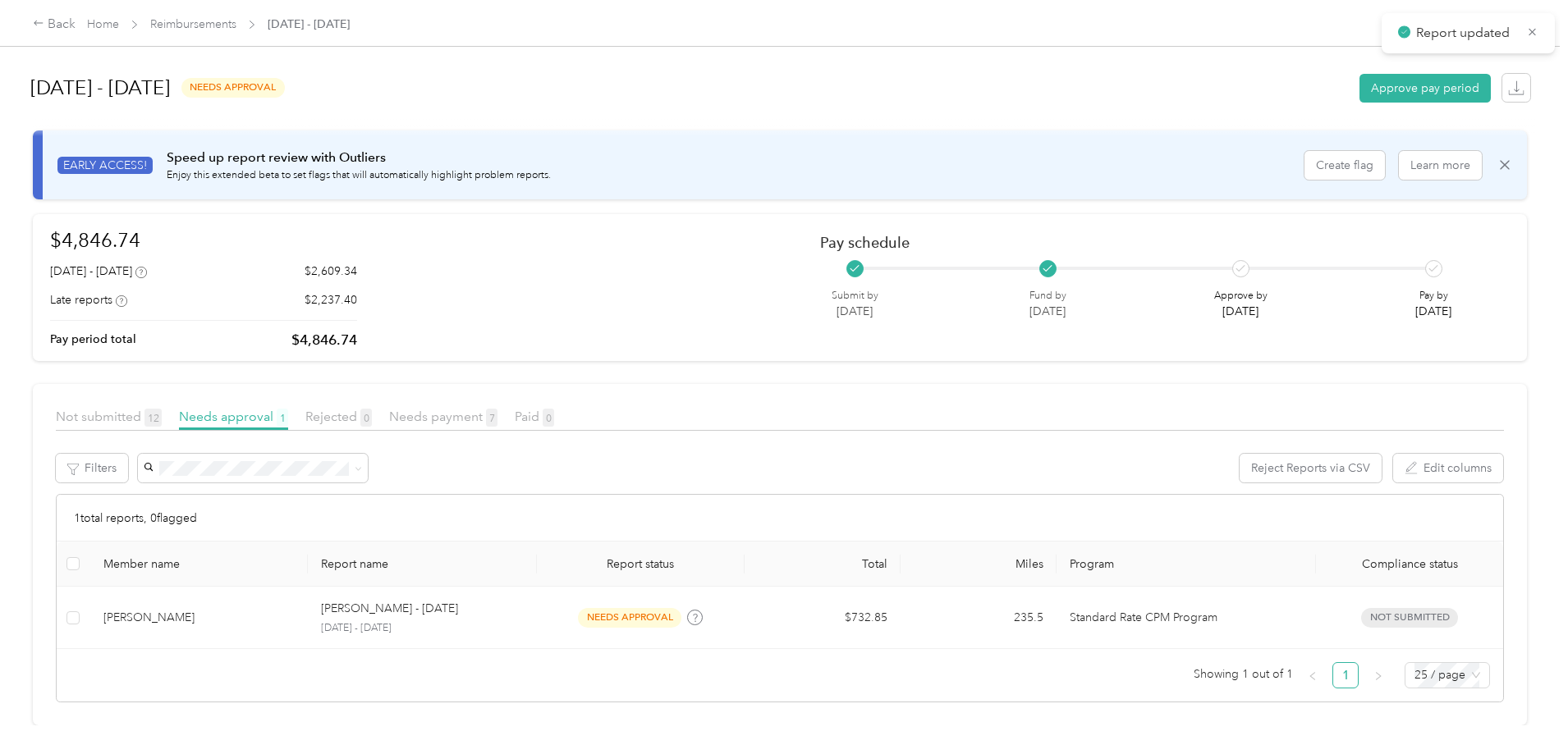
click at [519, 617] on div at bounding box center [784, 377] width 1568 height 754
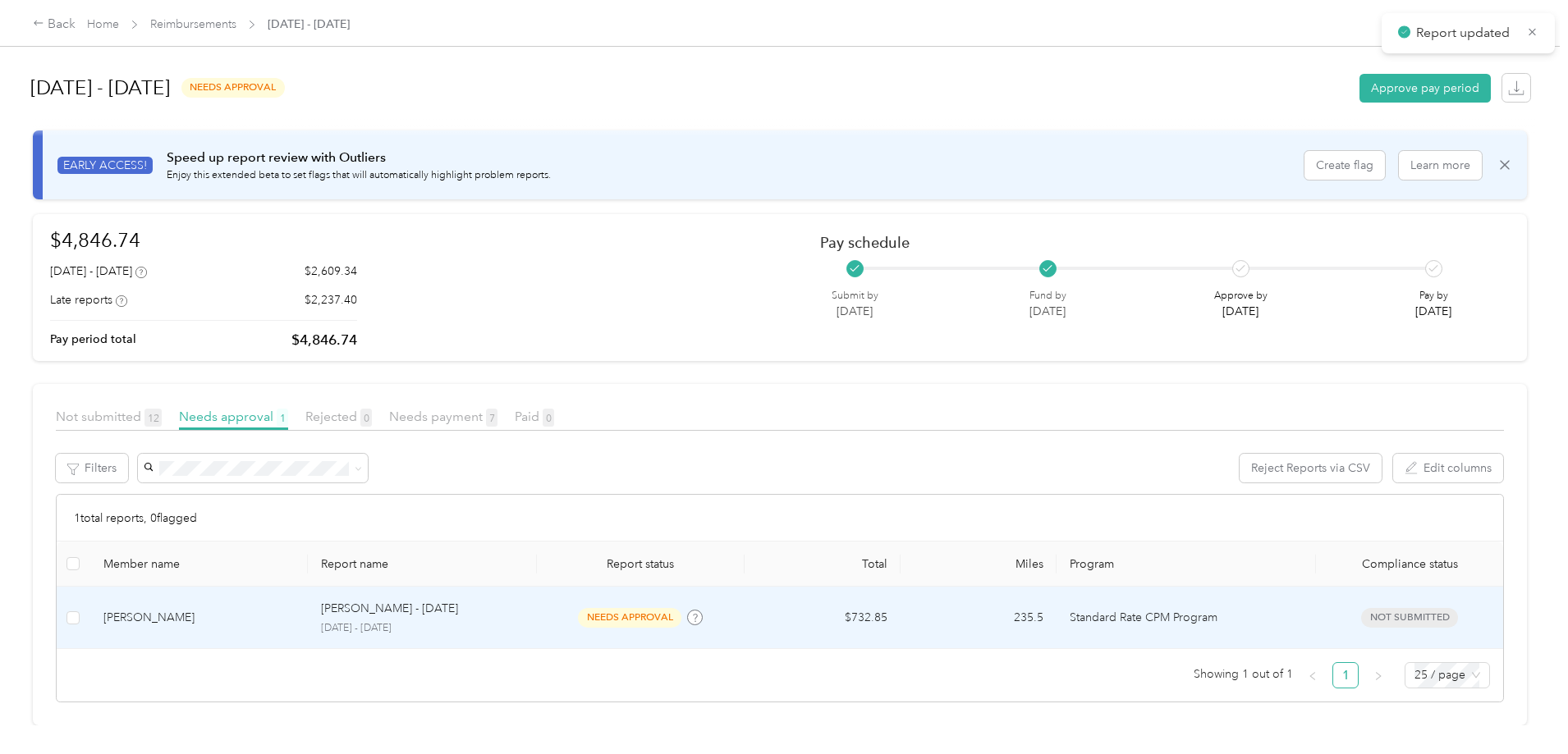
click at [595, 621] on td "needs approval" at bounding box center [640, 618] width 207 height 63
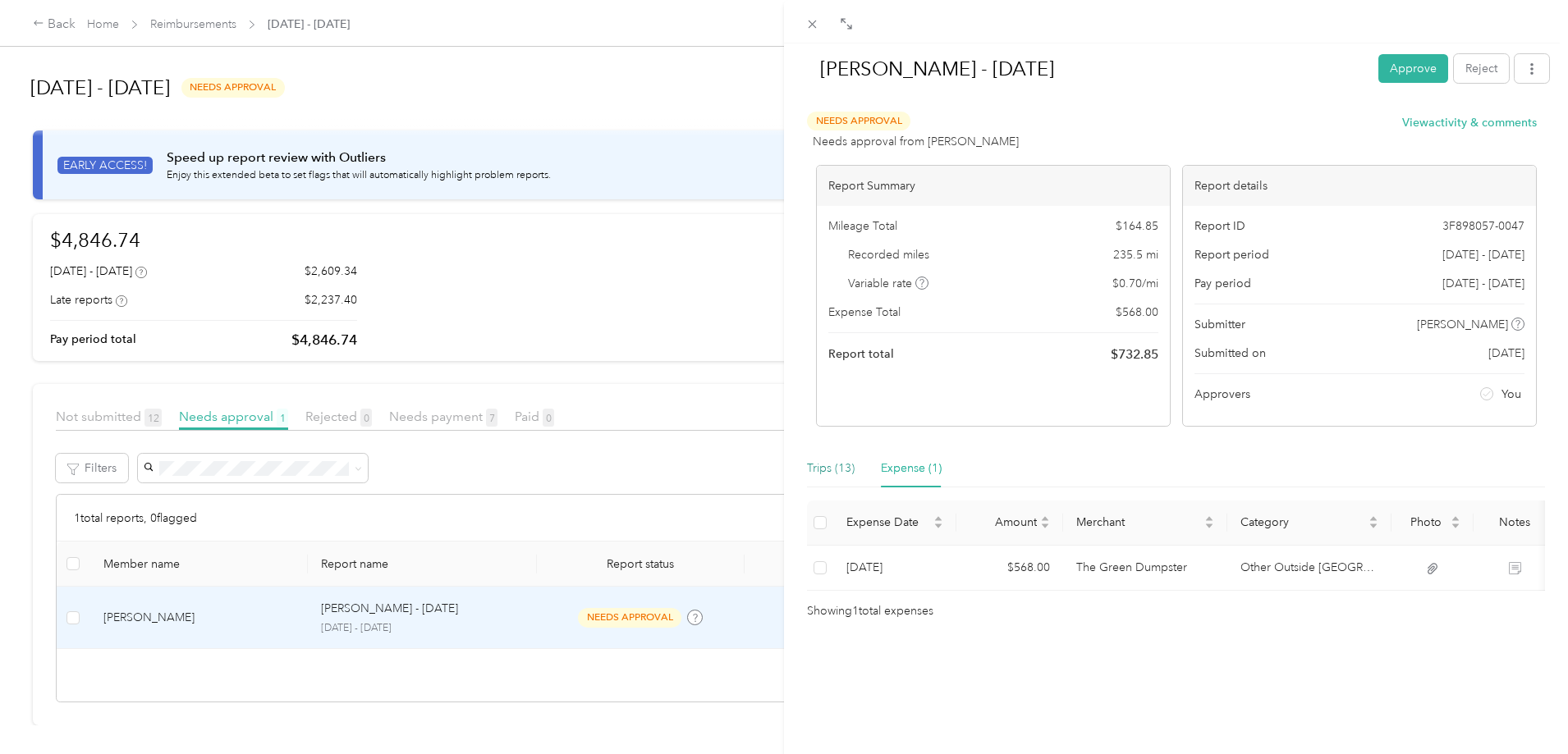
click at [815, 467] on div "Trips (13)" at bounding box center [831, 468] width 48 height 18
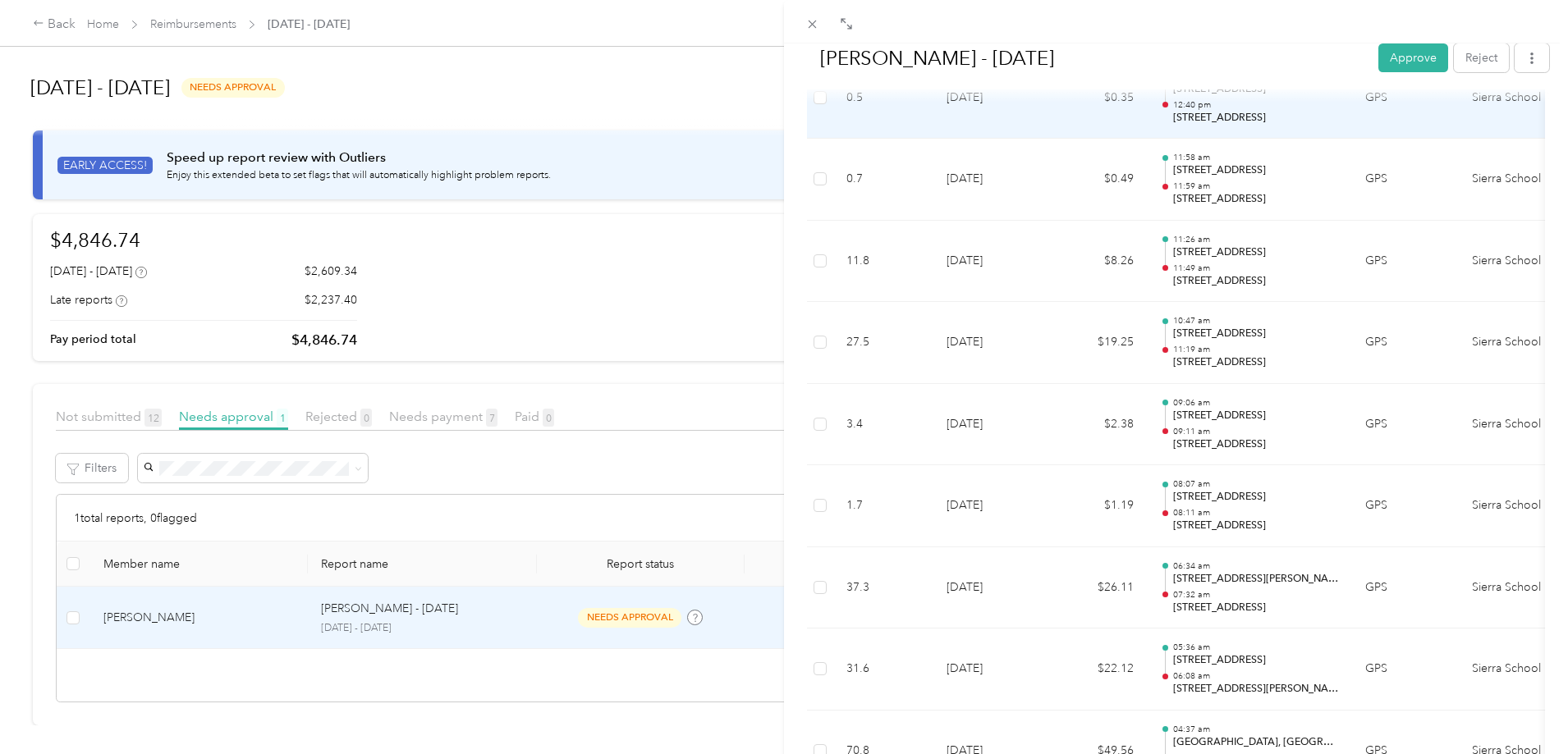
scroll to position [988, 0]
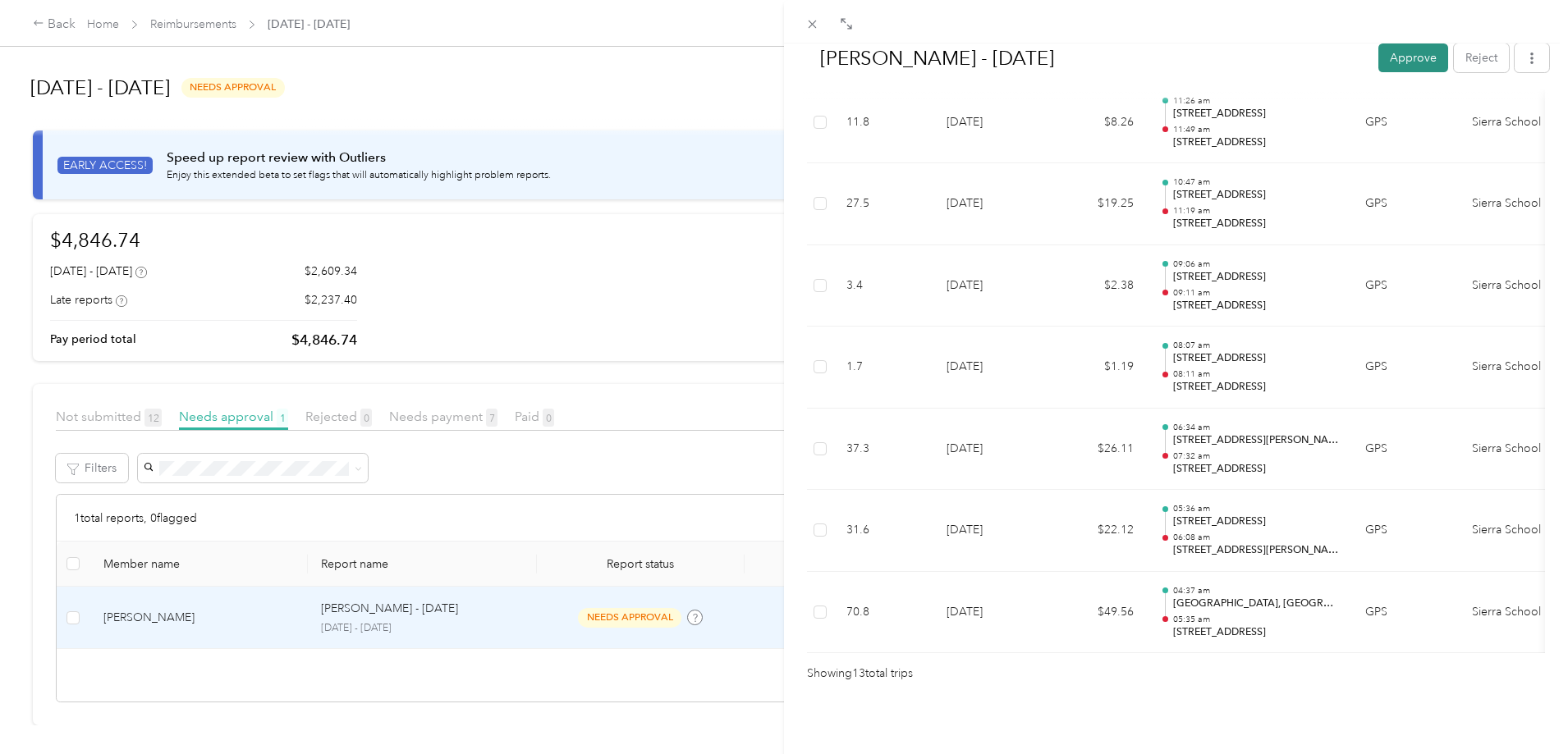
click at [1403, 62] on button "Approve" at bounding box center [1413, 58] width 69 height 29
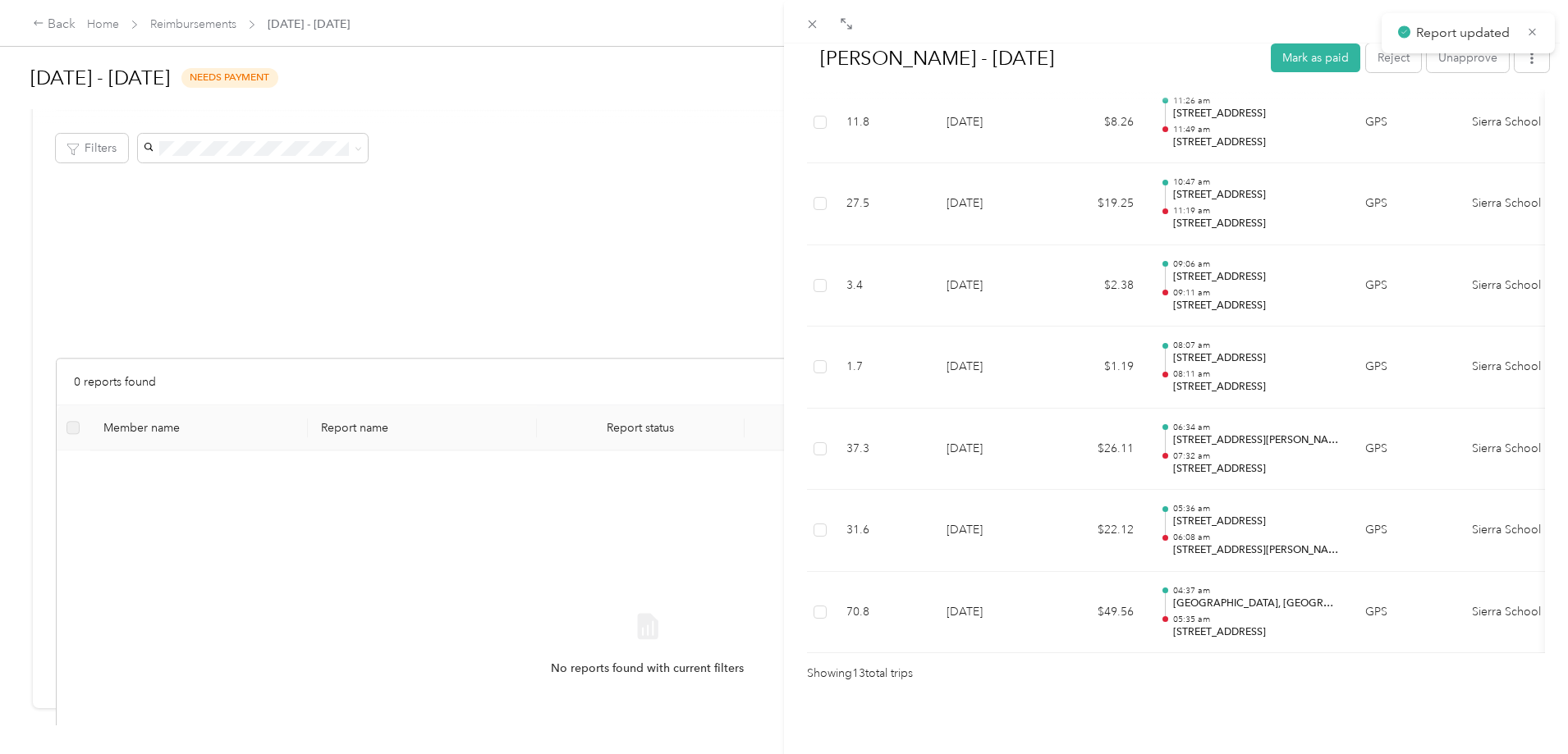
scroll to position [316, 0]
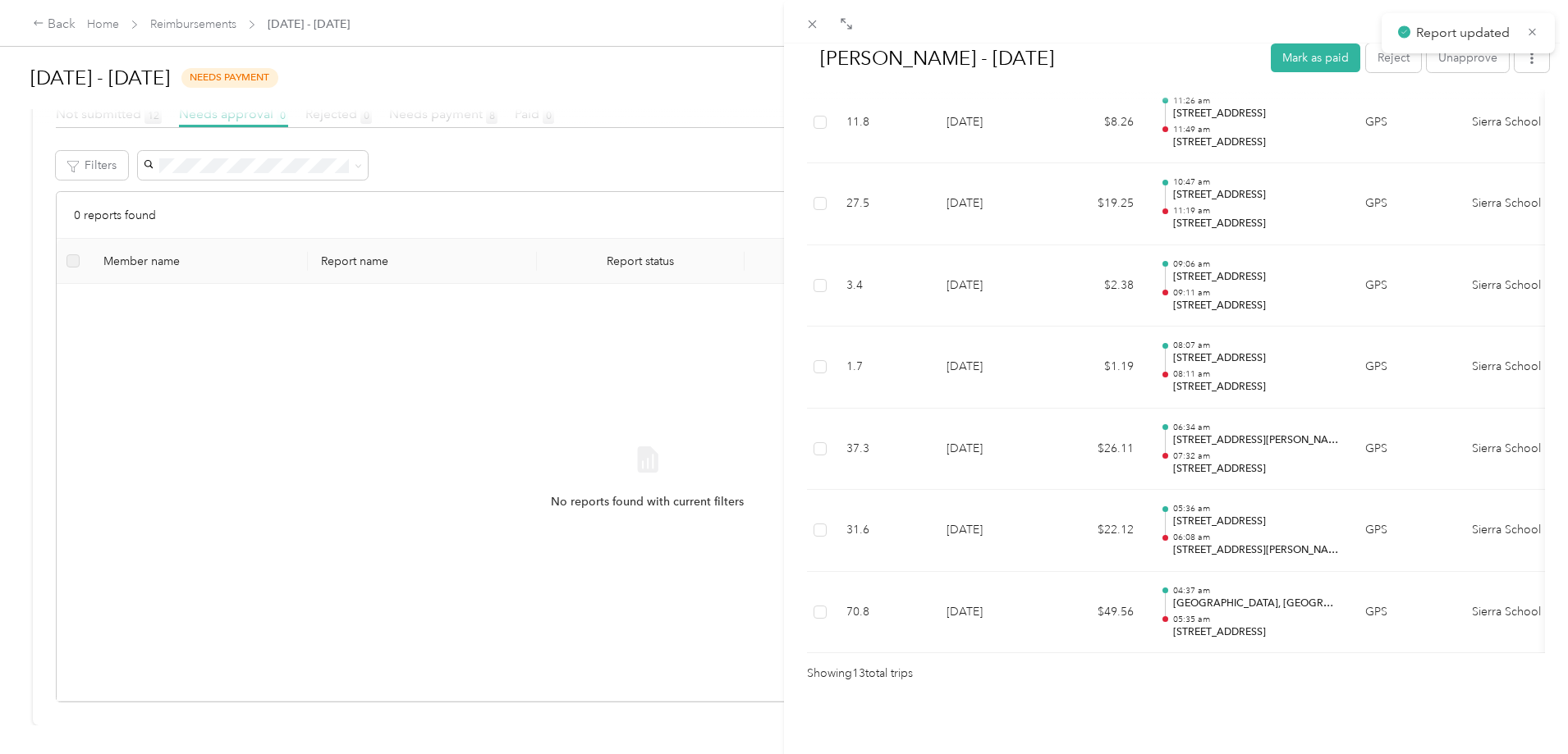
click at [639, 377] on div "[PERSON_NAME] - [DATE] [PERSON_NAME] as paid Reject Unapprove Needs Payment Nee…" at bounding box center [784, 377] width 1568 height 754
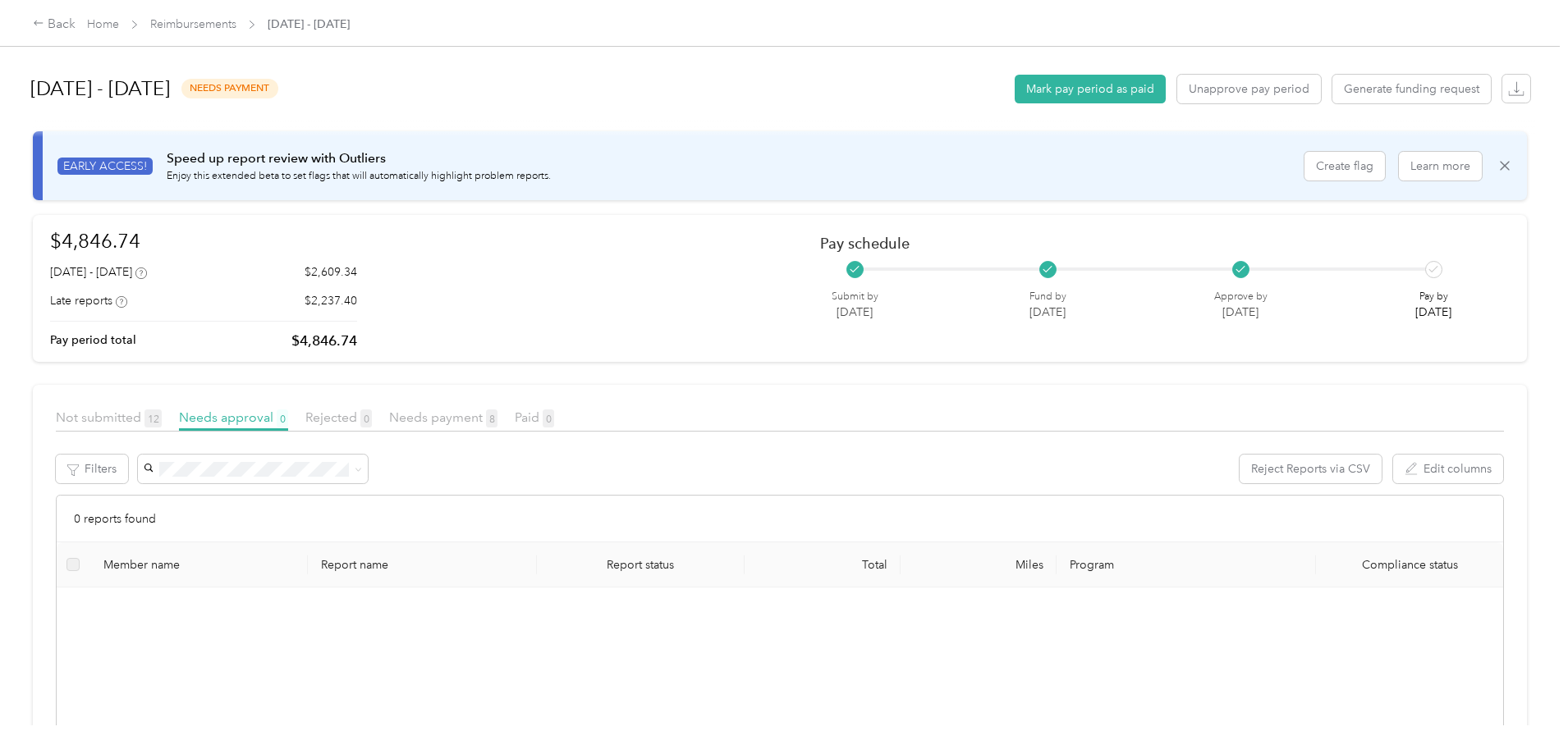
click at [497, 425] on div "Needs payment 8" at bounding box center [443, 418] width 108 height 21
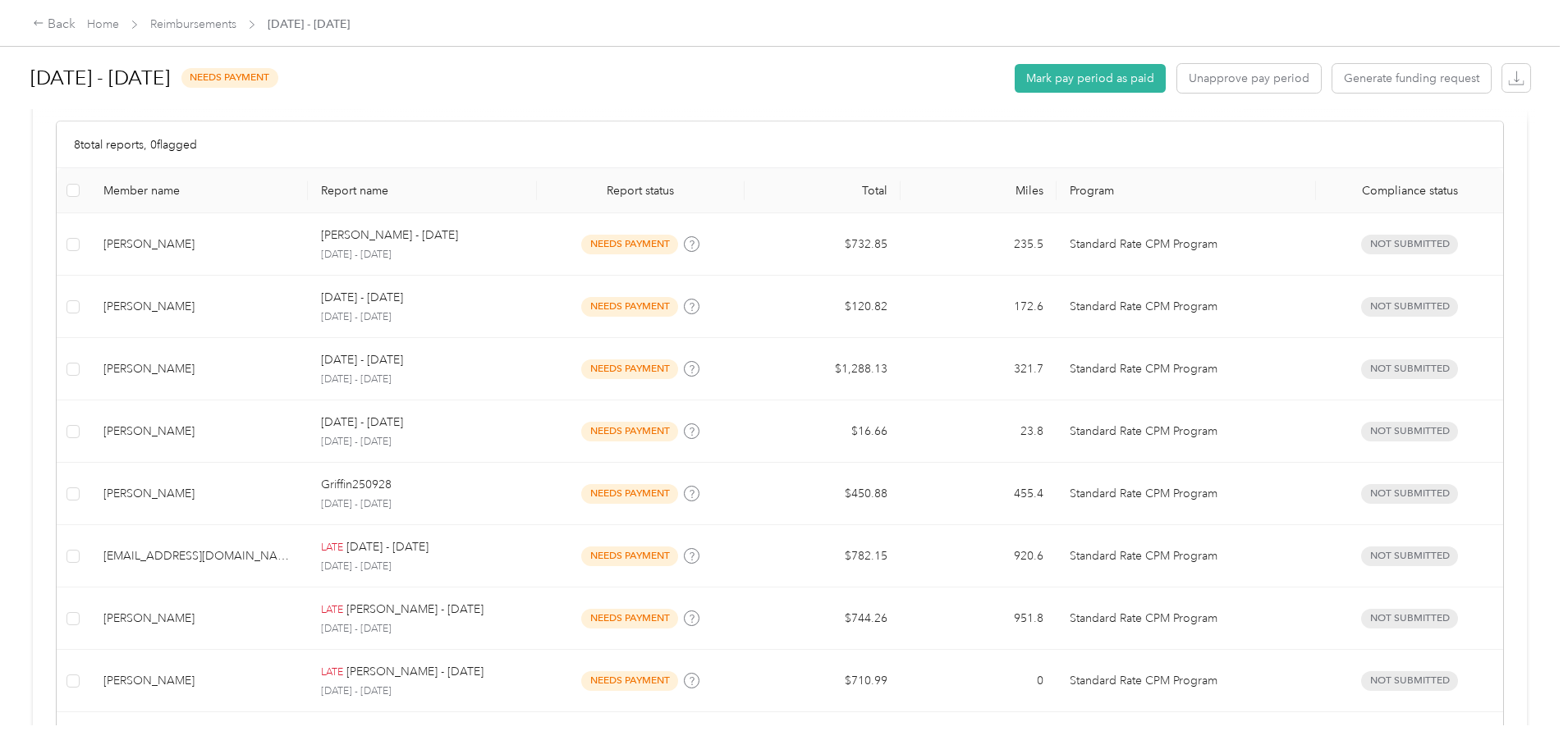
scroll to position [449, 0]
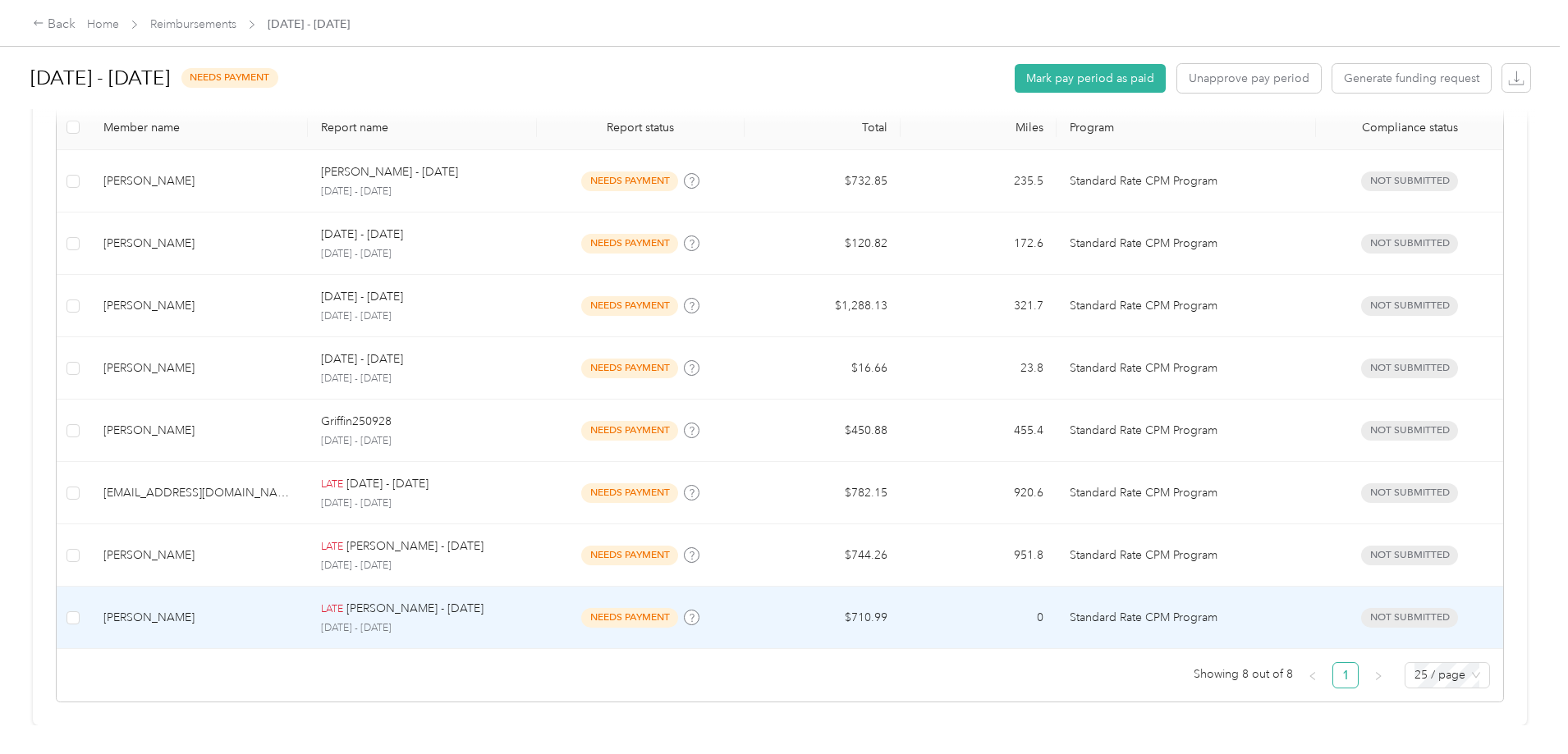
click at [501, 621] on p "[DATE] - [DATE]" at bounding box center [421, 628] width 202 height 15
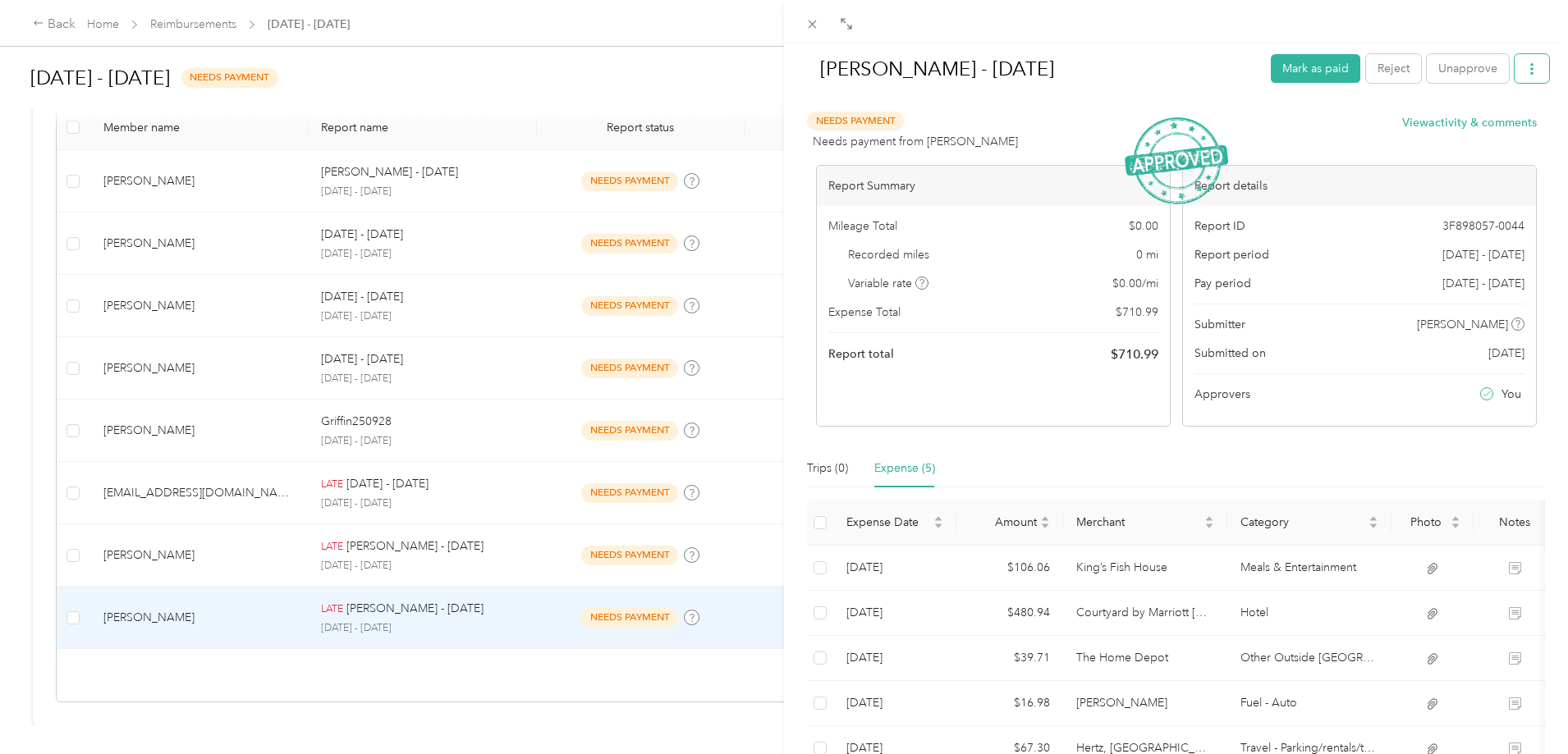
click at [1526, 66] on icon "button" at bounding box center [1532, 69] width 12 height 12
click at [1486, 134] on span "Download" at bounding box center [1473, 129] width 55 height 17
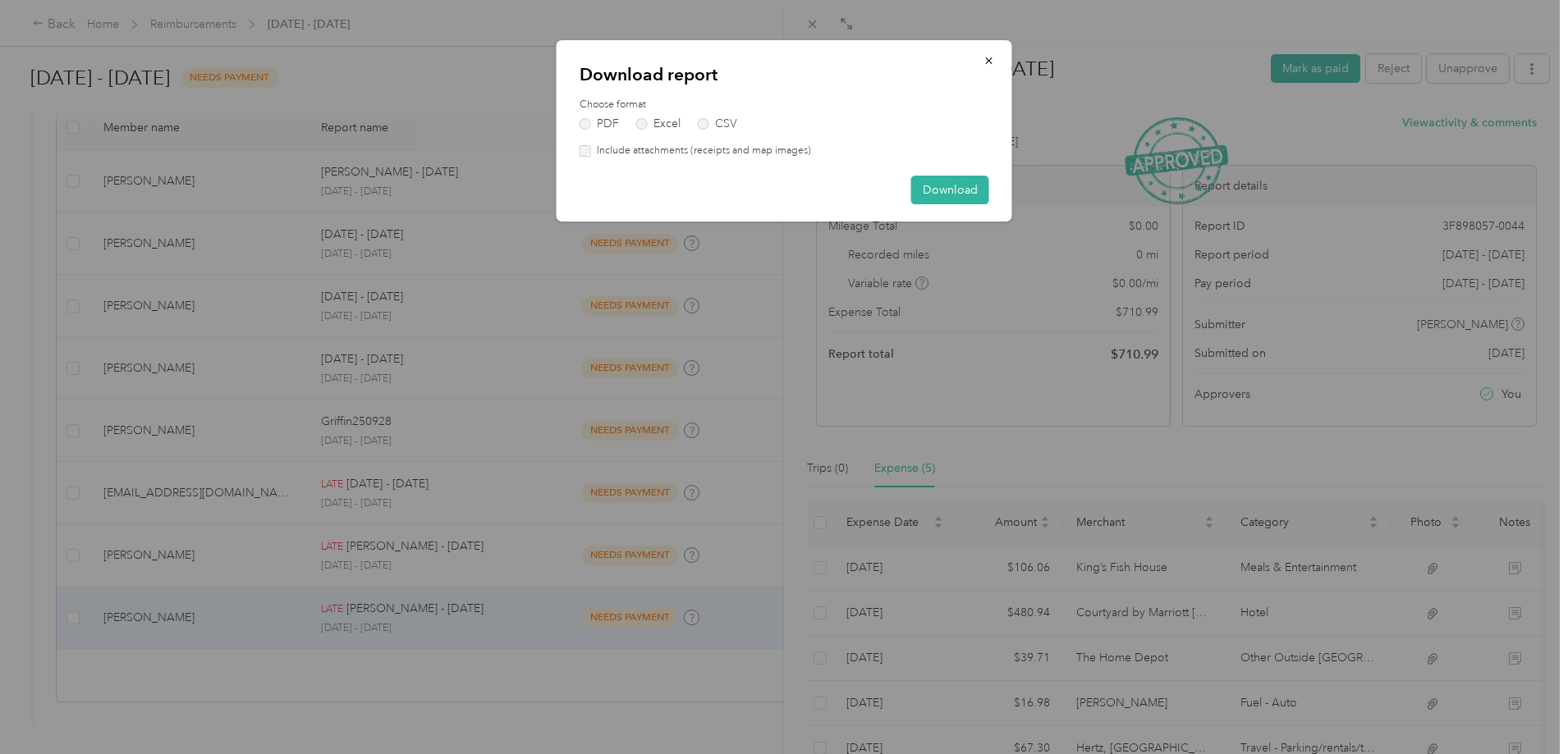
click at [606, 150] on label "Include attachments (receipts and map images)" at bounding box center [701, 151] width 220 height 15
click at [929, 186] on button "Download" at bounding box center [950, 190] width 78 height 29
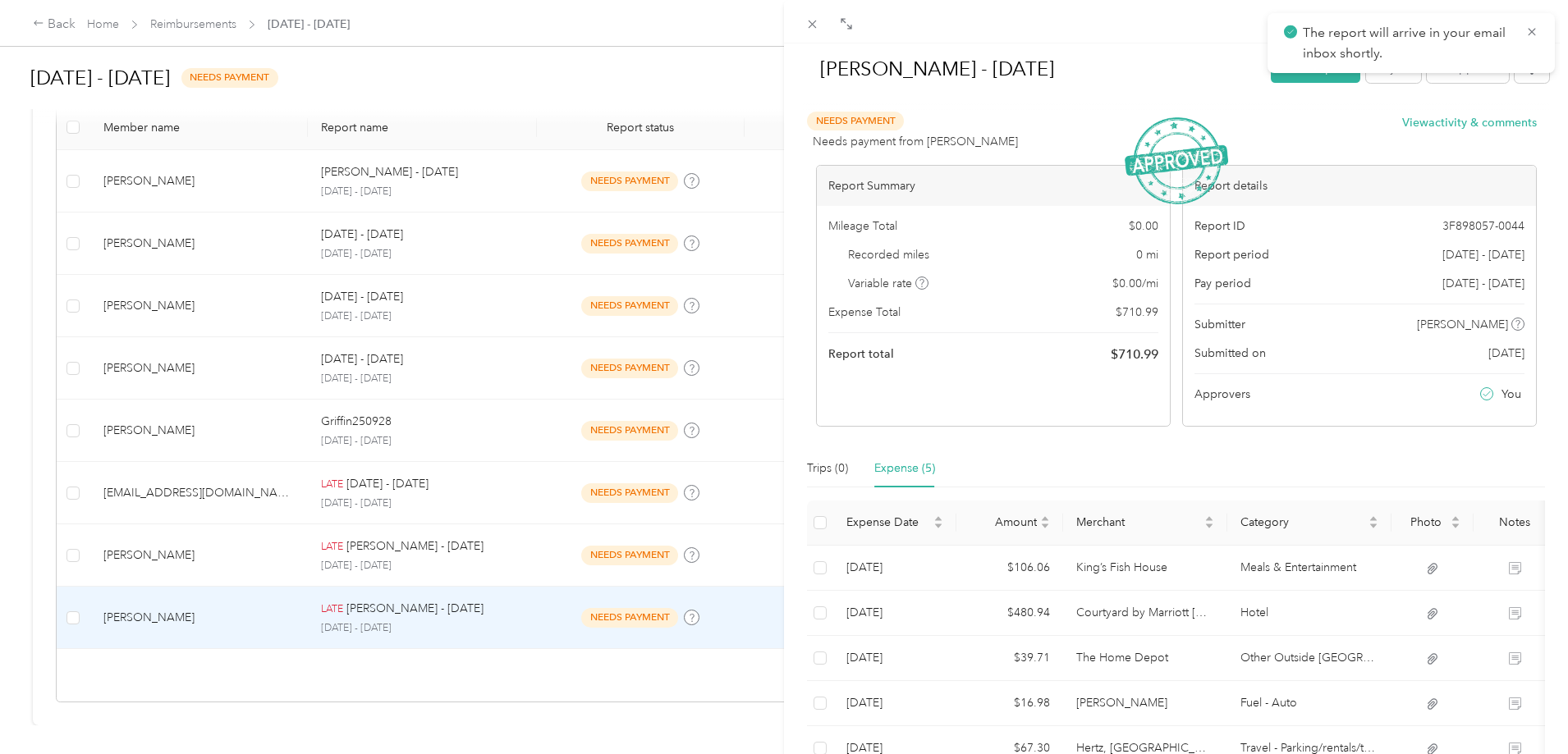
click at [532, 539] on div "[PERSON_NAME] - [DATE] [PERSON_NAME] as paid Reject Unapprove Needs Payment Nee…" at bounding box center [784, 377] width 1568 height 754
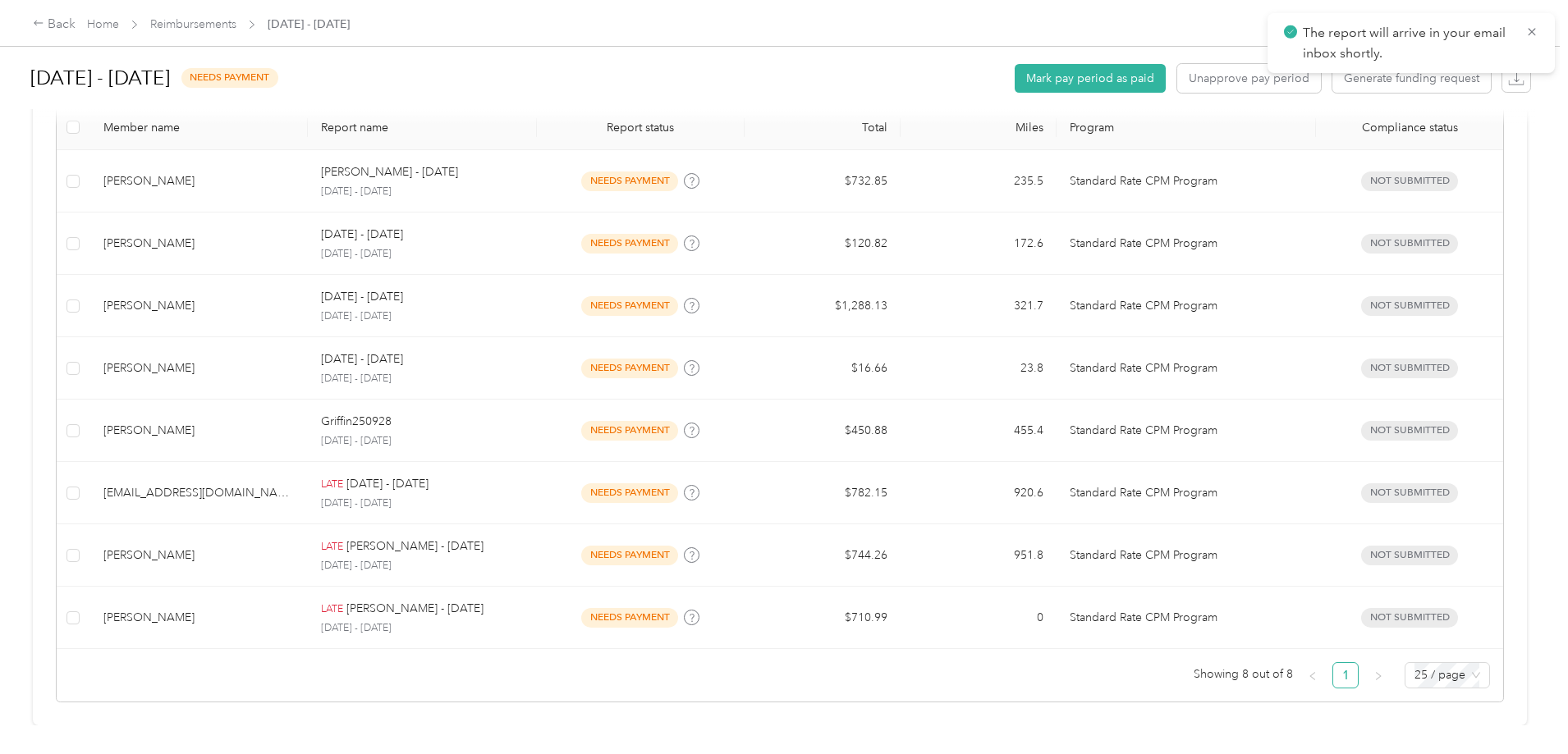
click at [549, 537] on div at bounding box center [784, 377] width 1568 height 754
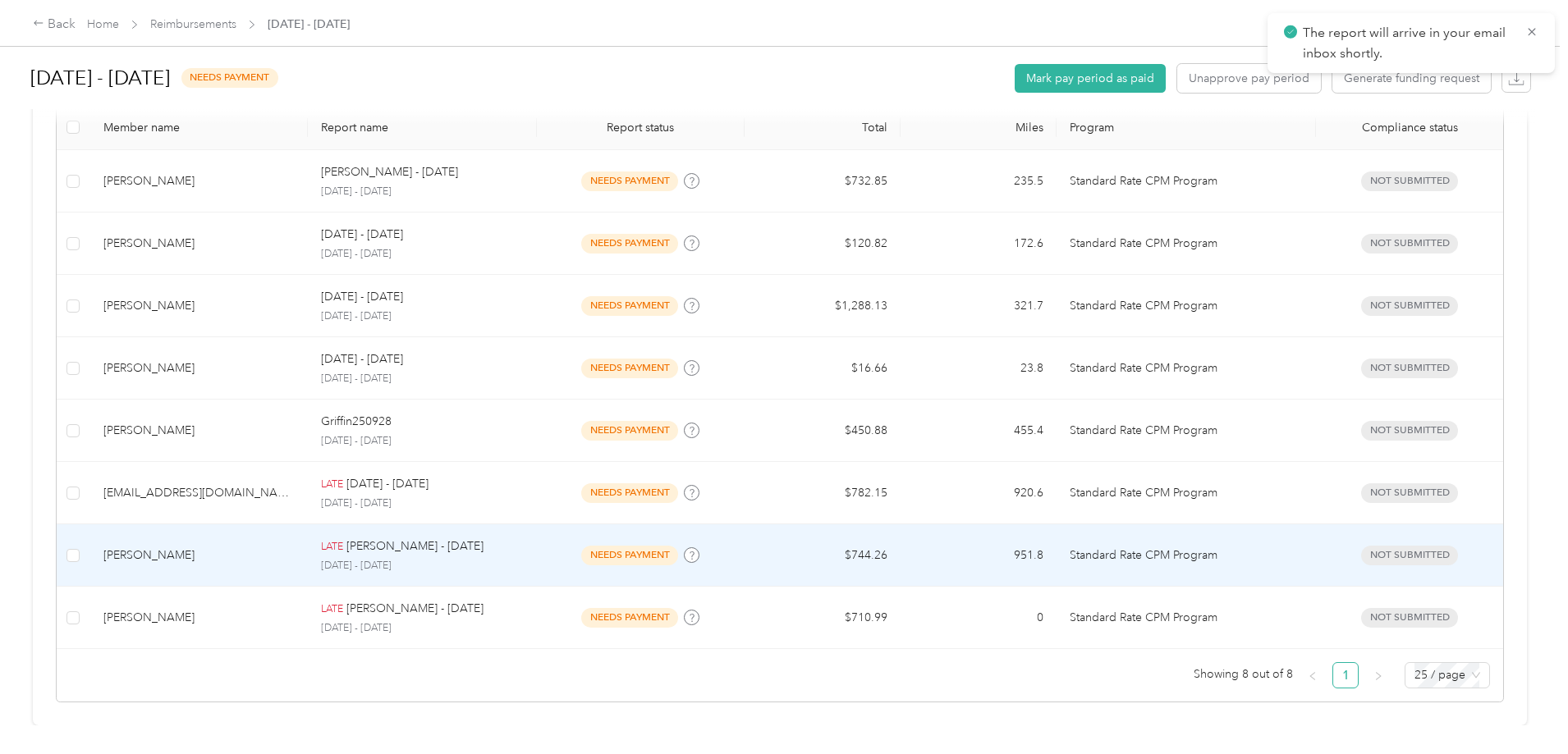
click at [483, 538] on p "[PERSON_NAME] - [DATE]" at bounding box center [415, 547] width 137 height 18
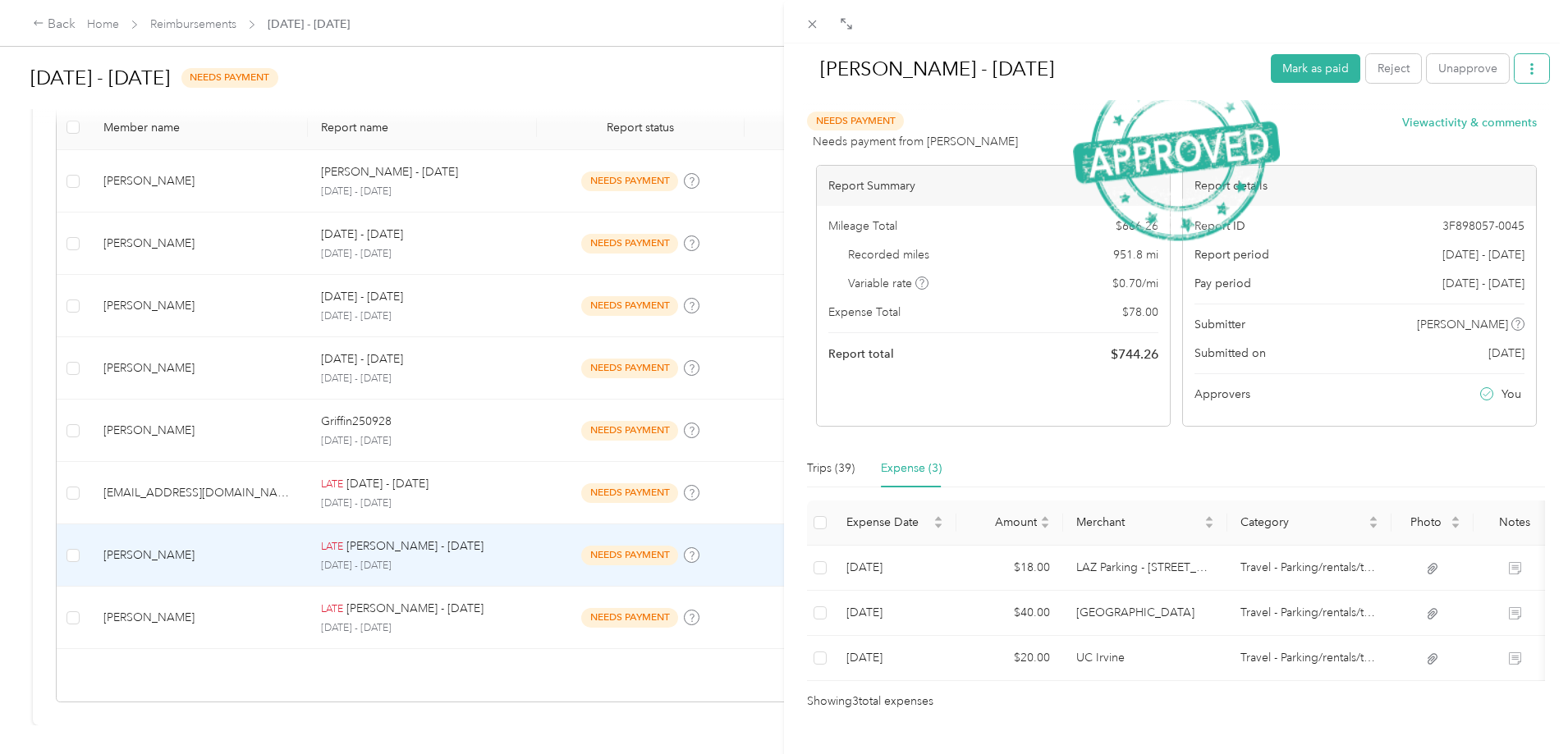
click at [1526, 70] on icon "button" at bounding box center [1532, 69] width 12 height 12
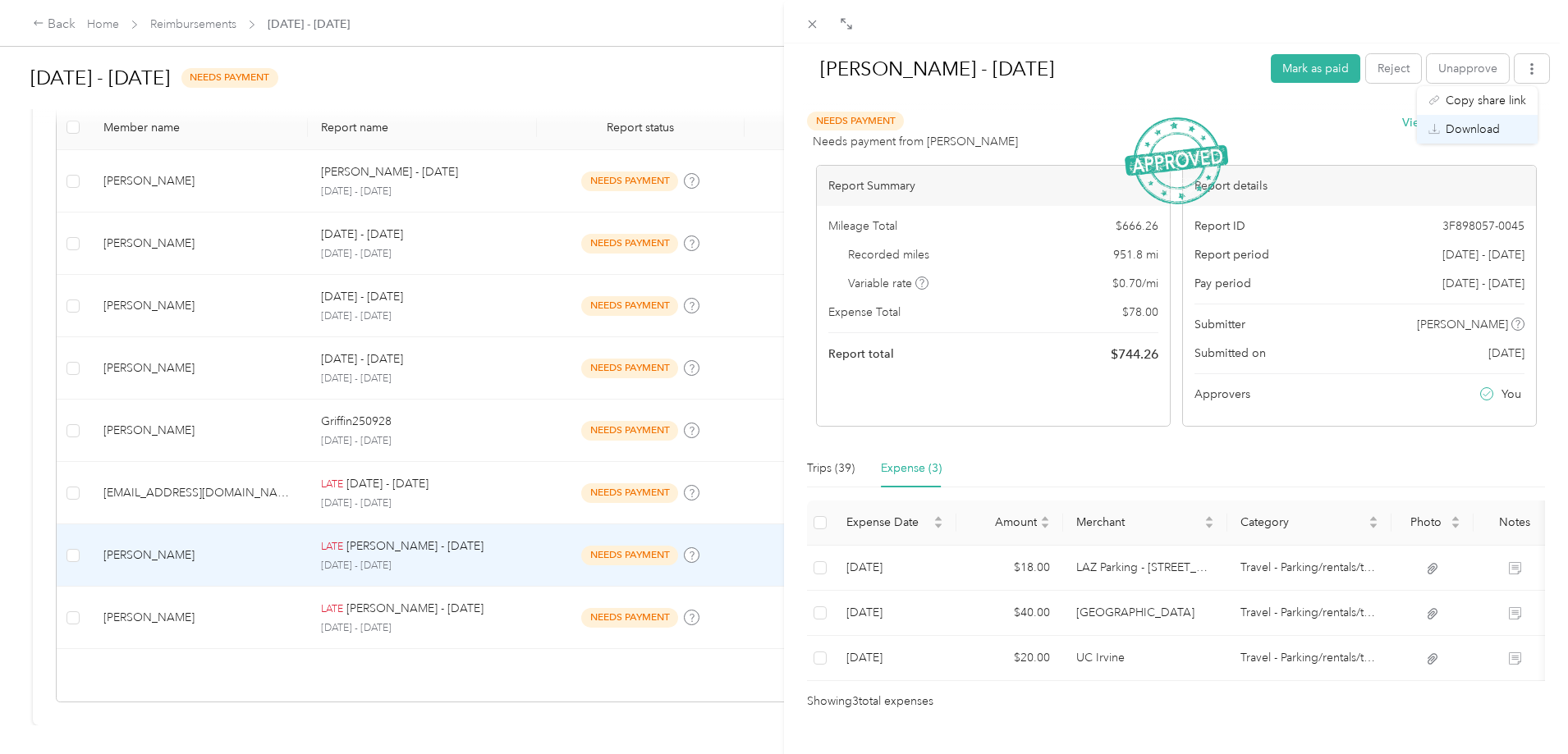
click at [1471, 133] on span "Download" at bounding box center [1473, 129] width 55 height 17
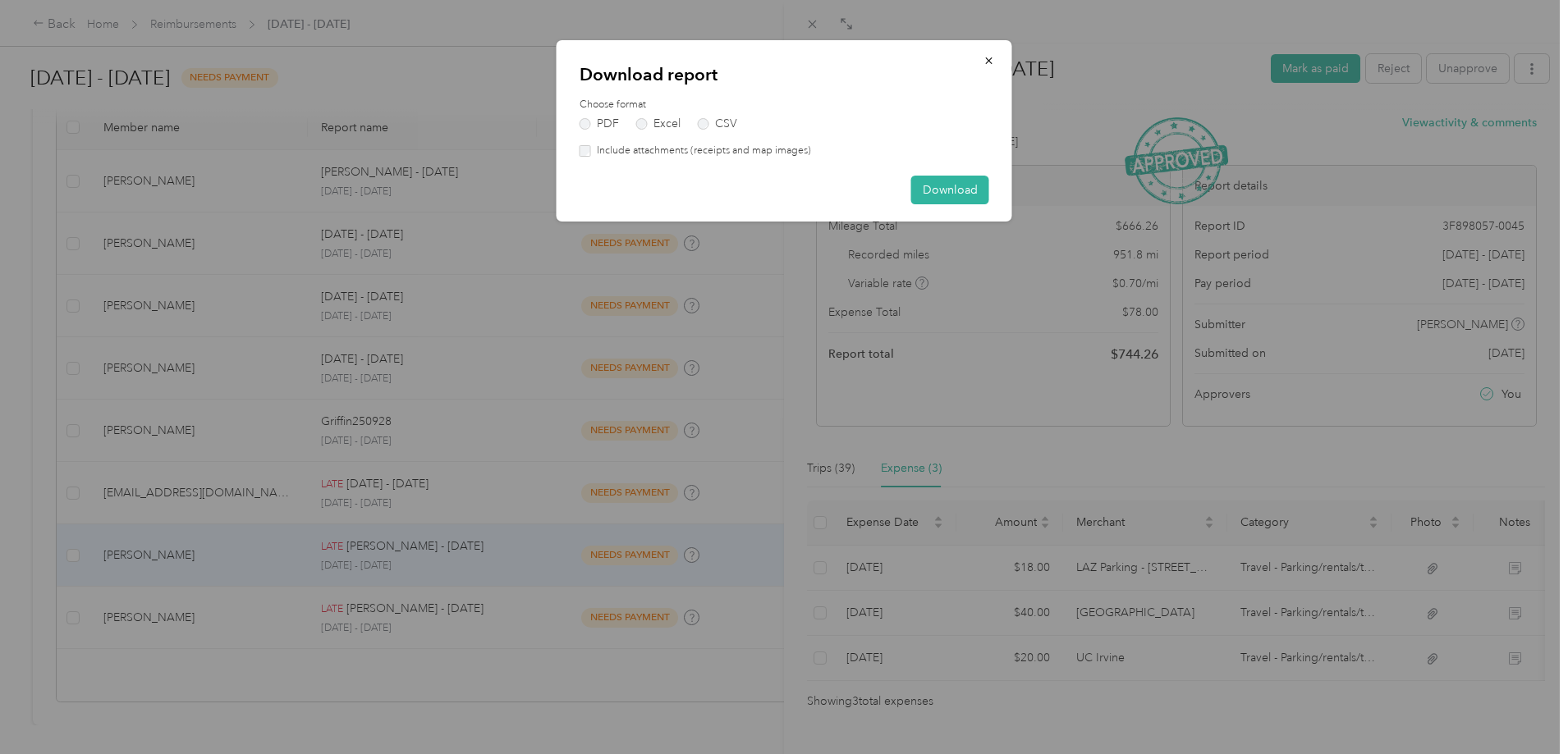
click at [675, 136] on div "Choose format PDF Excel CSV Include attachments (receipts and map images)" at bounding box center [784, 128] width 410 height 61
click at [676, 149] on label "Include attachments (receipts and map images)" at bounding box center [701, 151] width 220 height 15
click at [949, 183] on button "Download" at bounding box center [950, 190] width 78 height 29
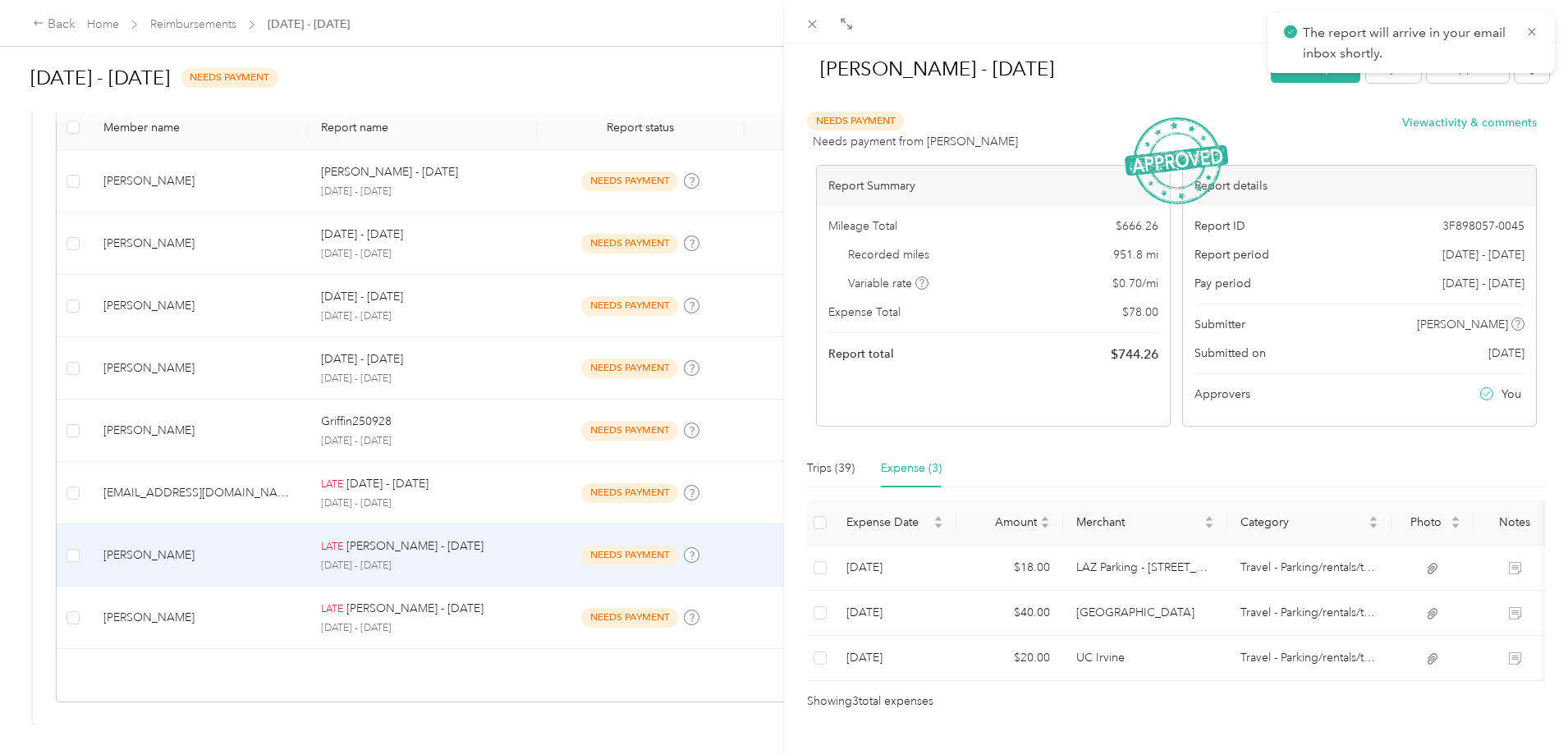
click at [537, 468] on div "[PERSON_NAME] - [DATE] [PERSON_NAME] as paid Reject Unapprove Needs Payment Nee…" at bounding box center [784, 377] width 1568 height 754
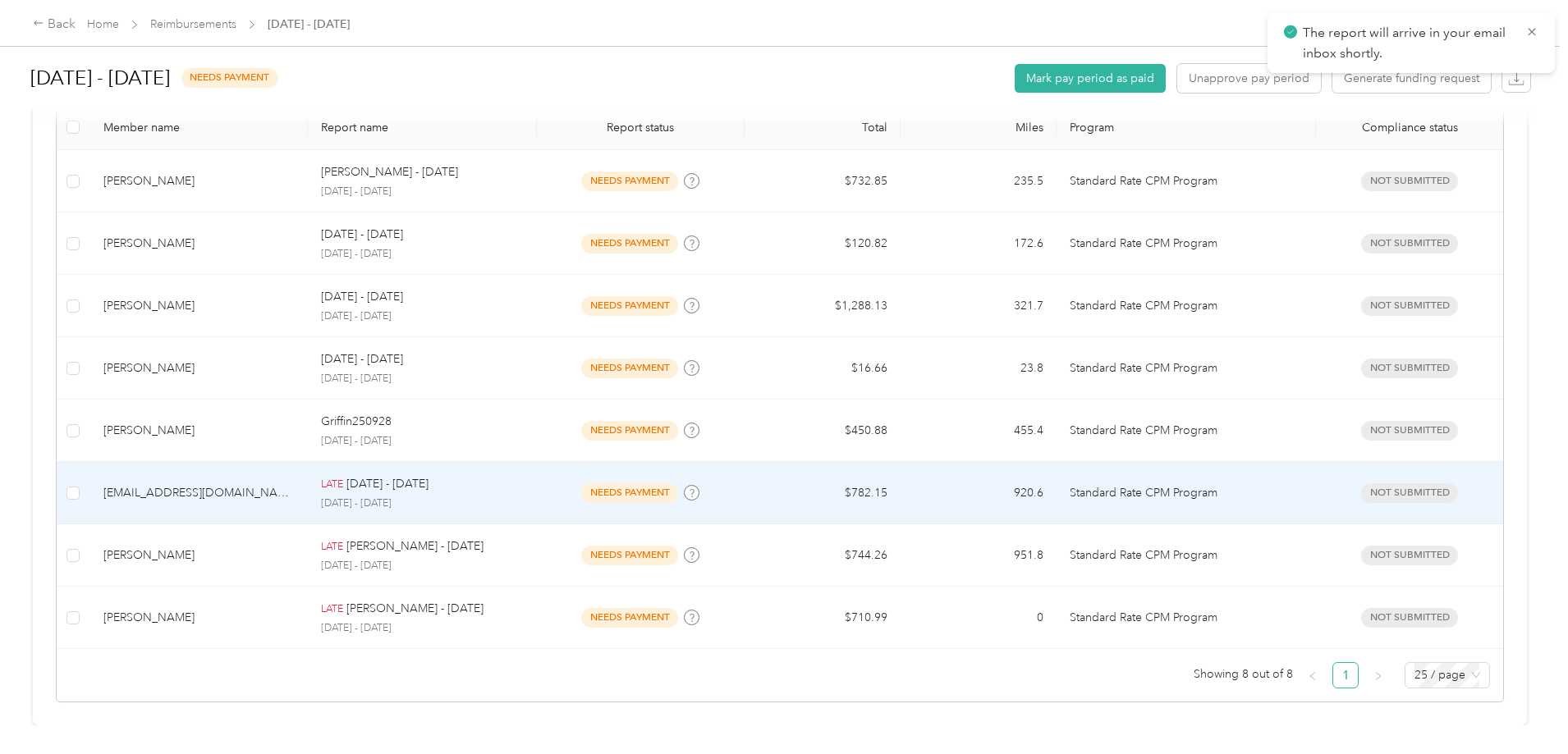
click at [429, 475] on p "[DATE] - [DATE]" at bounding box center [387, 484] width 82 height 18
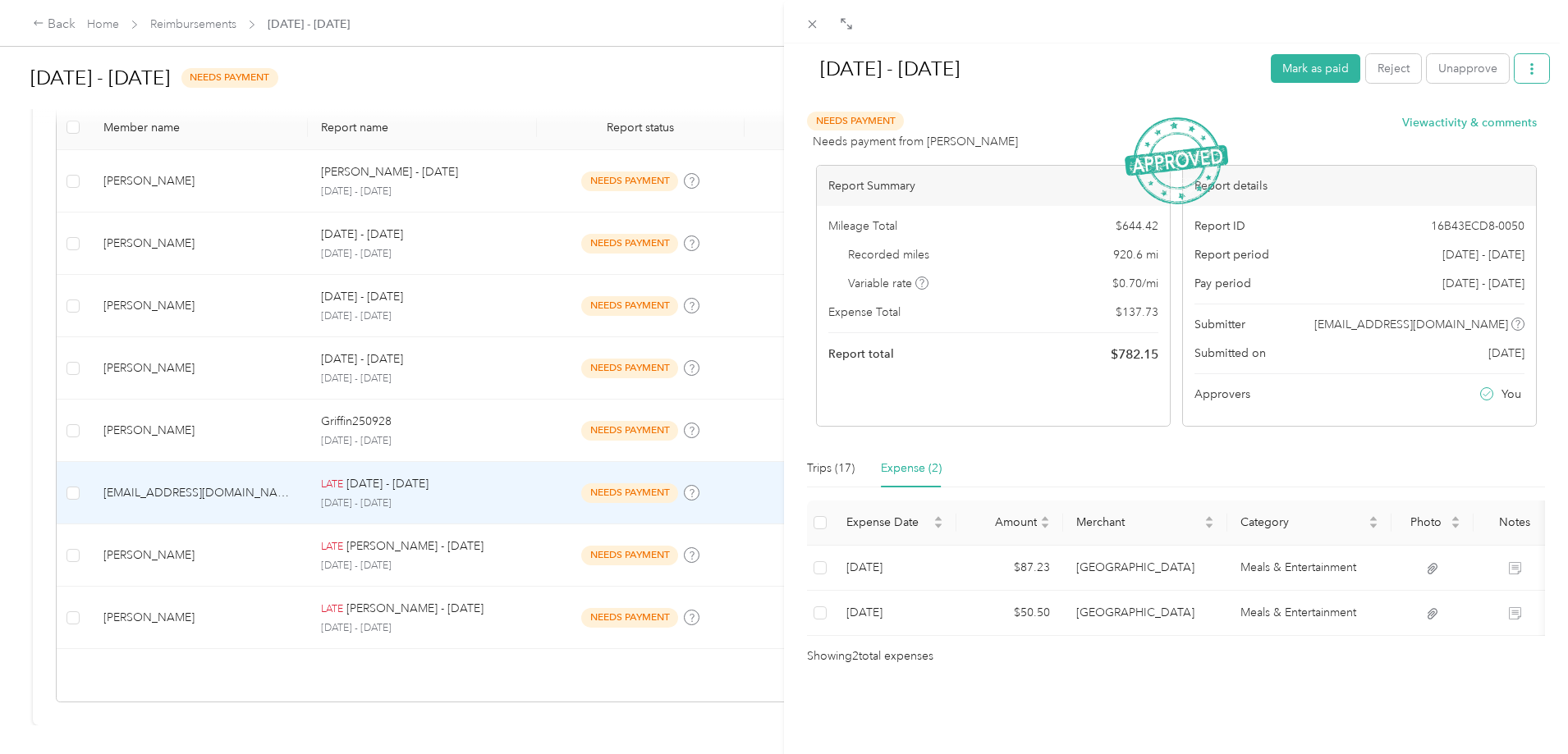
click at [1527, 82] on button "button" at bounding box center [1532, 69] width 35 height 29
click at [1473, 122] on span "Download" at bounding box center [1473, 129] width 55 height 17
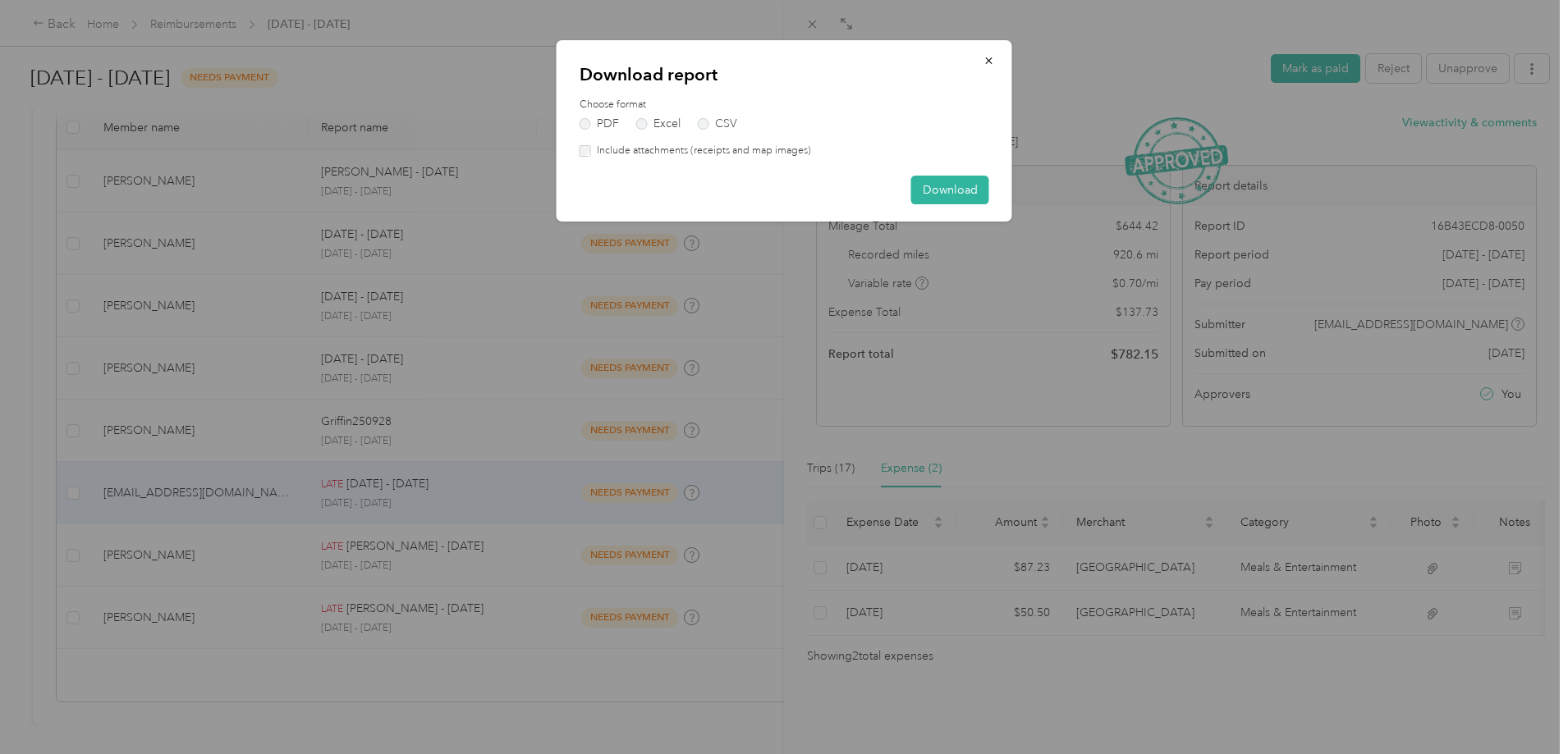
click at [600, 154] on label "Include attachments (receipts and map images)" at bounding box center [701, 151] width 220 height 15
click at [938, 183] on button "Download" at bounding box center [950, 190] width 78 height 29
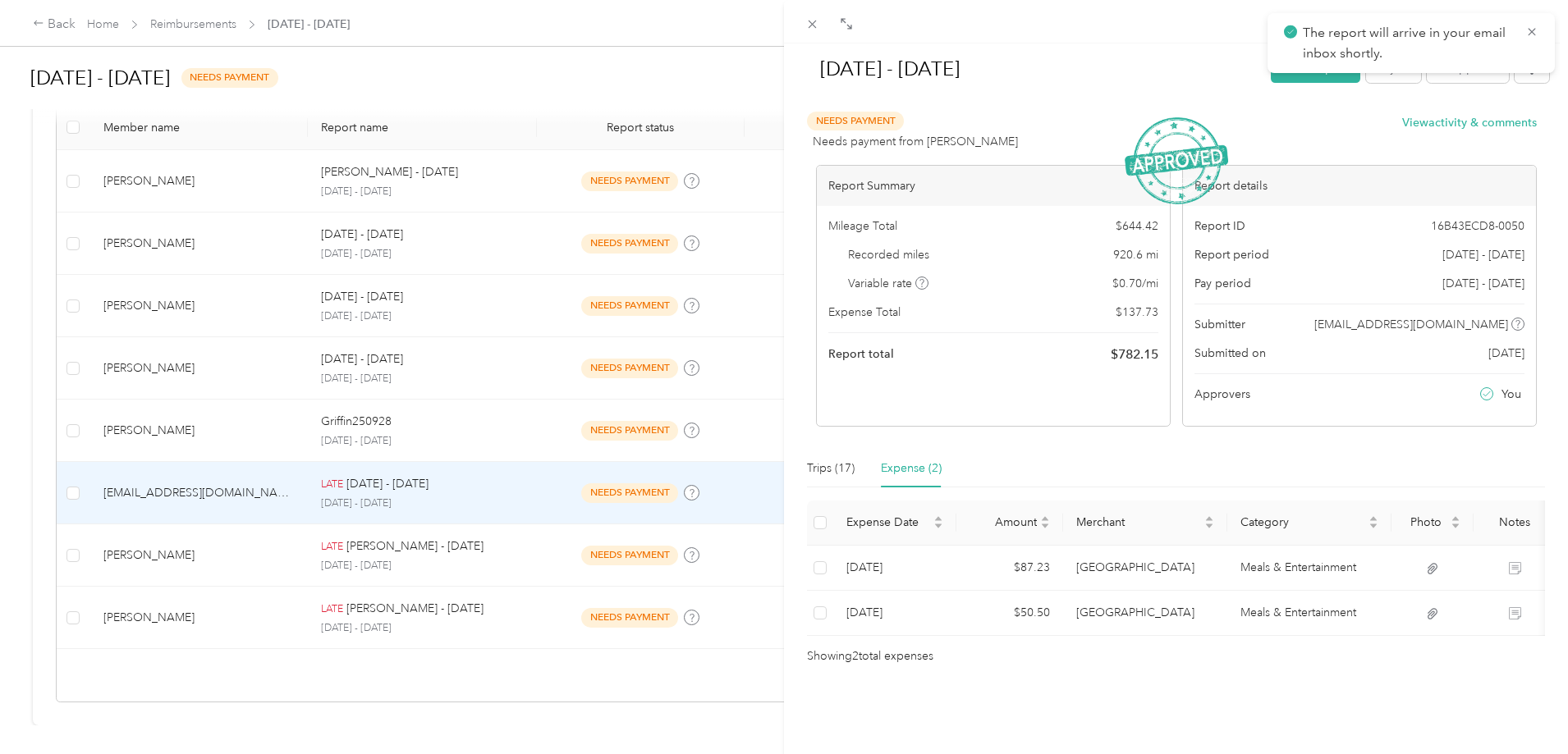
drag, startPoint x: 426, startPoint y: 448, endPoint x: 433, endPoint y: 441, distance: 9.9
click at [429, 444] on div "[DATE] - [DATE] Mark as paid Reject Unapprove Needs Payment Needs payment from …" at bounding box center [784, 377] width 1568 height 754
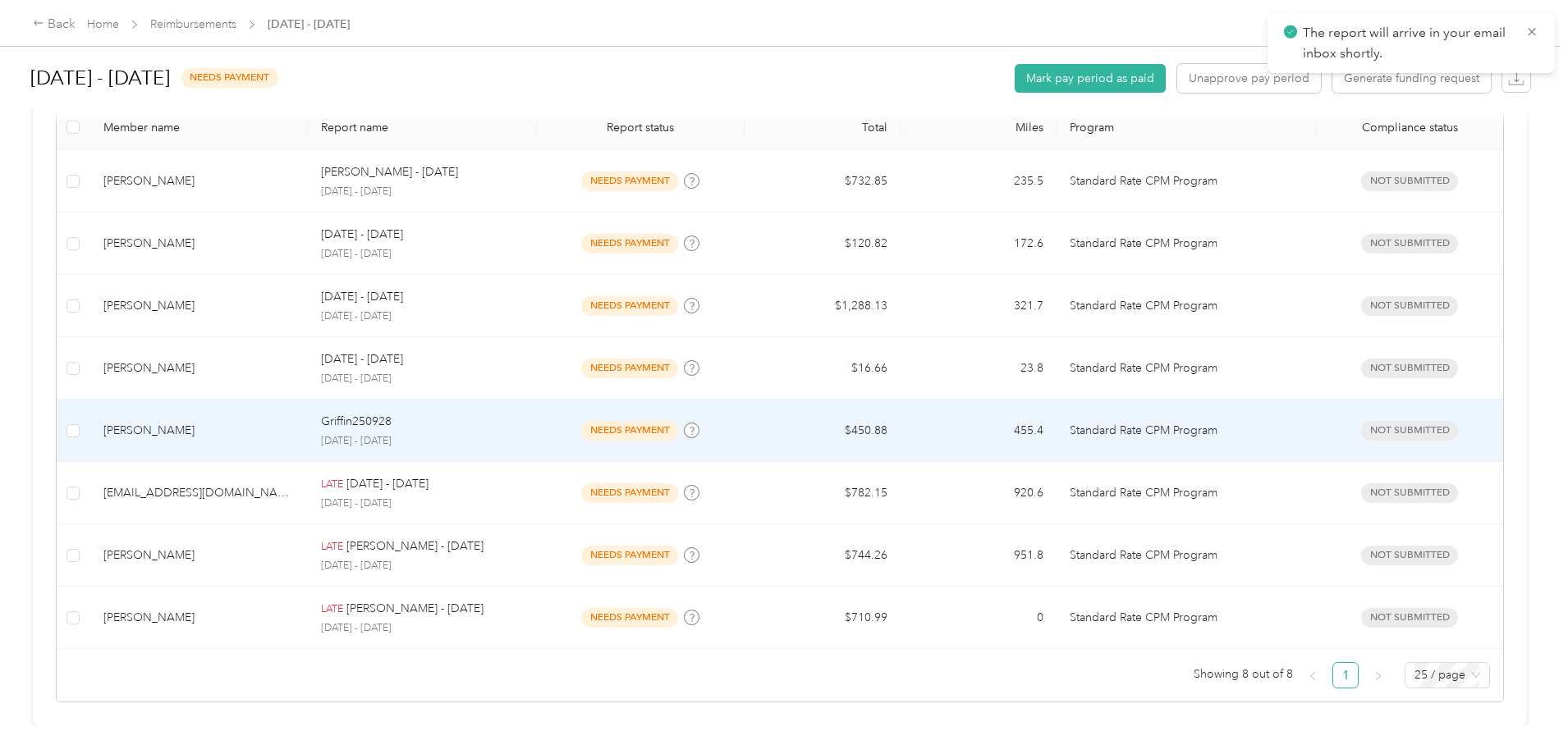
click at [392, 414] on p "Griffin250928" at bounding box center [355, 422] width 70 height 18
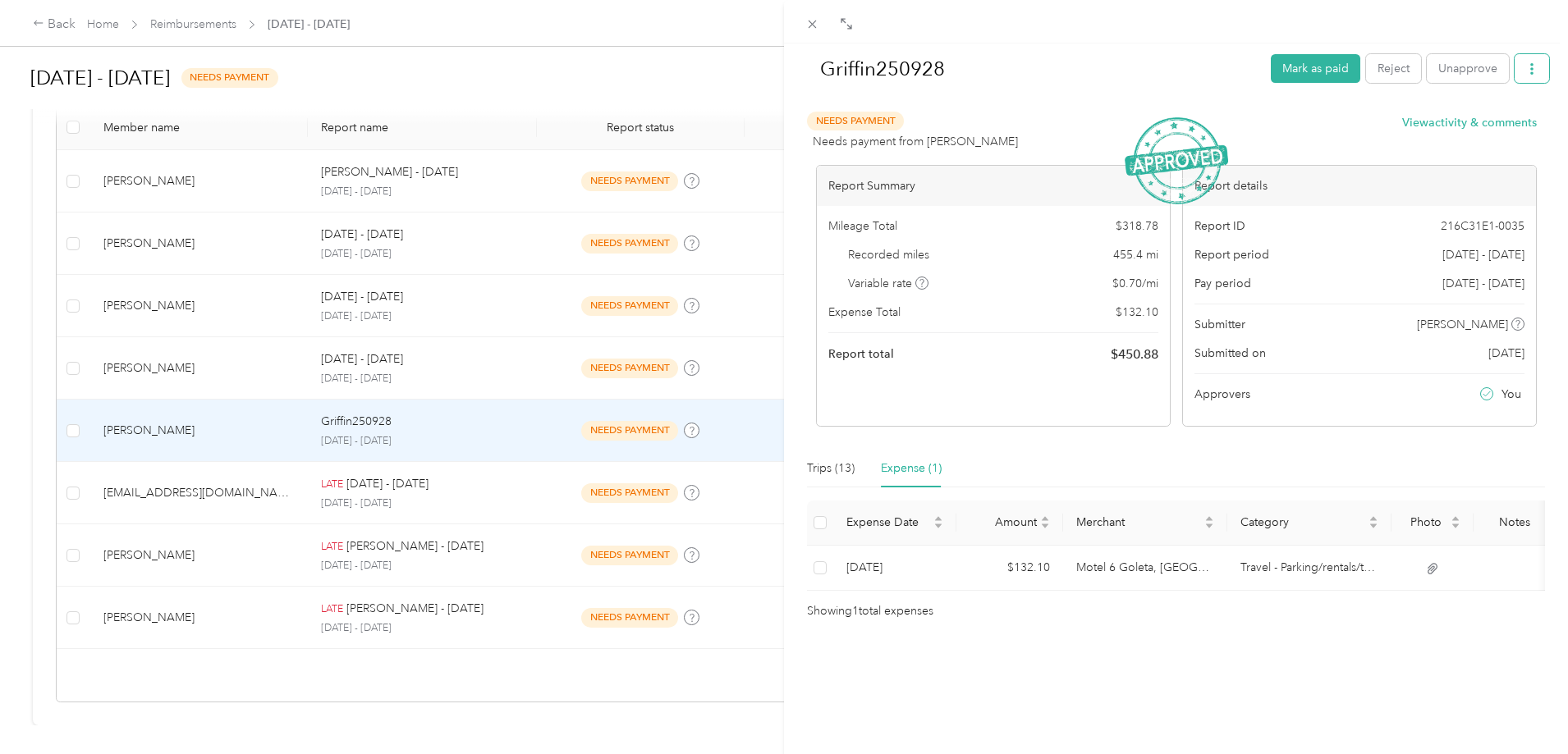
click at [1526, 70] on icon "button" at bounding box center [1532, 69] width 12 height 12
click at [1470, 127] on span "Download" at bounding box center [1473, 129] width 55 height 17
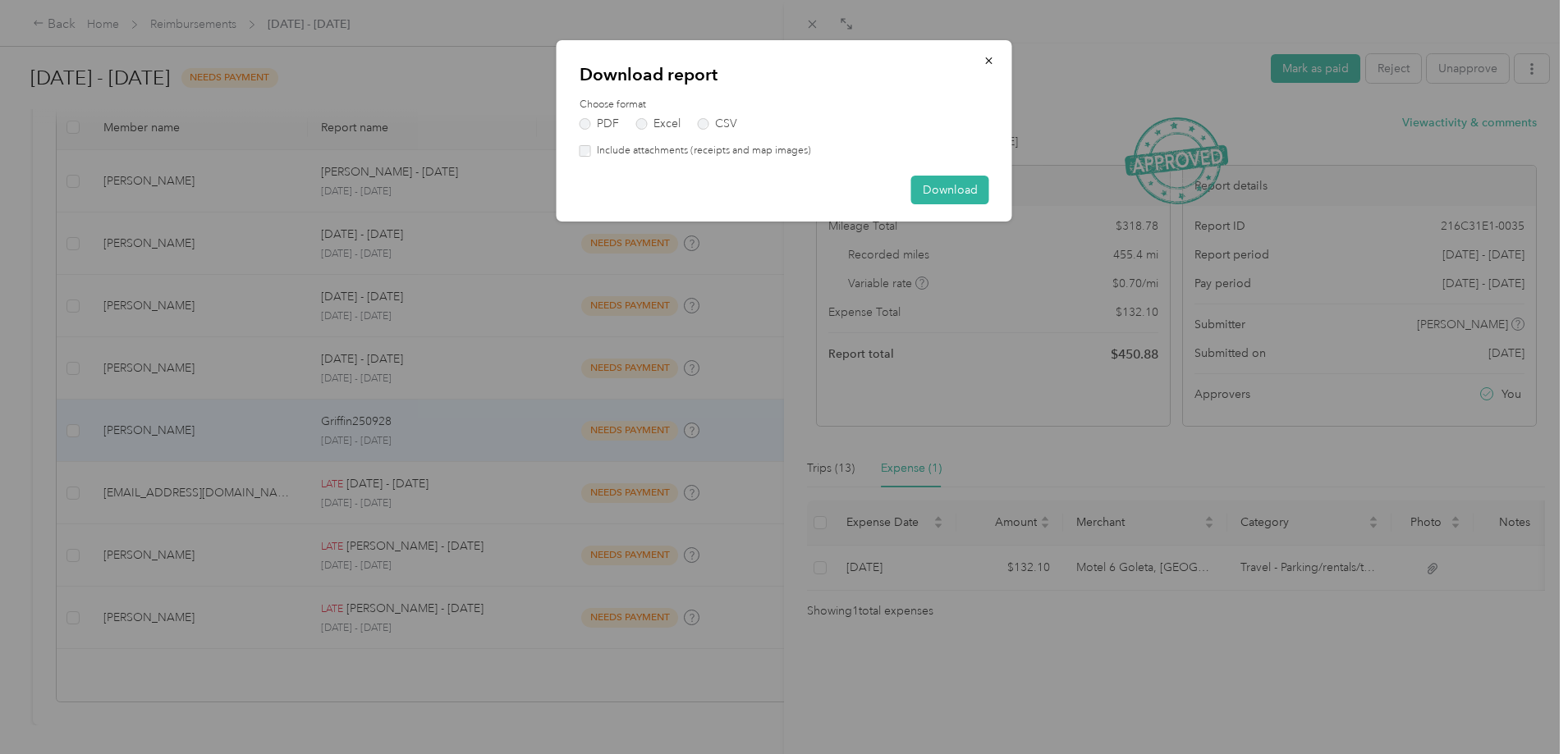
click at [696, 145] on label "Include attachments (receipts and map images)" at bounding box center [701, 151] width 220 height 15
click at [933, 185] on button "Download" at bounding box center [950, 190] width 78 height 29
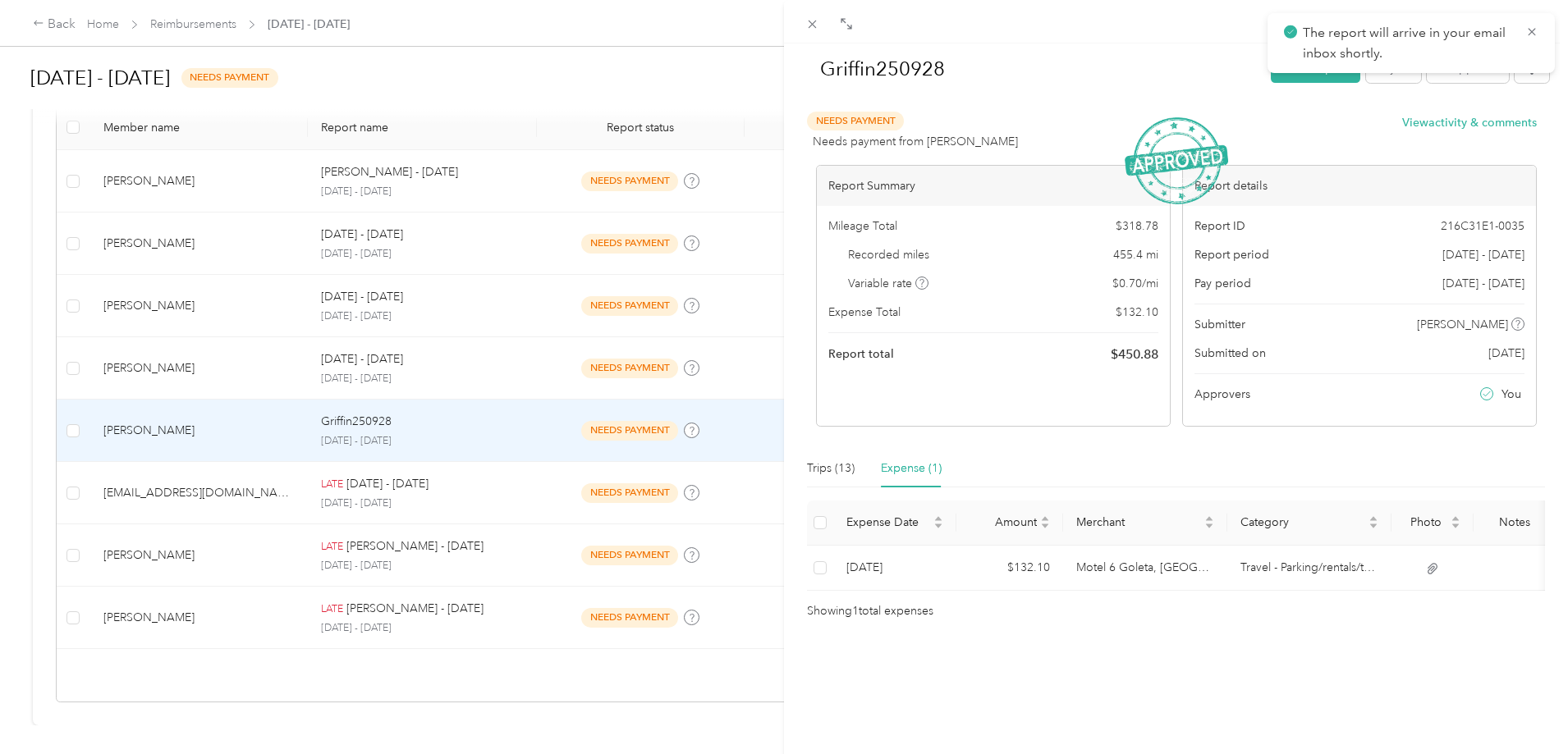
click at [421, 350] on div "Griffin250928 [PERSON_NAME] as paid Reject Unapprove Needs Payment Needs paymen…" at bounding box center [784, 377] width 1568 height 754
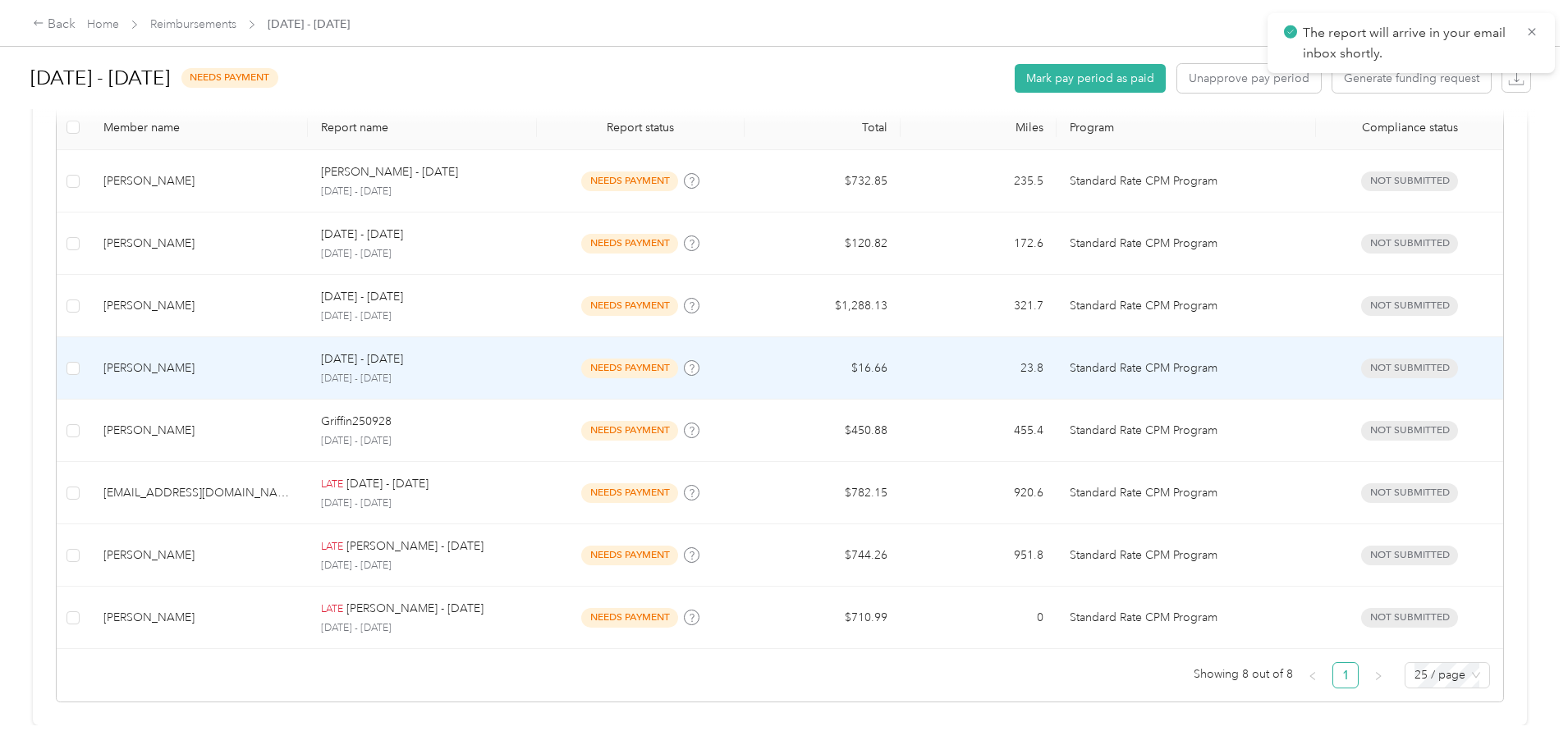
click at [403, 350] on p "[DATE] - [DATE]" at bounding box center [361, 359] width 82 height 18
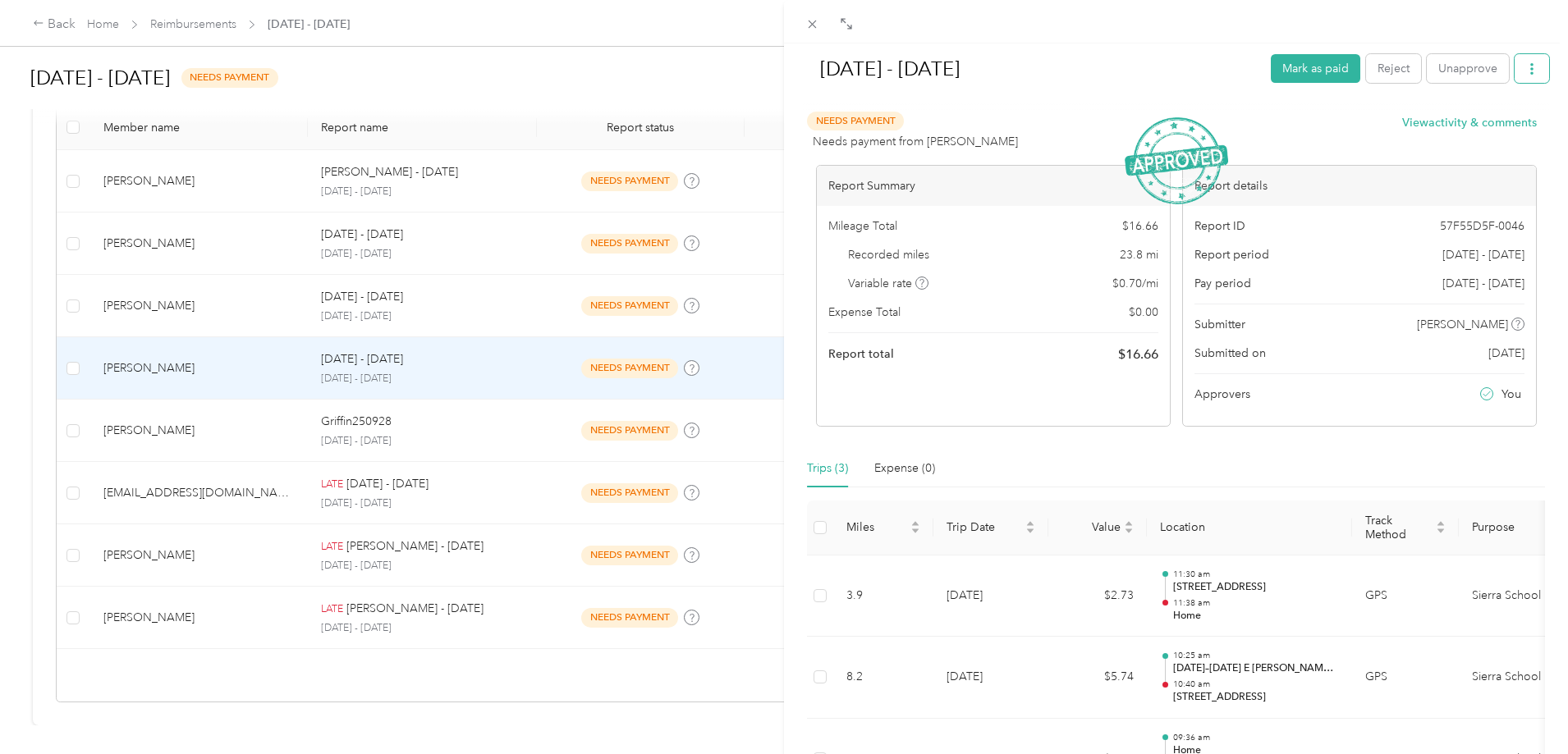
click at [1525, 64] on button "button" at bounding box center [1532, 69] width 35 height 29
click at [1460, 126] on span "Download" at bounding box center [1473, 129] width 55 height 17
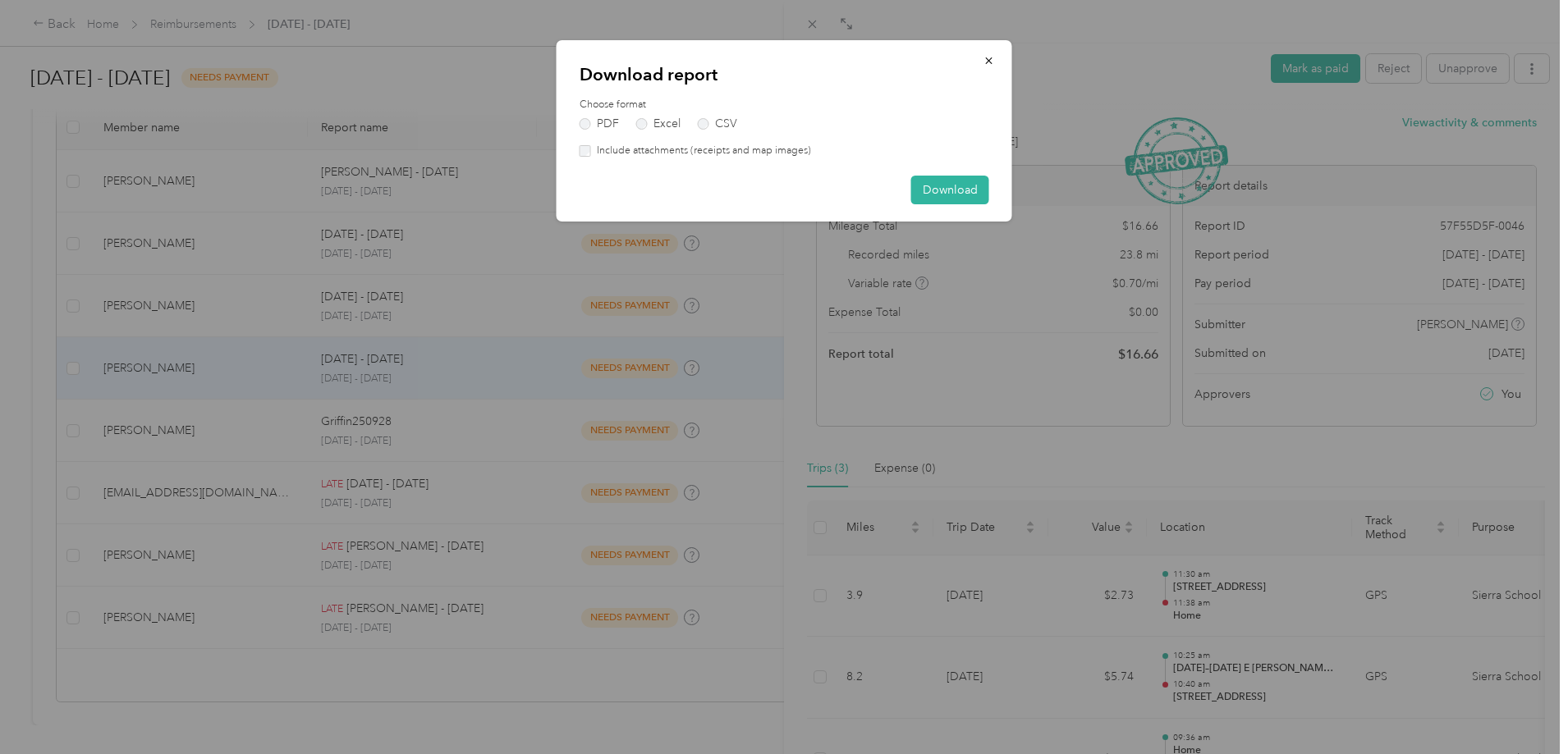
click at [663, 149] on label "Include attachments (receipts and map images)" at bounding box center [701, 151] width 220 height 15
click at [947, 192] on button "Download" at bounding box center [950, 190] width 78 height 29
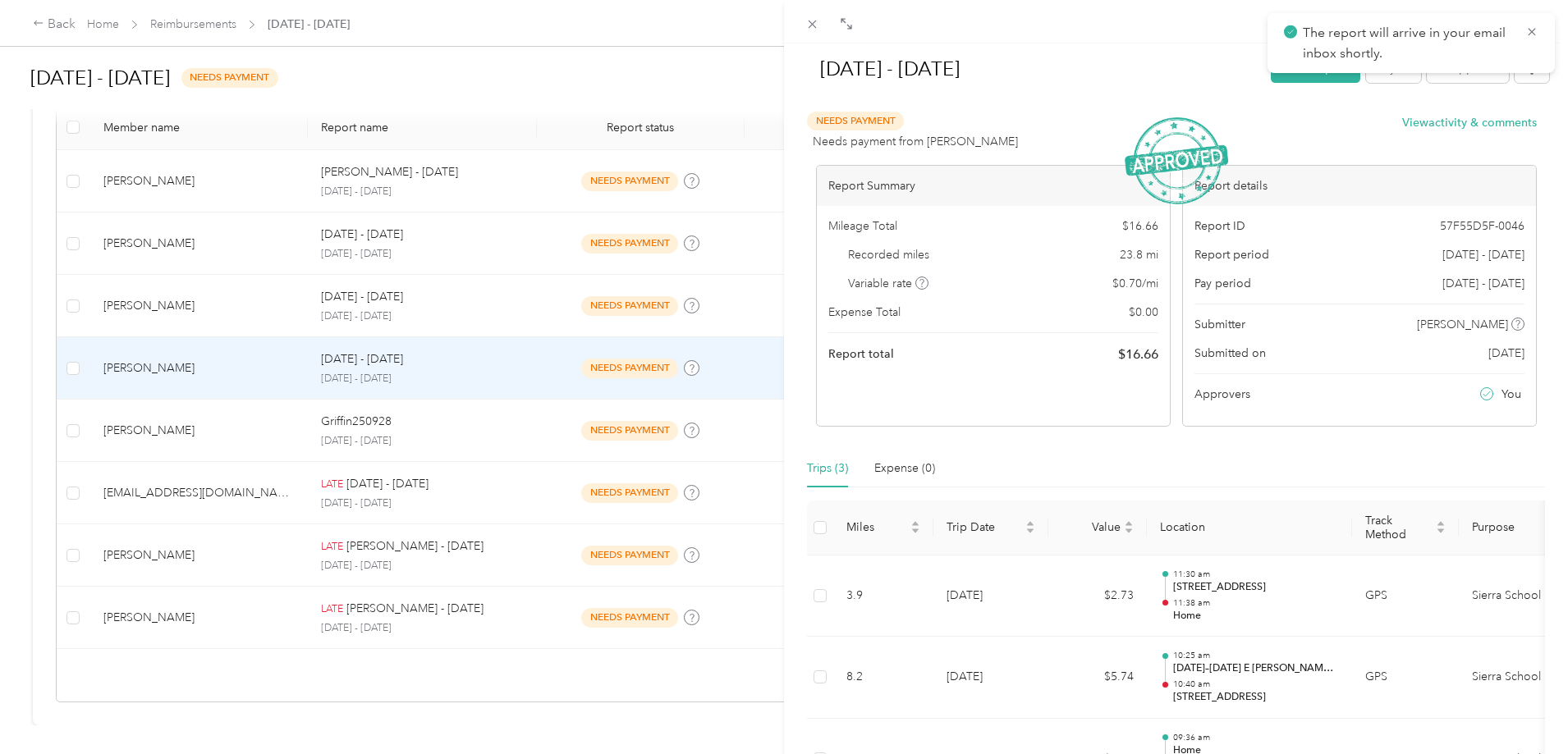
click at [448, 302] on div "[DATE] - [DATE] Mark as paid Reject Unapprove Needs Payment Needs payment from …" at bounding box center [784, 377] width 1568 height 754
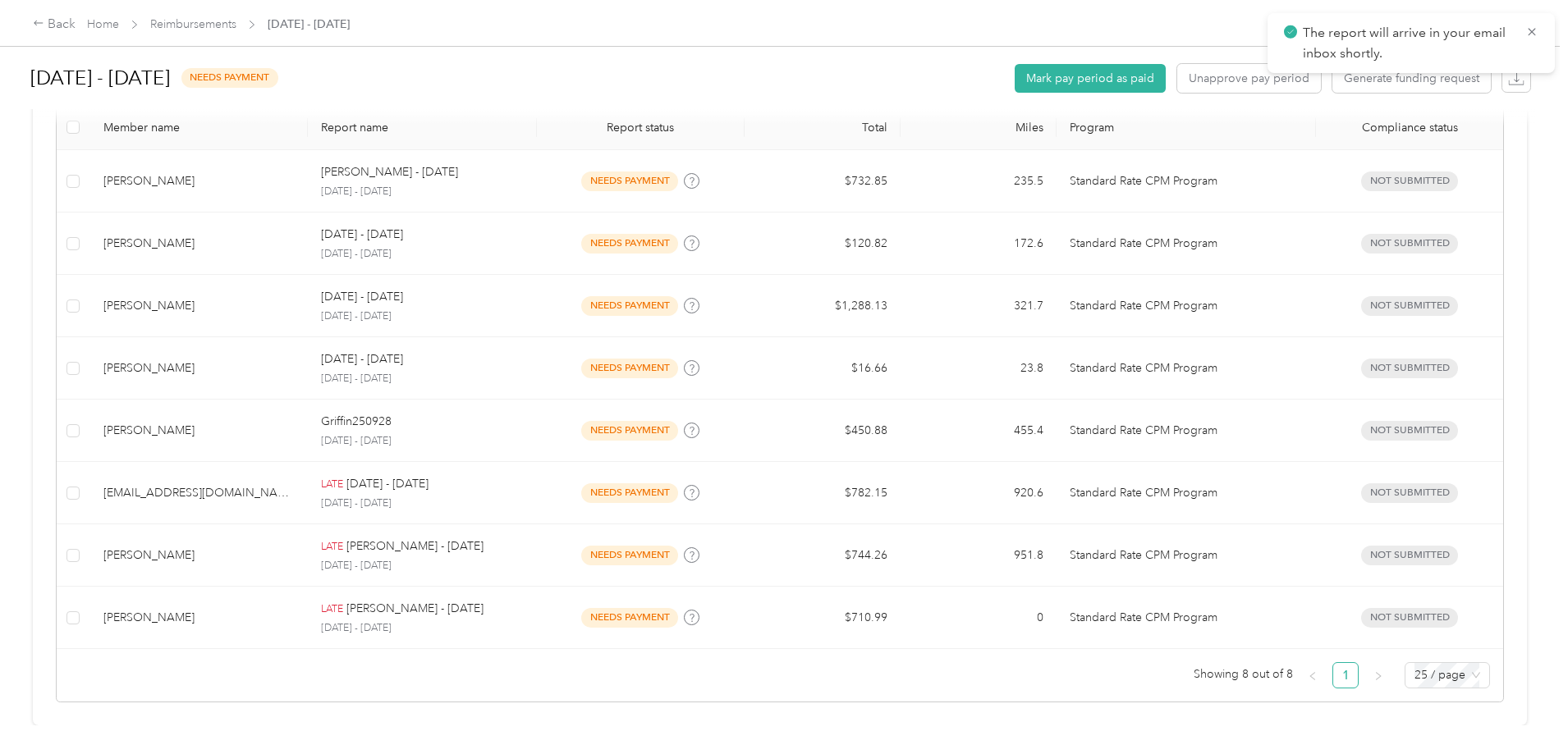
click at [462, 292] on div at bounding box center [784, 377] width 1568 height 754
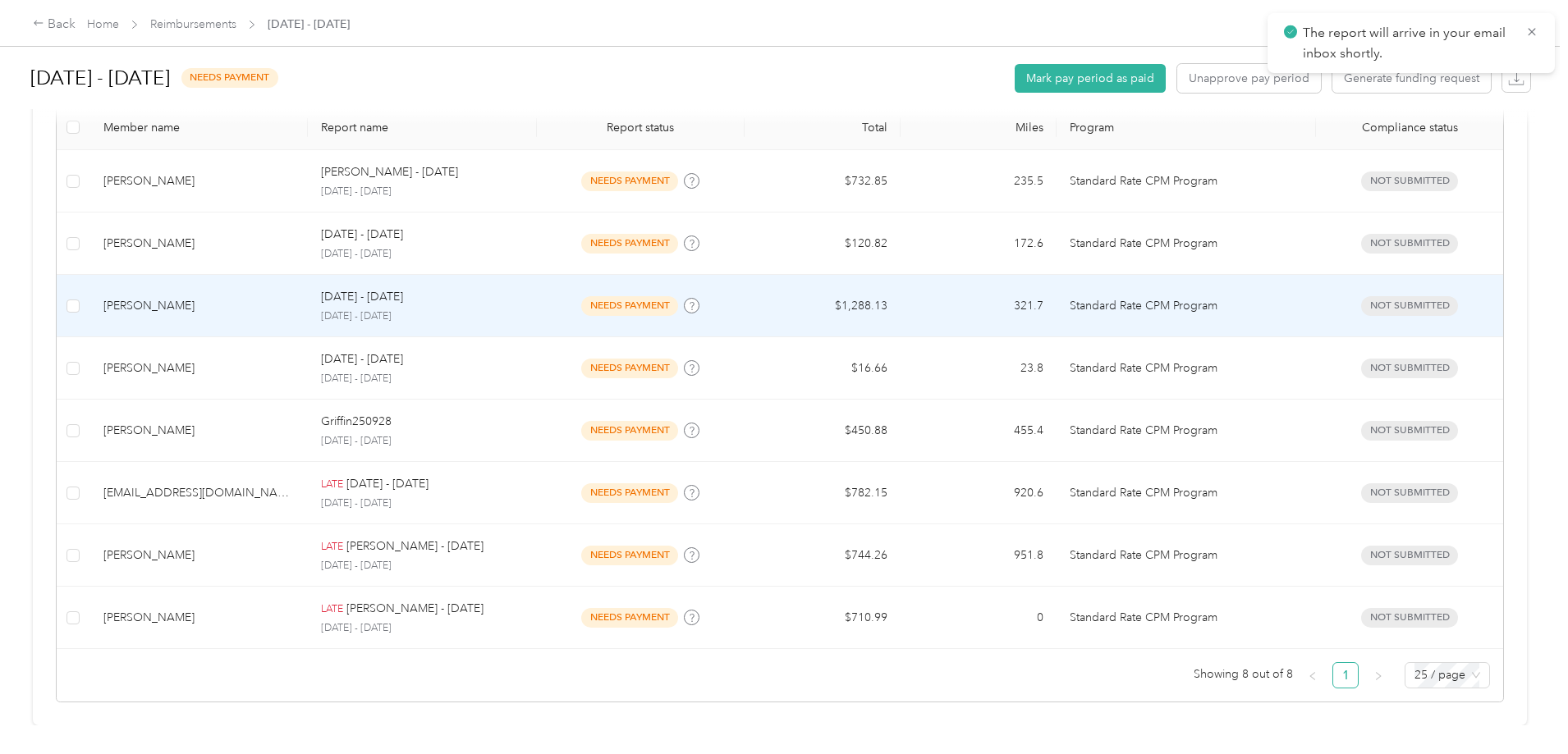
click at [403, 288] on p "[DATE] - [DATE]" at bounding box center [361, 297] width 82 height 18
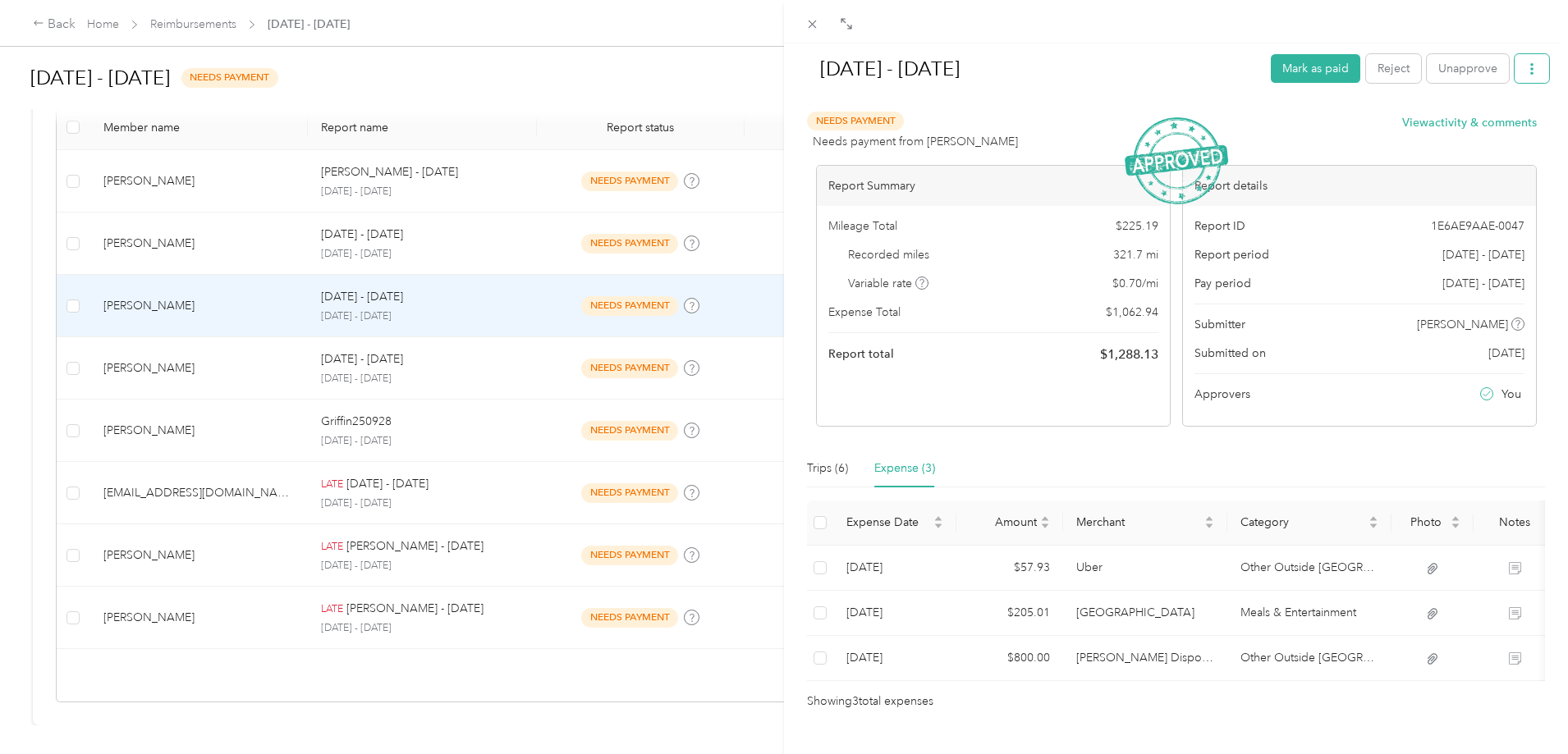
click at [1526, 68] on button "button" at bounding box center [1532, 69] width 35 height 29
click at [1475, 129] on span "Download" at bounding box center [1473, 129] width 55 height 17
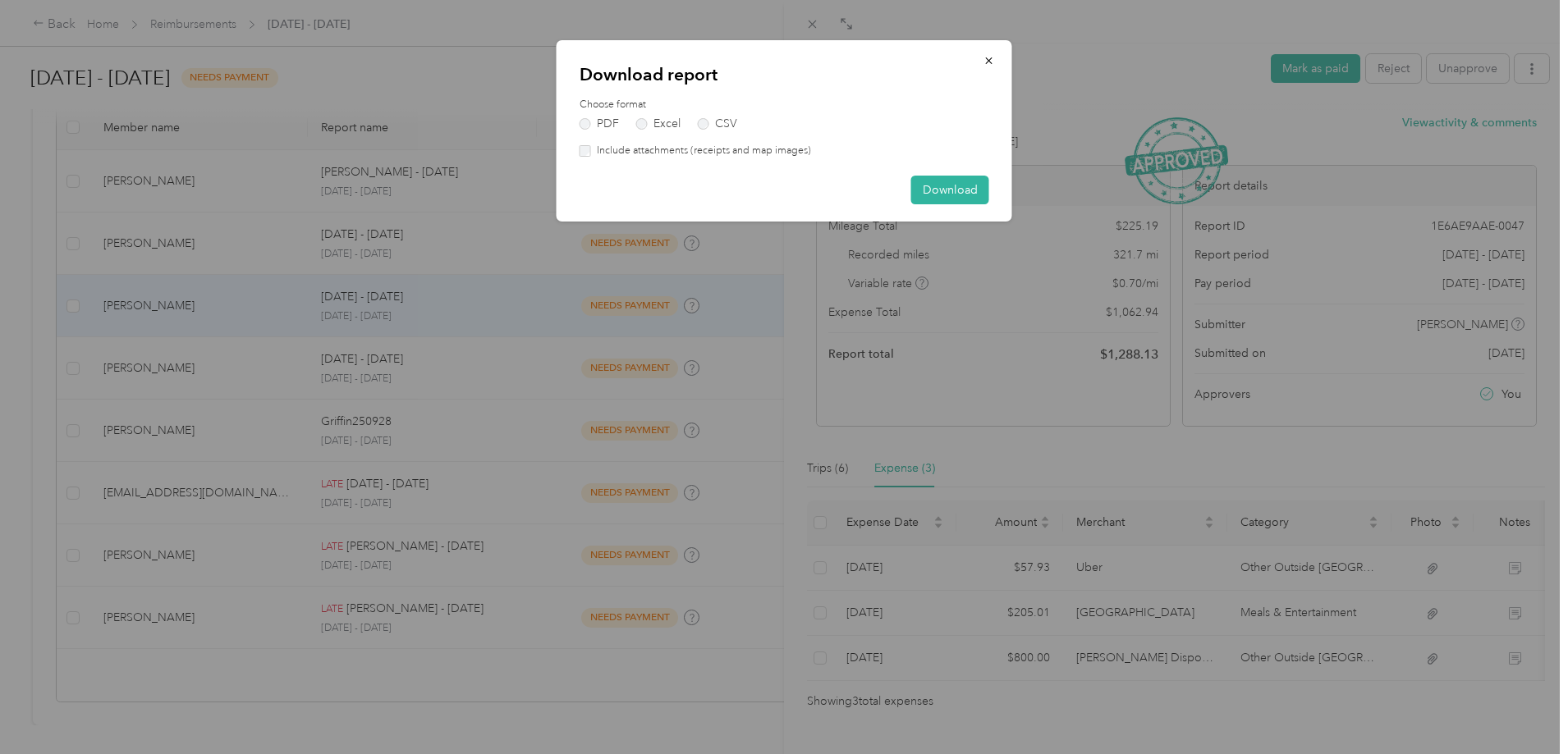
click at [720, 145] on label "Include attachments (receipts and map images)" at bounding box center [701, 151] width 220 height 15
click at [921, 187] on button "Download" at bounding box center [950, 190] width 78 height 29
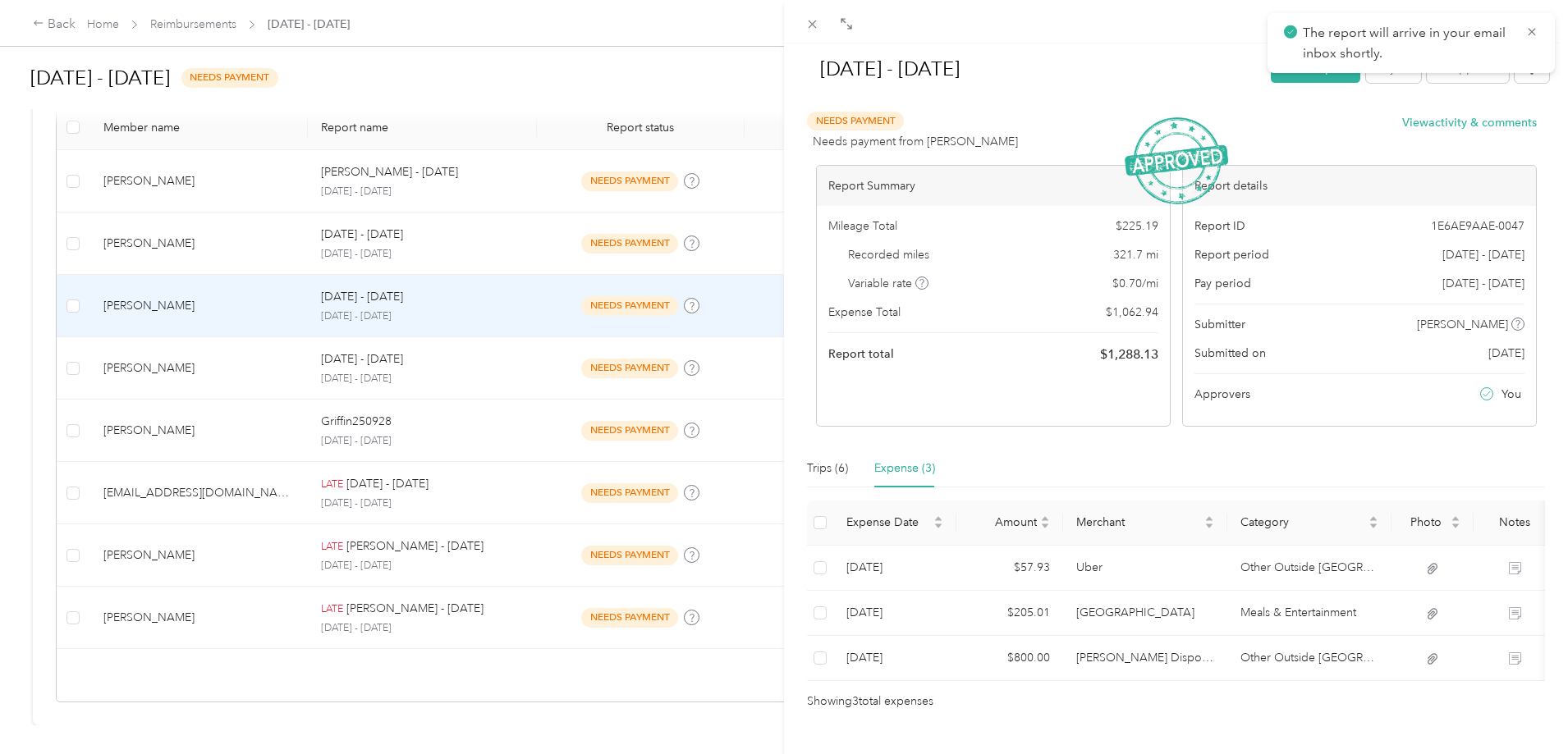
click at [395, 218] on div "[DATE] - [DATE] Mark as paid Reject Unapprove Needs Payment Needs payment from …" at bounding box center [784, 377] width 1568 height 754
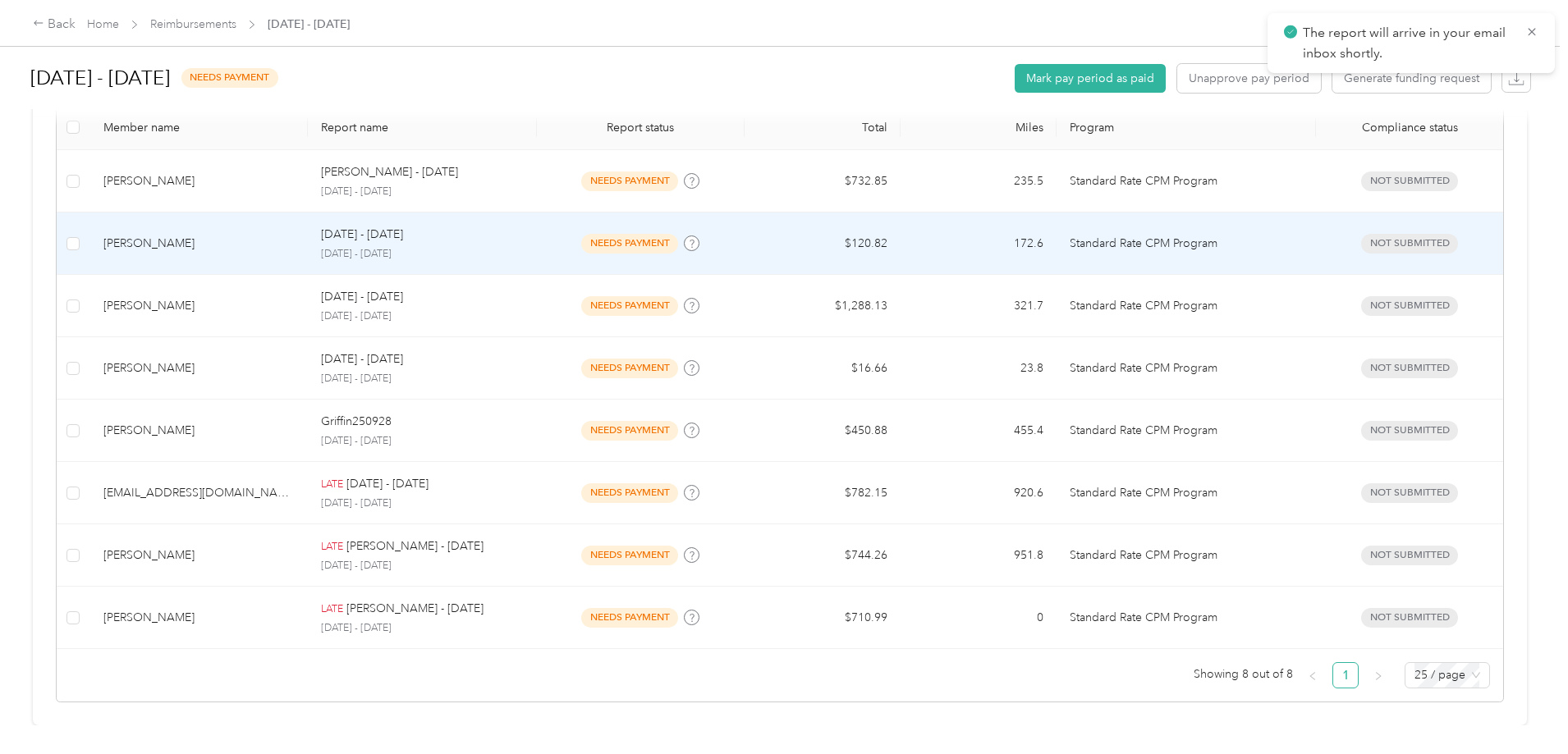
click at [459, 247] on p "[DATE] - [DATE]" at bounding box center [421, 254] width 202 height 15
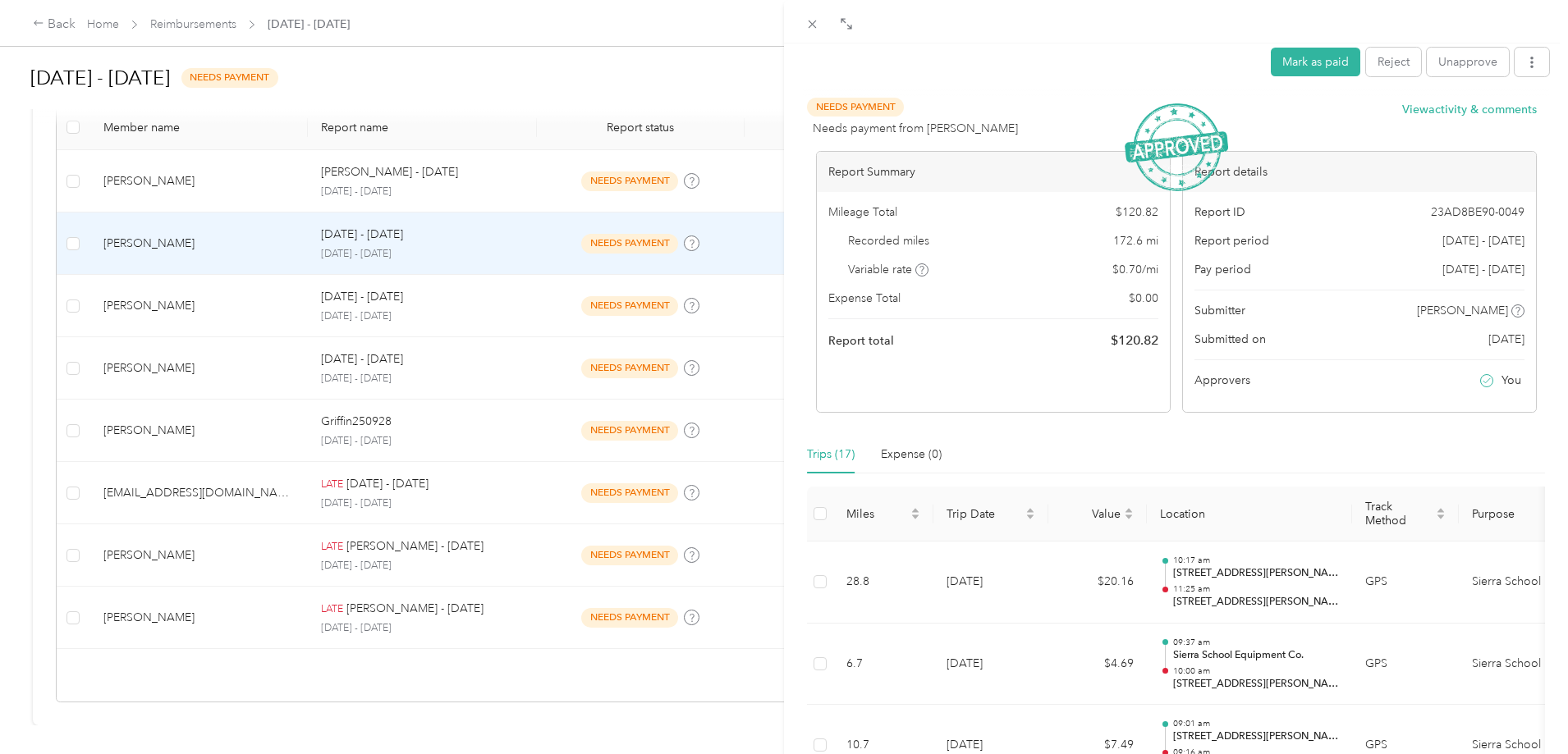
click at [1516, 77] on span at bounding box center [1532, 67] width 35 height 23
click at [1526, 68] on icon "button" at bounding box center [1532, 63] width 12 height 12
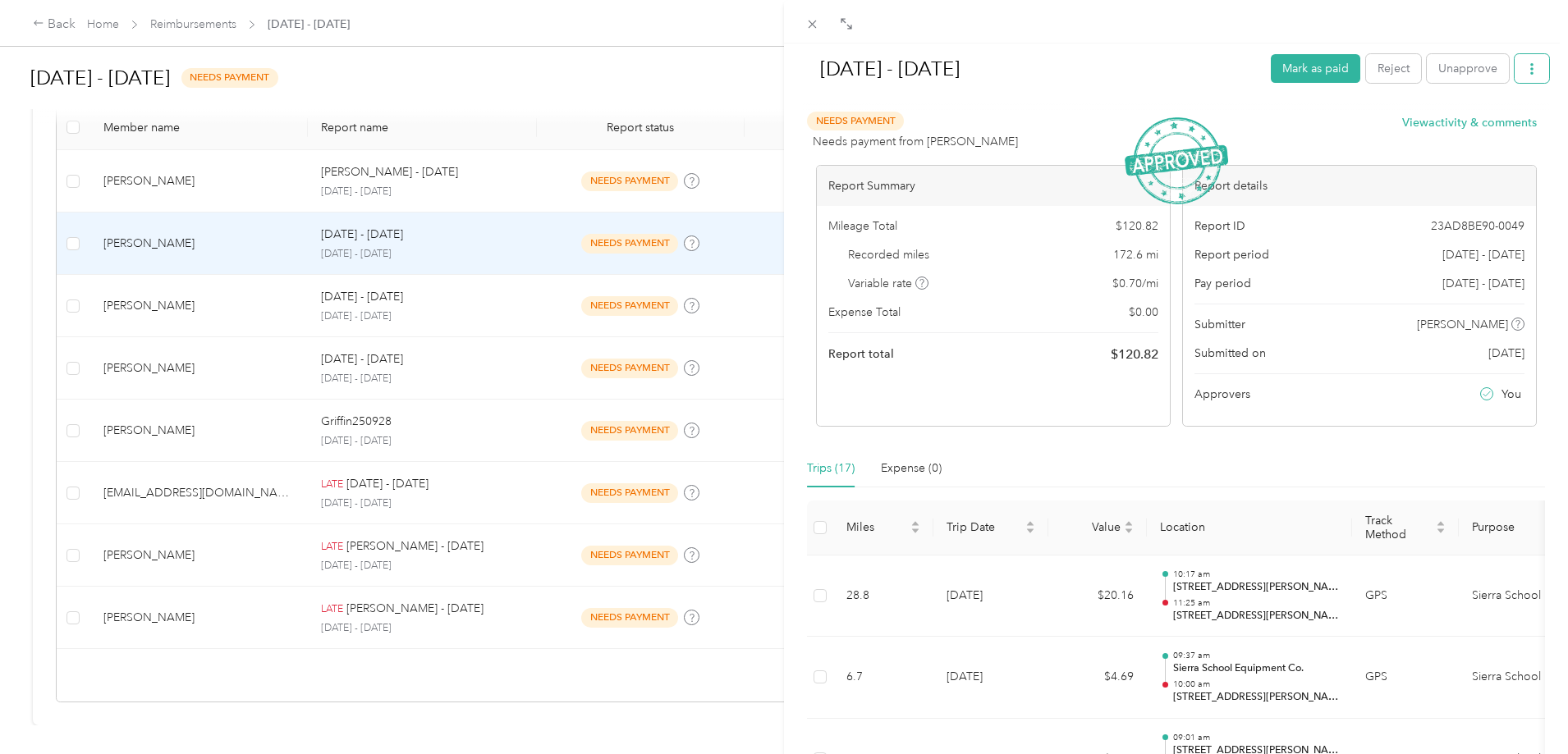
click at [1514, 66] on button "button" at bounding box center [1532, 69] width 35 height 29
click at [1475, 123] on span "Download" at bounding box center [1473, 129] width 55 height 17
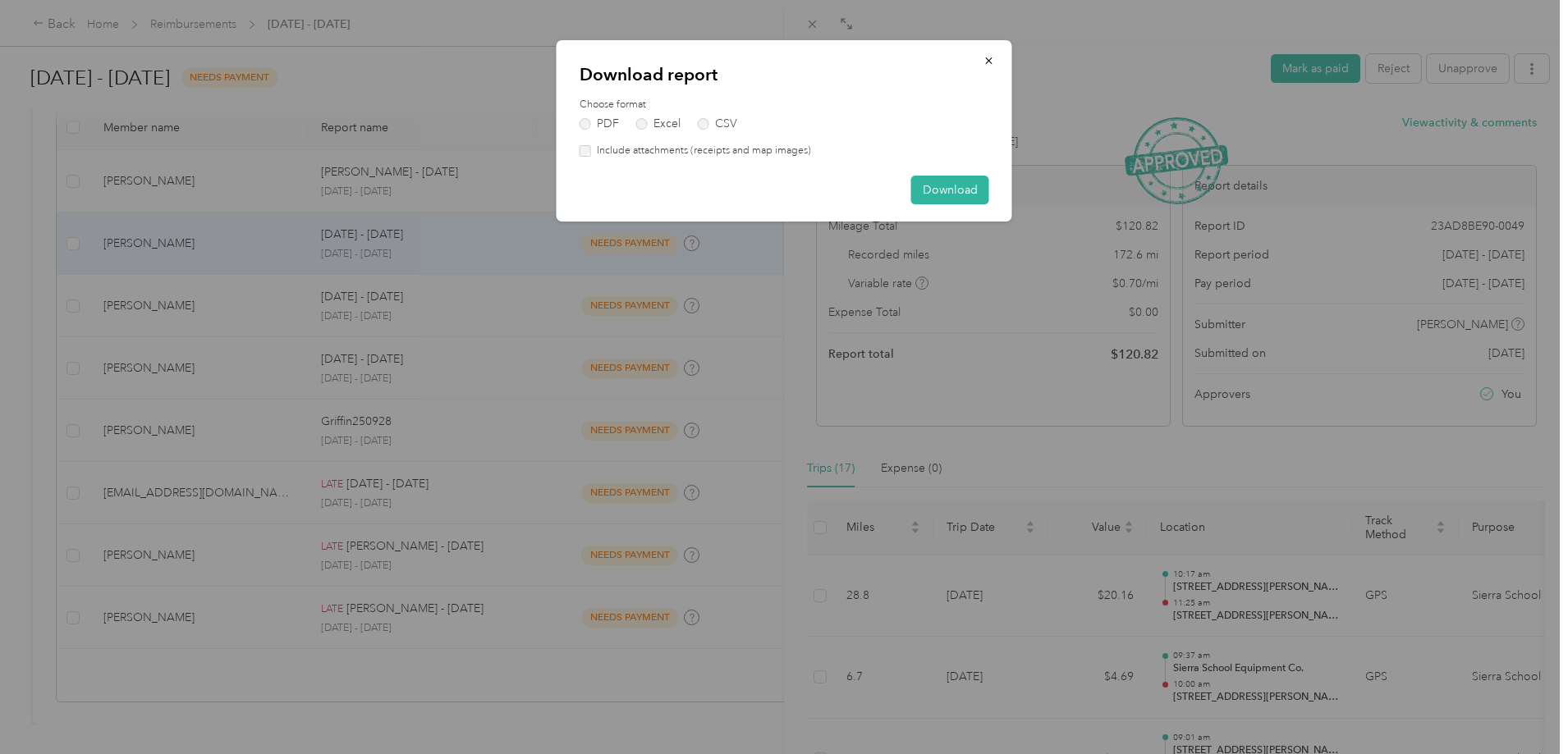
click at [615, 151] on label "Include attachments (receipts and map images)" at bounding box center [701, 151] width 220 height 15
click at [975, 190] on button "Download" at bounding box center [950, 190] width 78 height 29
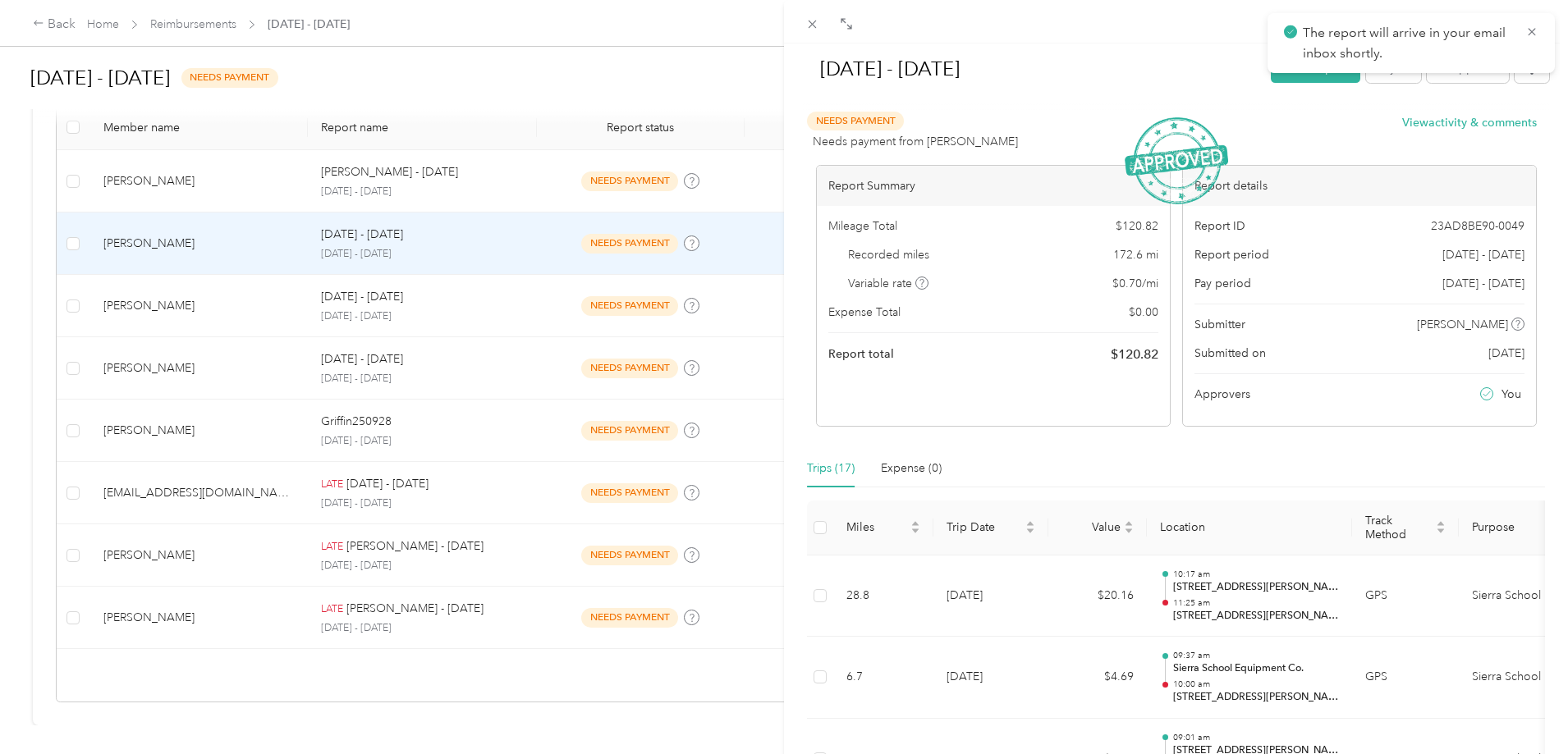
click at [330, 167] on div "[DATE] - [DATE] Mark as paid Reject Unapprove Needs Payment Needs payment from …" at bounding box center [784, 377] width 1568 height 754
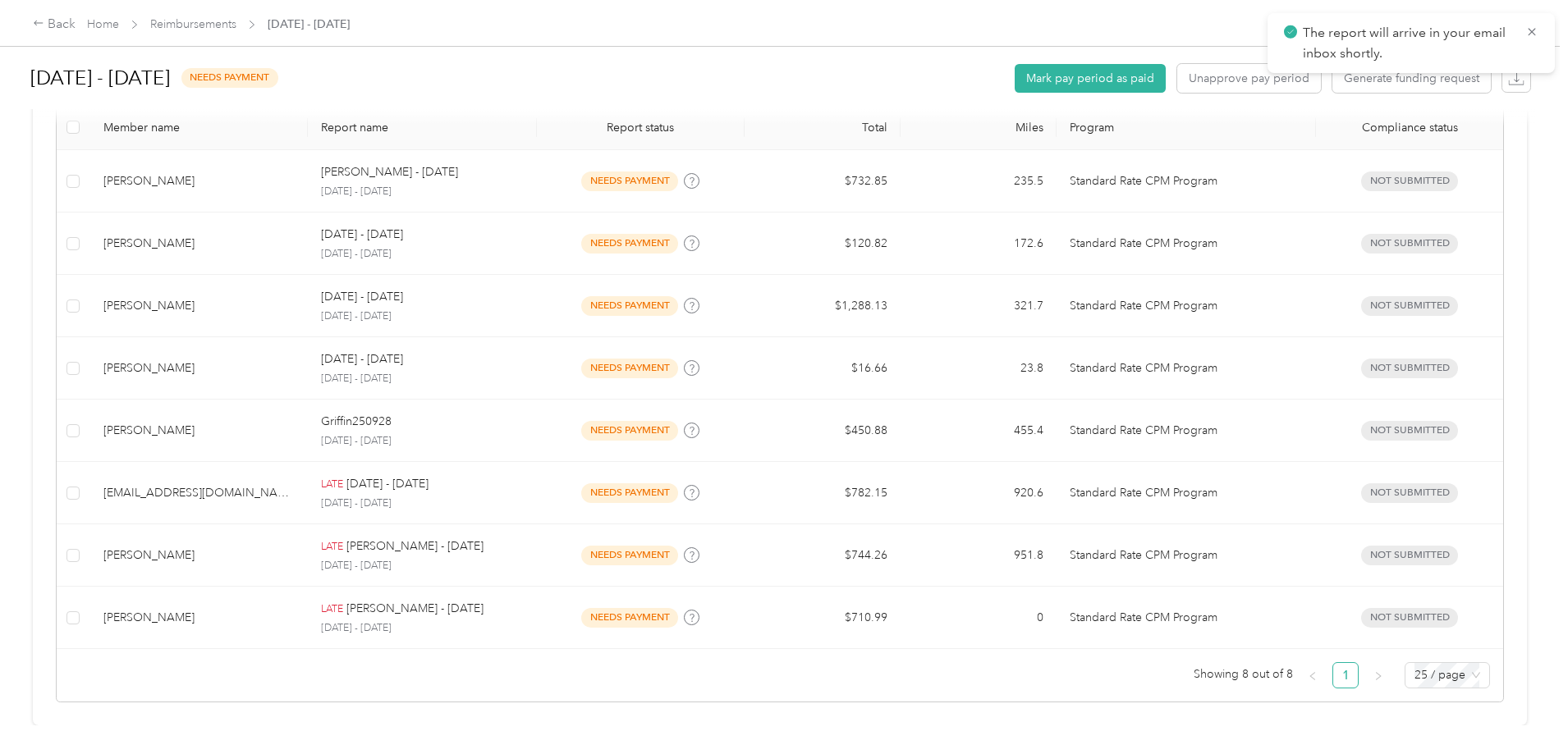
click at [372, 164] on div at bounding box center [784, 377] width 1568 height 754
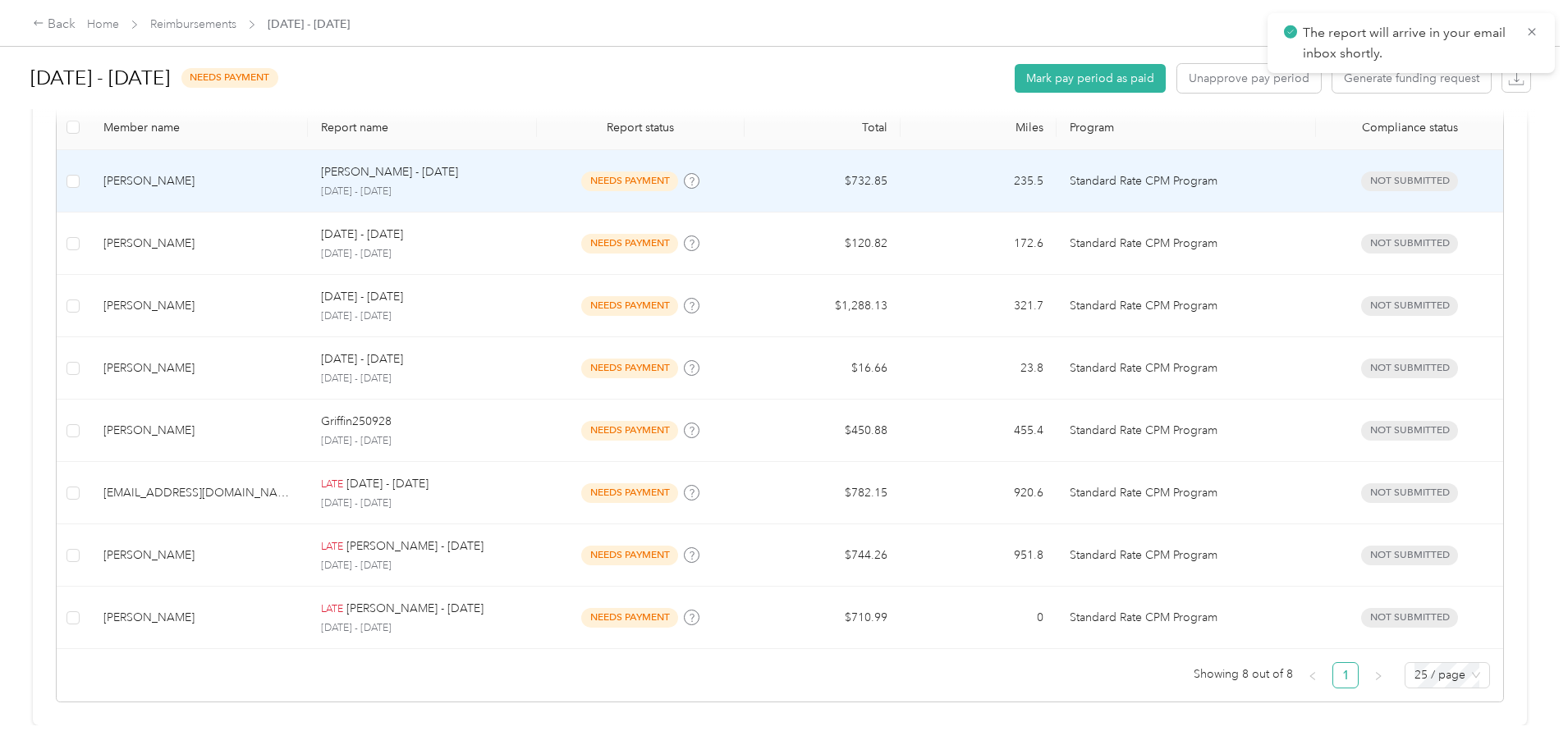
click at [458, 164] on p "[PERSON_NAME] - [DATE]" at bounding box center [389, 173] width 137 height 18
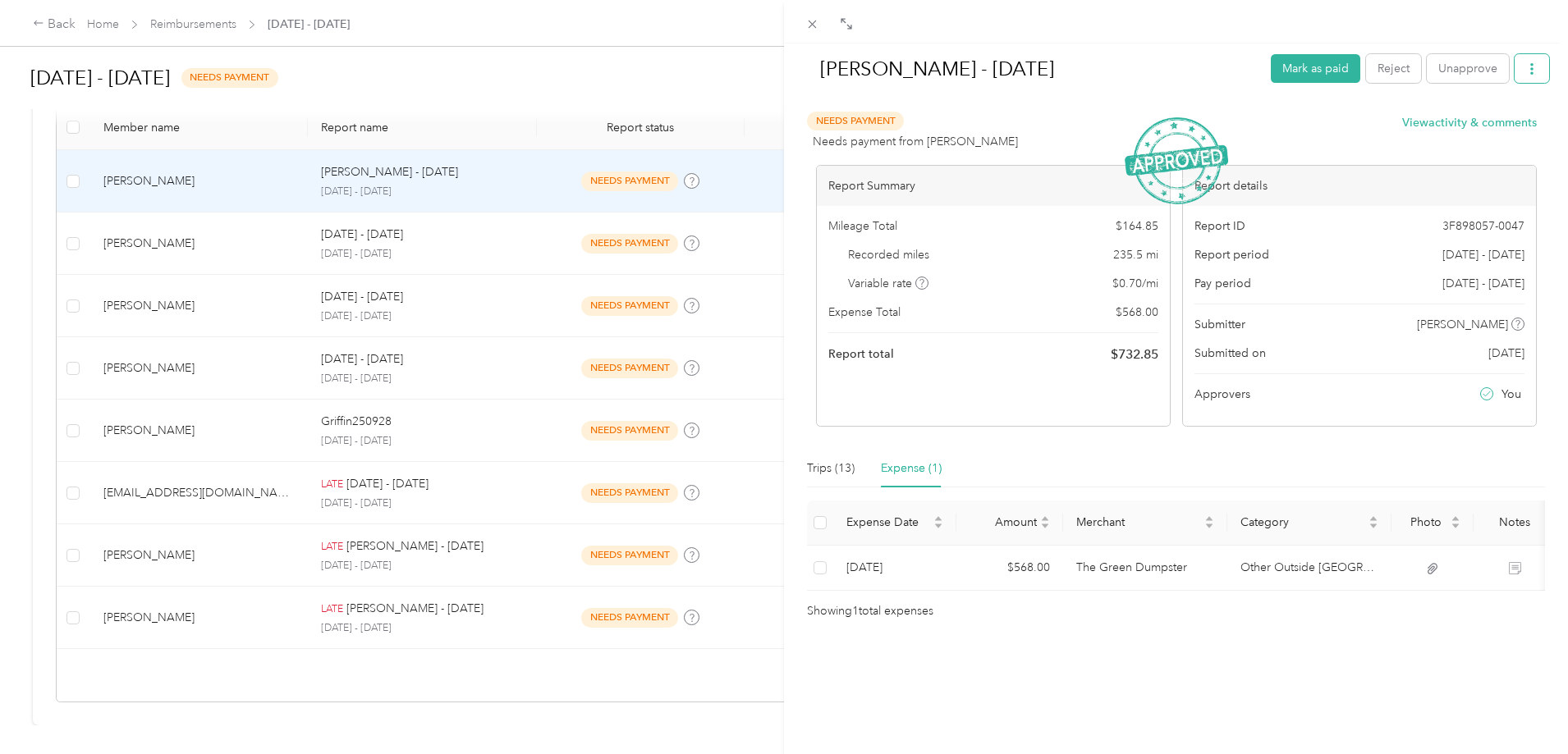
click at [1526, 66] on icon "button" at bounding box center [1532, 69] width 12 height 12
click at [1455, 121] on li "Download" at bounding box center [1477, 129] width 121 height 29
click at [1456, 122] on span "Download" at bounding box center [1473, 129] width 55 height 17
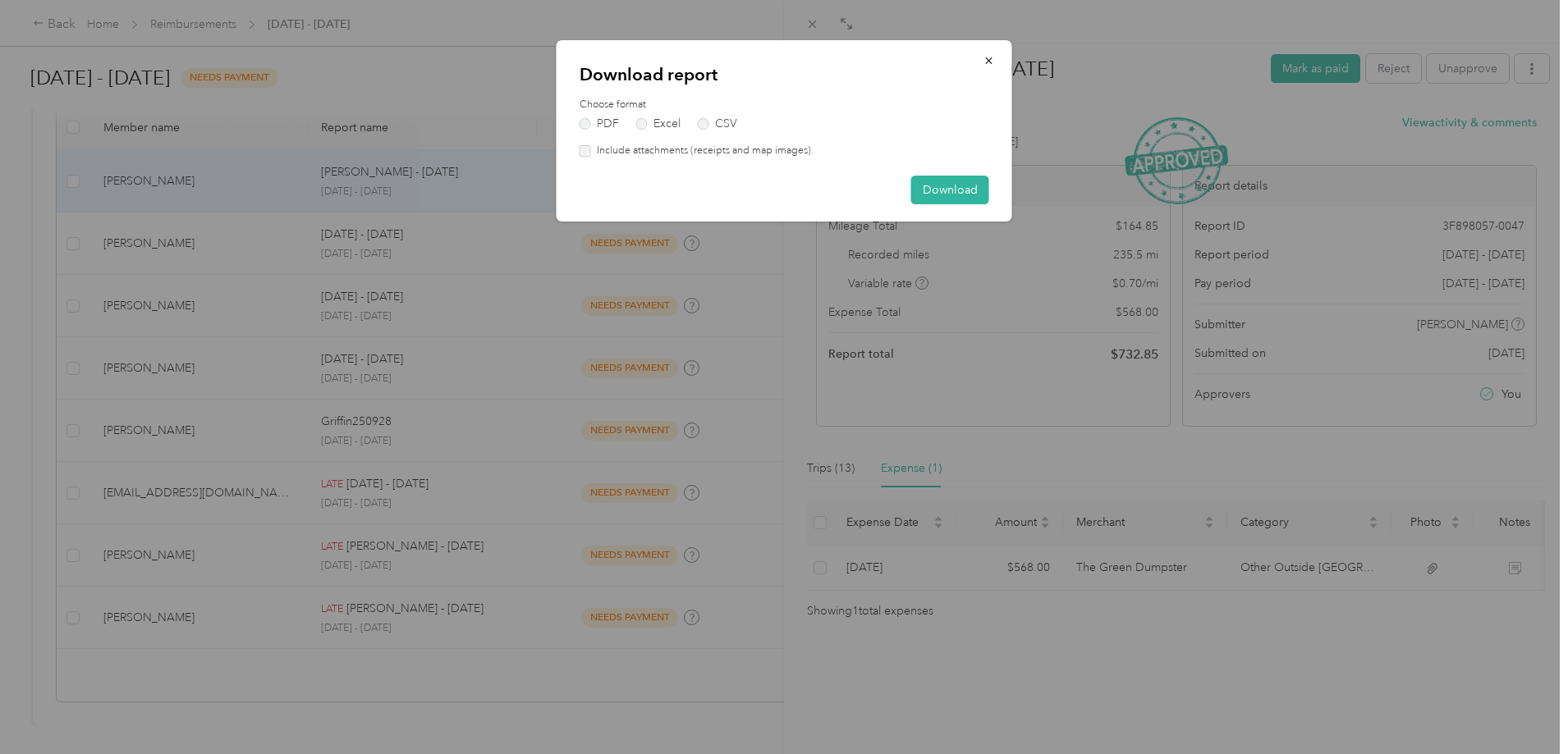
click at [668, 154] on label "Include attachments (receipts and map images)" at bounding box center [701, 151] width 220 height 15
click at [955, 193] on button "Download" at bounding box center [950, 190] width 78 height 29
